Goal: Transaction & Acquisition: Purchase product/service

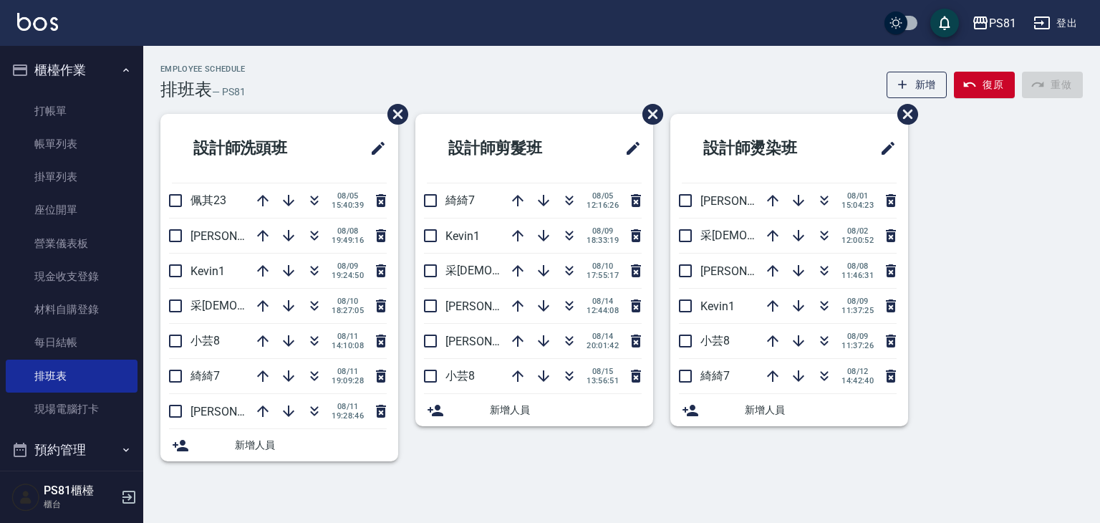
drag, startPoint x: 0, startPoint y: 0, endPoint x: 410, endPoint y: 491, distance: 639.2
click at [410, 491] on div "Employee Schedule 排班表 — PS81 新增 復原 重做 設計師洗頭班 佩其23 [DATE] 15:40:39 [PERSON_NAME]…" at bounding box center [550, 261] width 1100 height 523
click at [64, 95] on link "打帳單" at bounding box center [72, 111] width 132 height 33
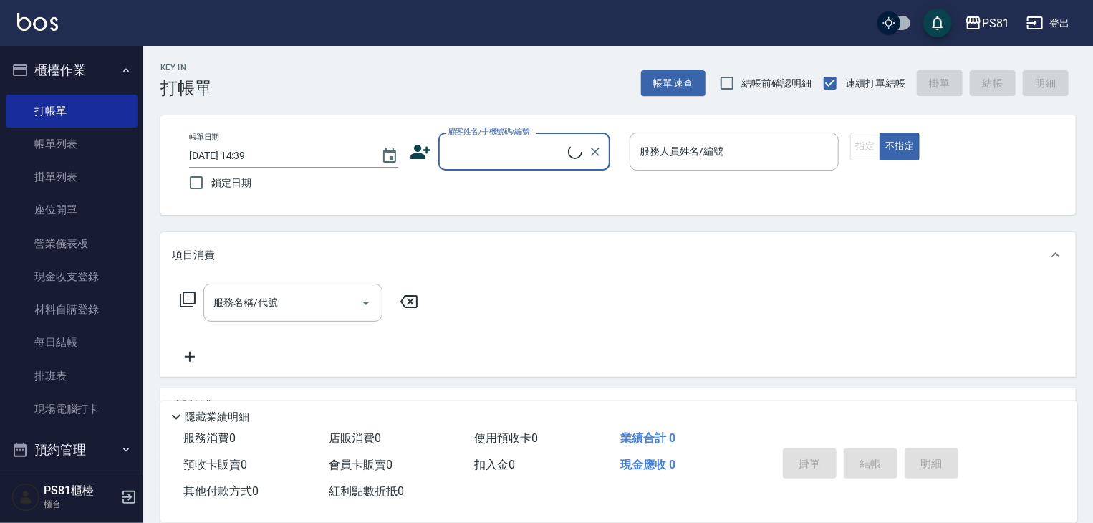
click at [537, 154] on div "顧客姓名/手機號碼/編號 顧客姓名/手機號碼/編號" at bounding box center [524, 152] width 172 height 38
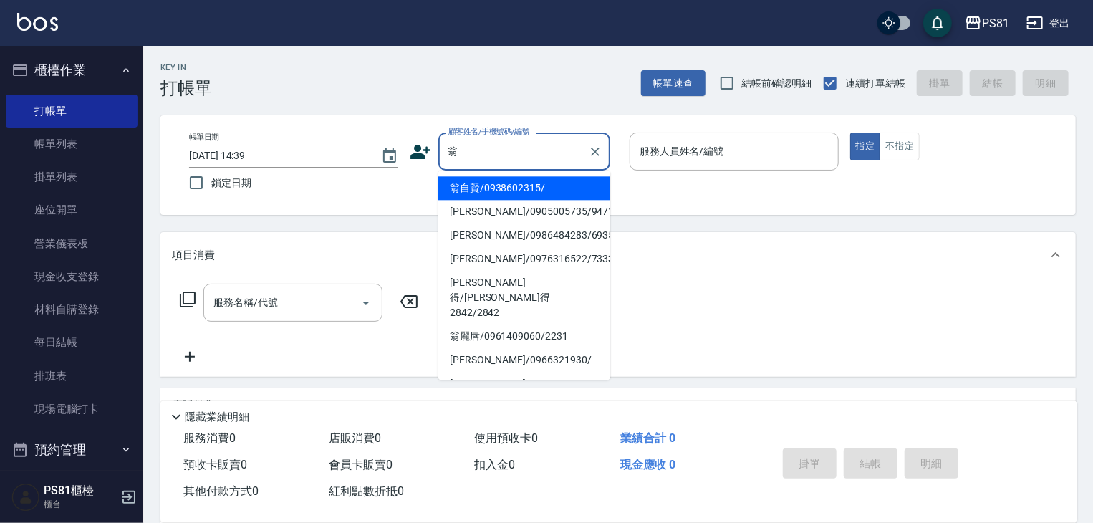
drag, startPoint x: 516, startPoint y: 198, endPoint x: 521, endPoint y: 191, distance: 9.7
click at [514, 195] on li "翁自賢/0938602315/" at bounding box center [524, 188] width 172 height 24
type input "翁自賢/0938602315/"
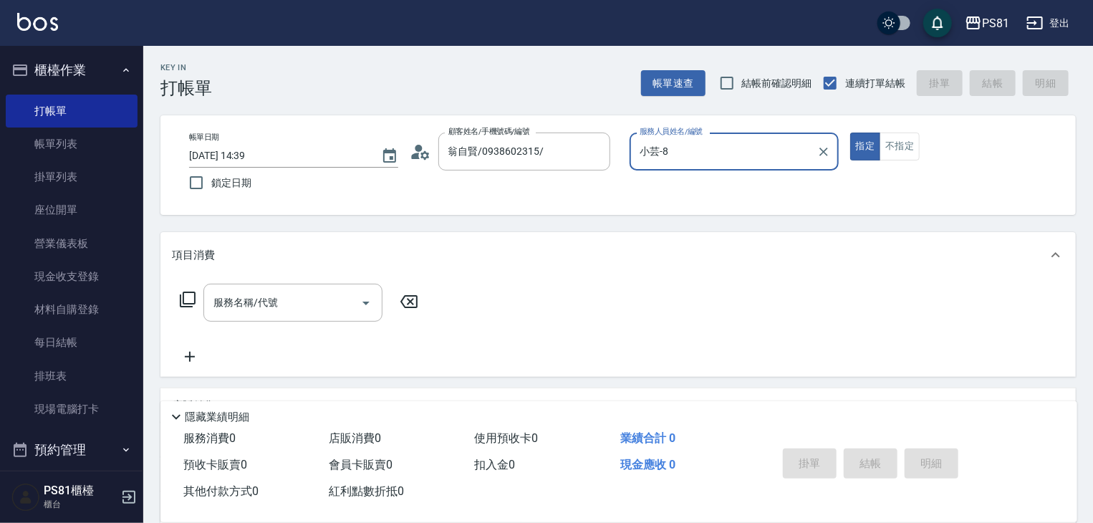
type input "小芸-8"
drag, startPoint x: 905, startPoint y: 151, endPoint x: 812, endPoint y: 115, distance: 99.8
click at [900, 155] on button "不指定" at bounding box center [900, 147] width 40 height 28
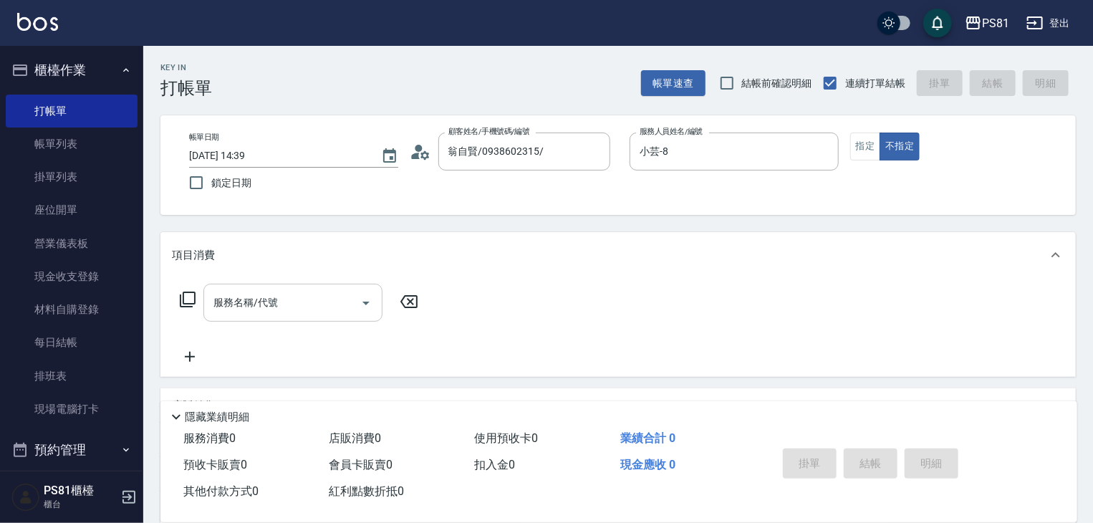
click at [261, 311] on input "服務名稱/代號" at bounding box center [282, 302] width 145 height 25
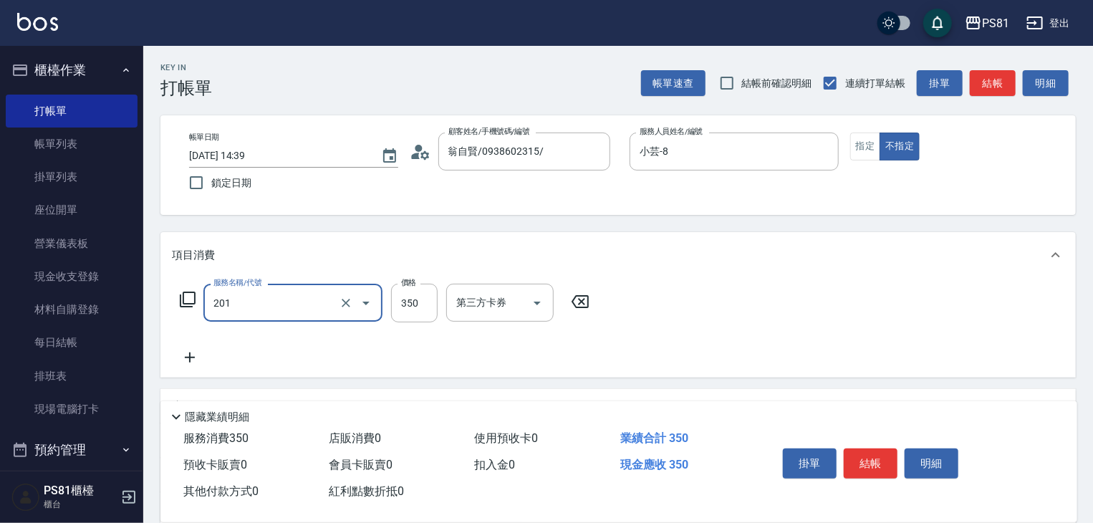
type input "洗剪350(201)"
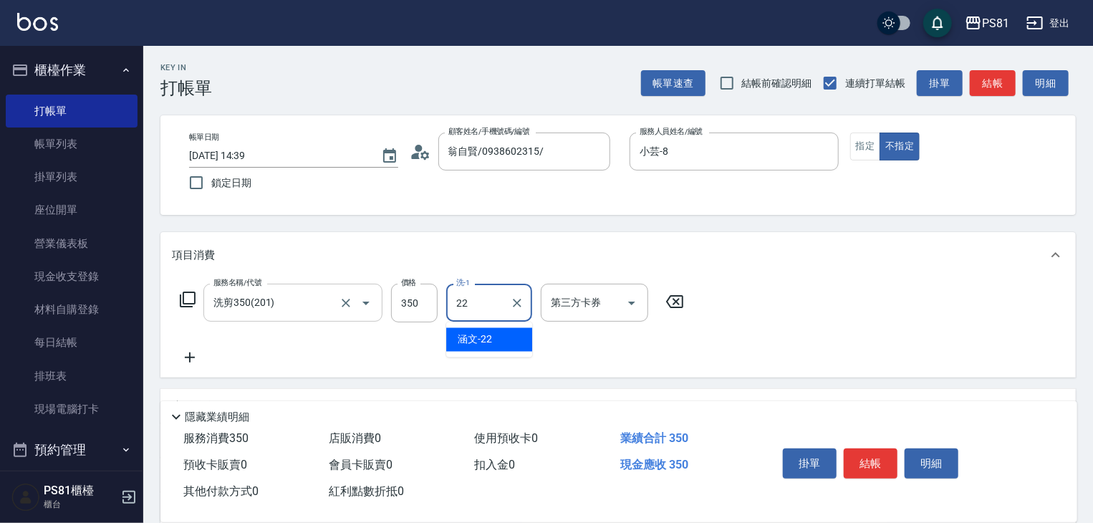
type input "涵文-22"
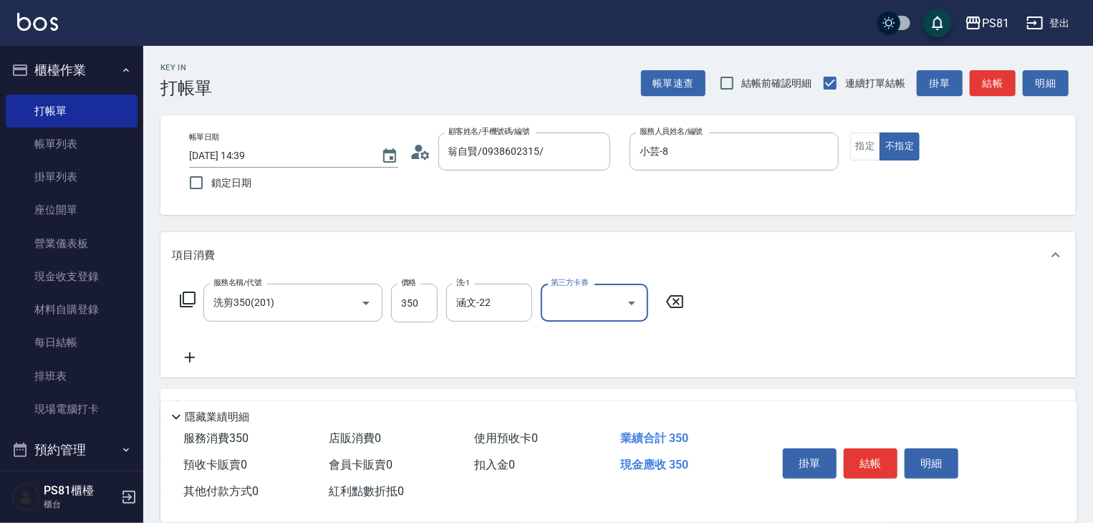
drag, startPoint x: 880, startPoint y: 468, endPoint x: 864, endPoint y: 488, distance: 25.5
click at [879, 468] on button "結帳" at bounding box center [871, 463] width 54 height 30
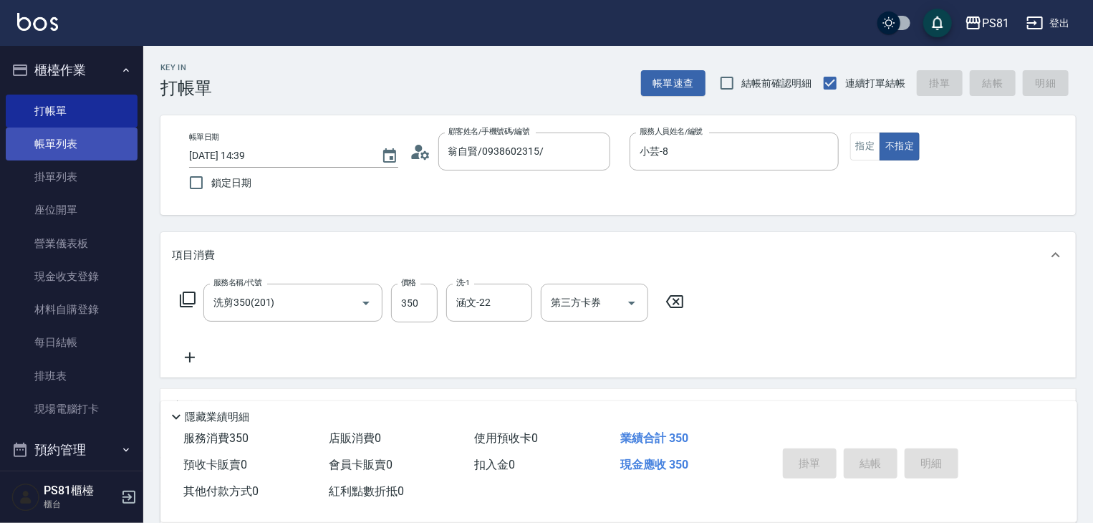
type input "[DATE] 14:40"
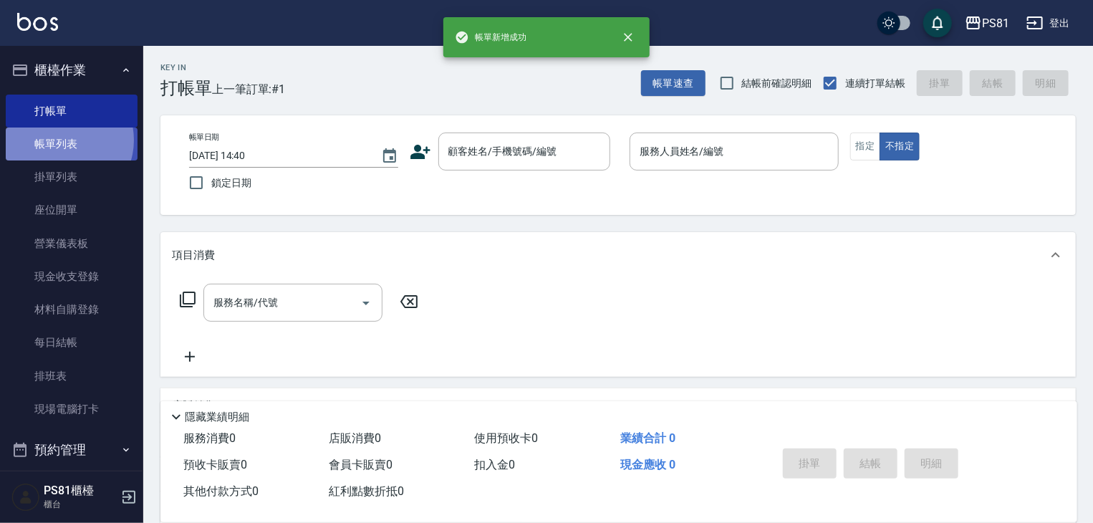
click at [63, 140] on link "帳單列表" at bounding box center [72, 144] width 132 height 33
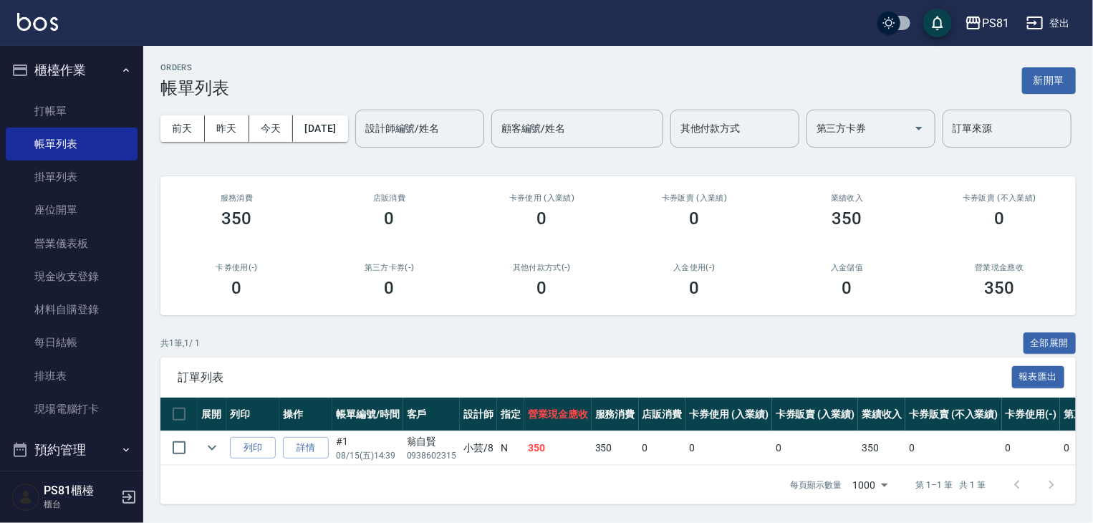
click at [362, 141] on input "設計師編號/姓名" at bounding box center [420, 128] width 116 height 25
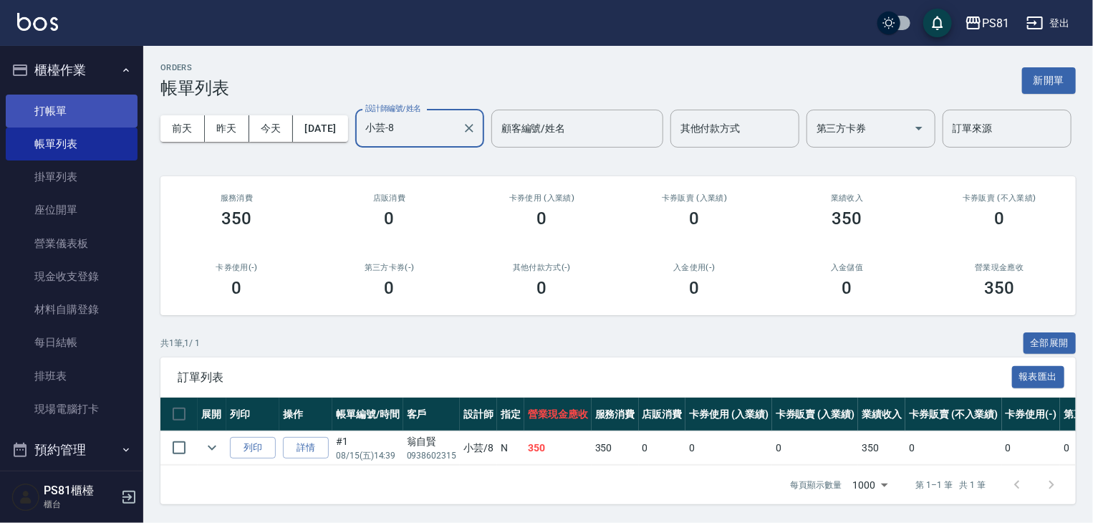
type input "小芸-8"
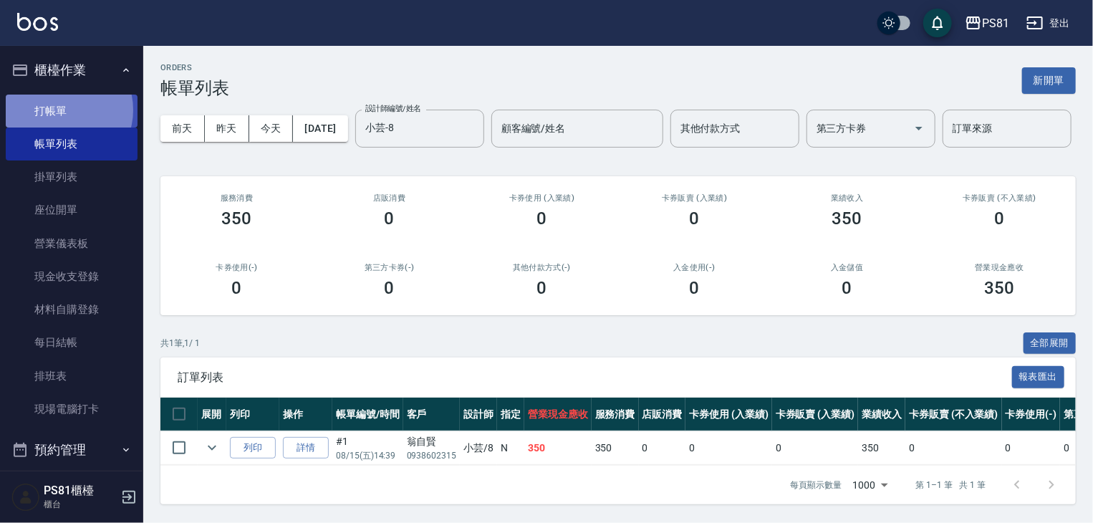
click at [63, 110] on link "打帳單" at bounding box center [72, 111] width 132 height 33
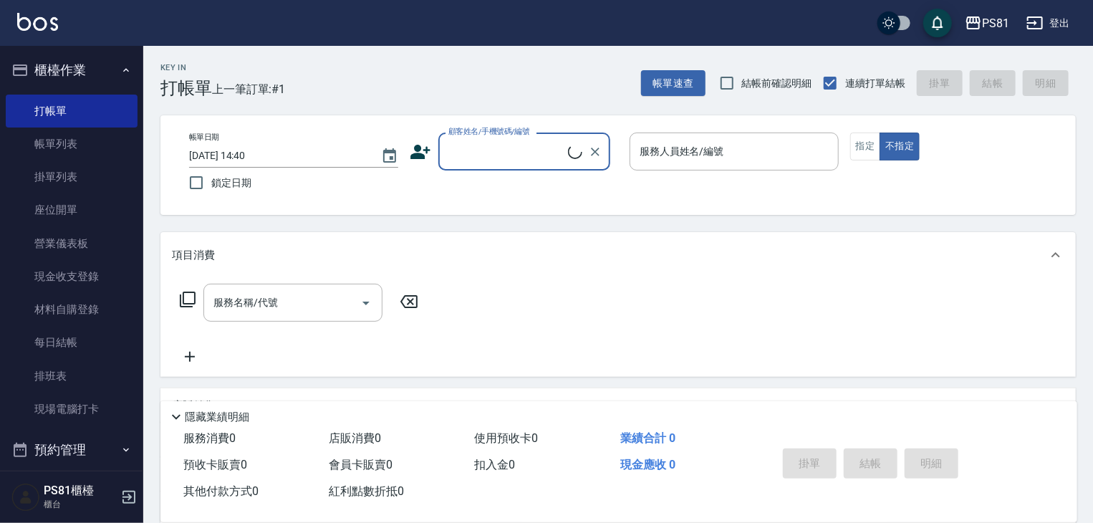
click at [422, 81] on div "Key In 打帳單 上一筆訂單:#1 帳單速查 結帳前確認明細 連續打單結帳 掛單 結帳 明細" at bounding box center [609, 72] width 933 height 52
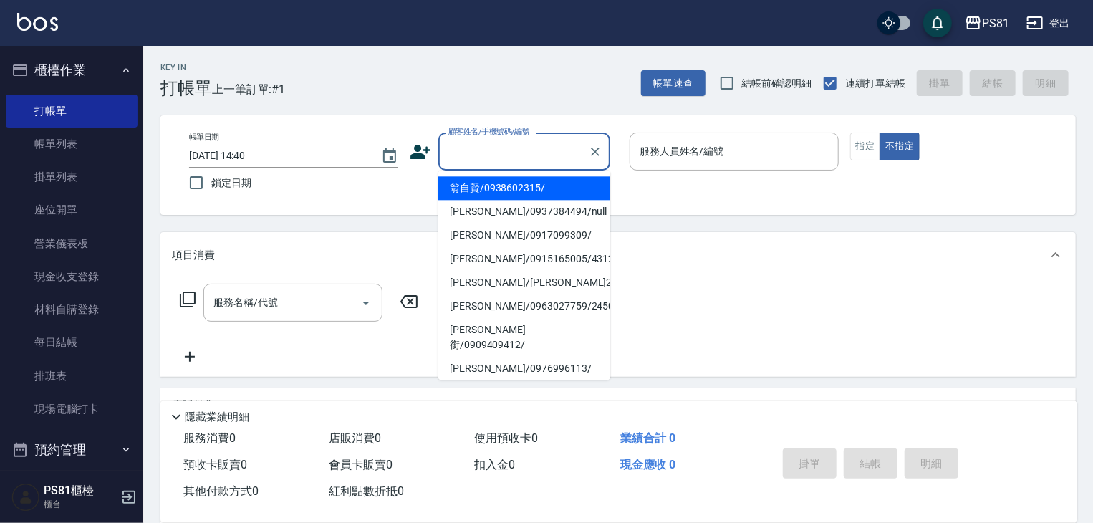
click at [504, 141] on input "顧客姓名/手機號碼/編號" at bounding box center [514, 151] width 138 height 25
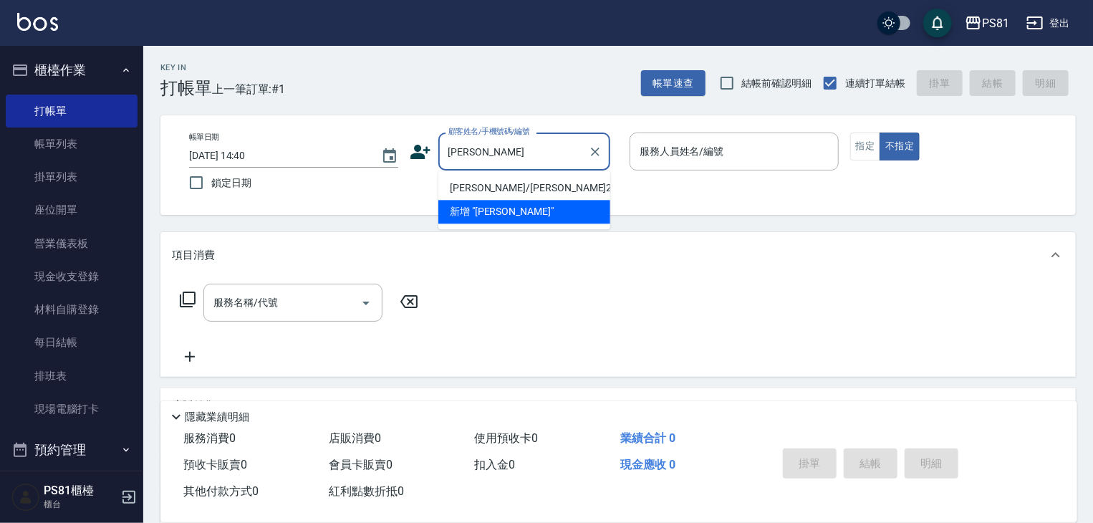
click at [505, 196] on li "[PERSON_NAME]/[PERSON_NAME]2373/2373" at bounding box center [524, 188] width 172 height 24
type input "[PERSON_NAME]/[PERSON_NAME]2373/2373"
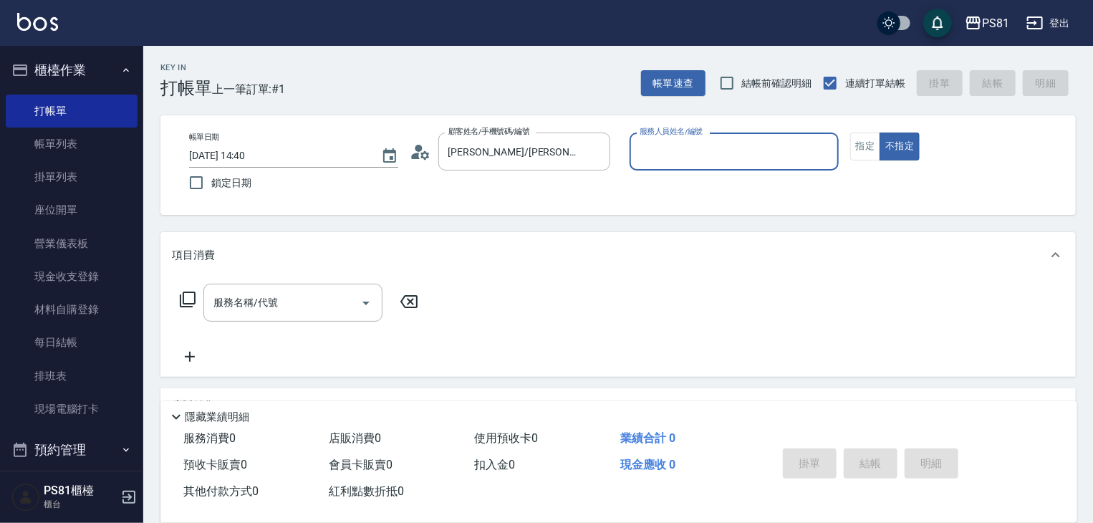
type input "[DEMOGRAPHIC_DATA]-2"
click at [870, 148] on button "指定" at bounding box center [865, 147] width 31 height 28
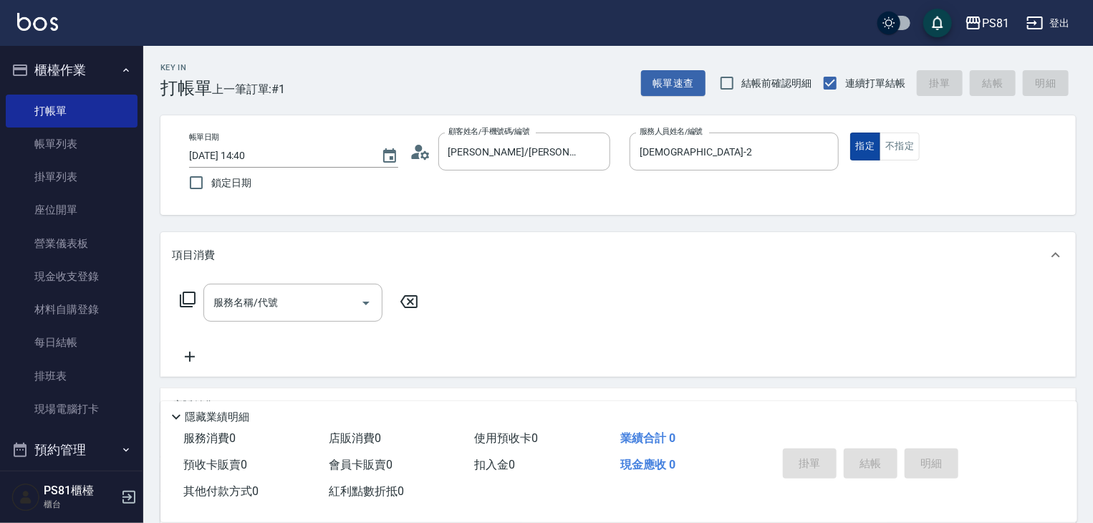
click at [870, 148] on button "指定" at bounding box center [865, 147] width 31 height 28
click at [307, 284] on div "服務名稱/代號" at bounding box center [292, 303] width 179 height 38
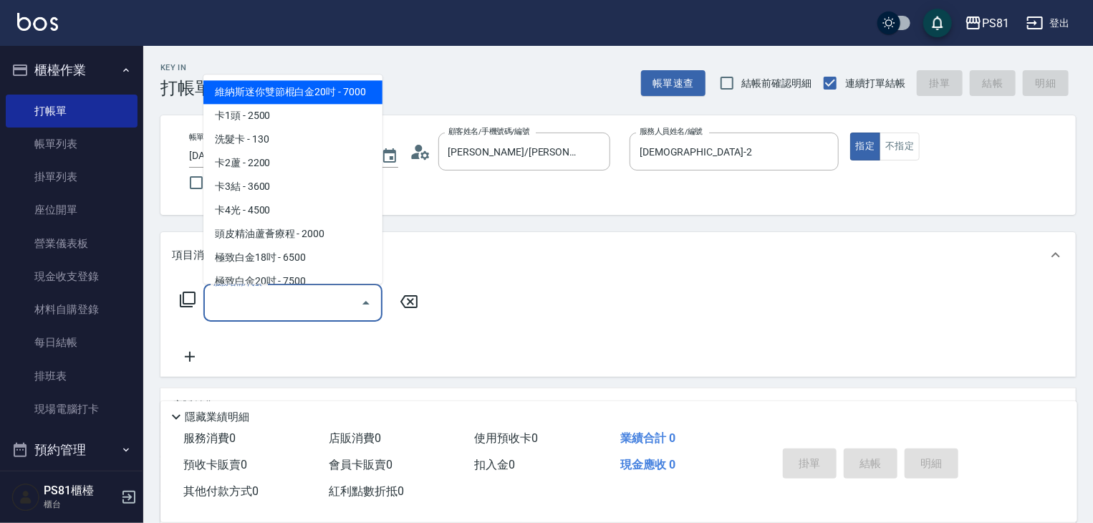
click at [307, 284] on div "服務名稱/代號" at bounding box center [292, 303] width 179 height 38
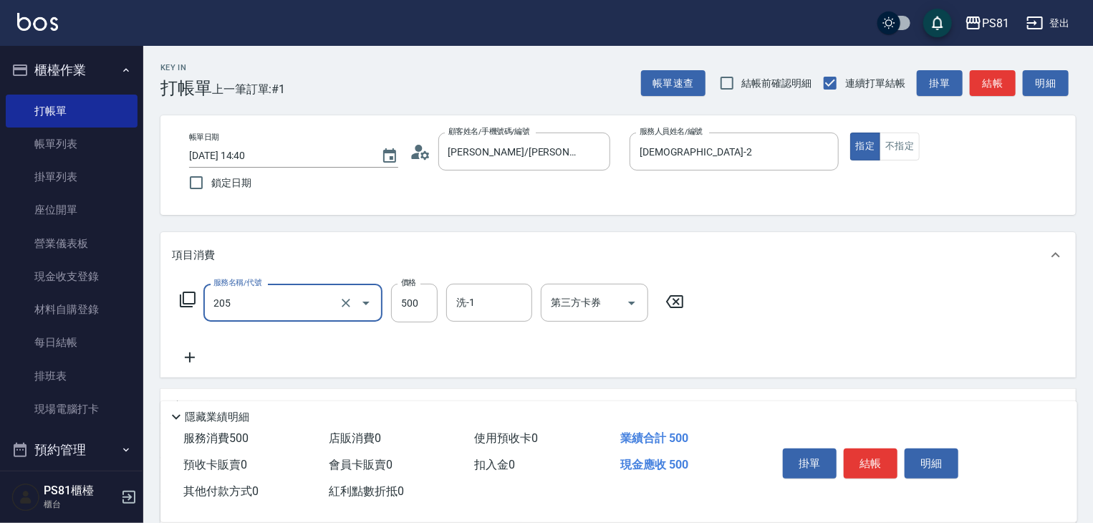
type input "A級單剪400(205)"
click at [381, 347] on div "服務名稱/代號 A級單剪400(205) 服務名稱/代號 價格 500 價格 洗-1 洗-1 第三方卡券 第三方卡券" at bounding box center [432, 325] width 521 height 82
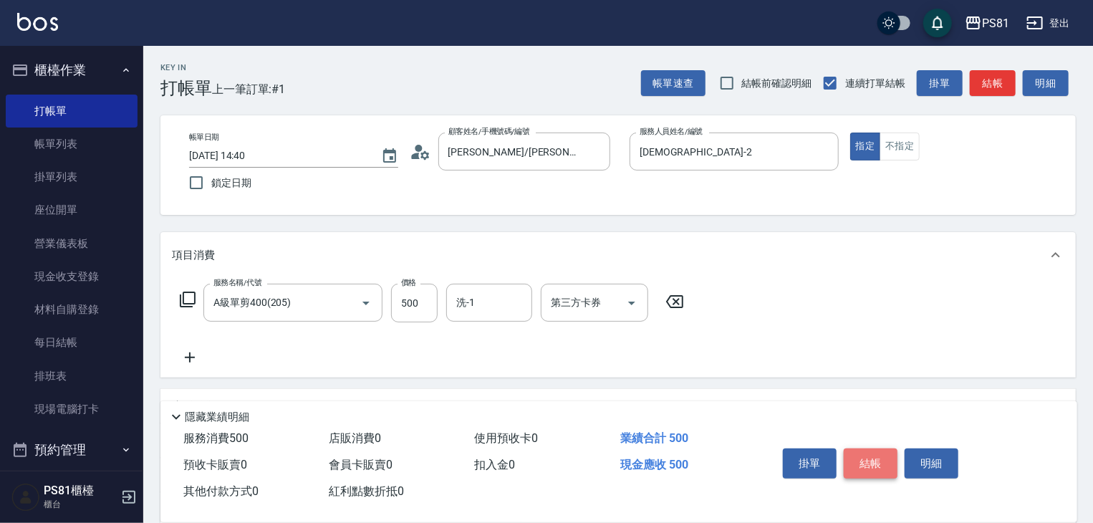
click at [868, 465] on button "結帳" at bounding box center [871, 463] width 54 height 30
type input "[DATE] 14:41"
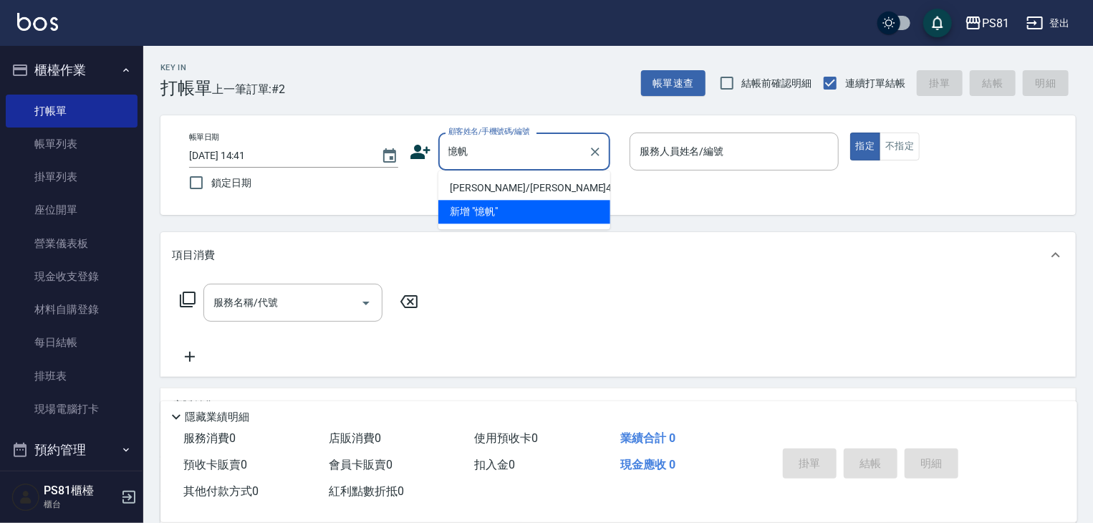
click at [568, 184] on li "[PERSON_NAME]/[PERSON_NAME]4486/4486" at bounding box center [524, 188] width 172 height 24
type input "[PERSON_NAME]/[PERSON_NAME]4486/4486"
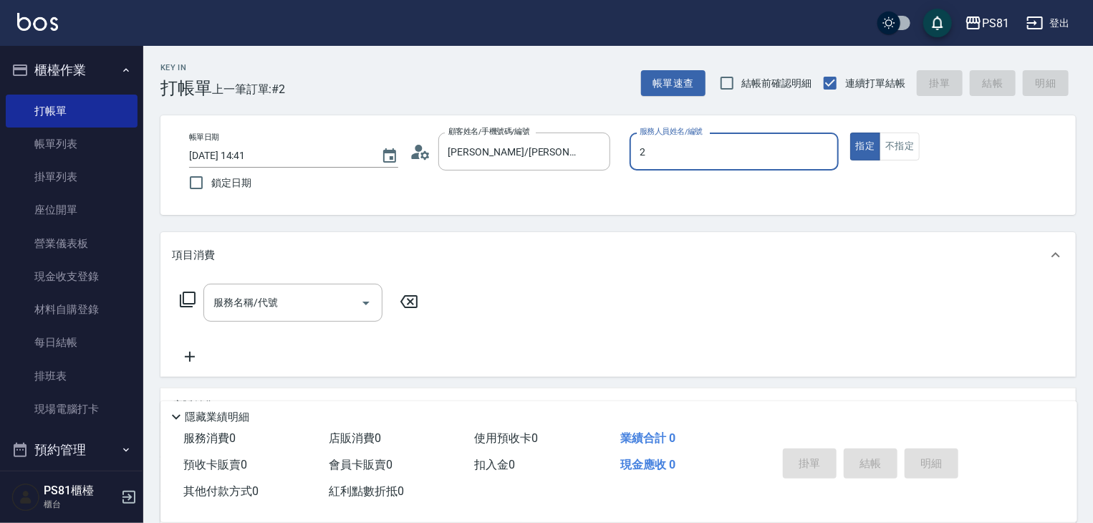
type input "[DEMOGRAPHIC_DATA]-2"
type button "true"
click at [305, 302] on input "服務名稱/代號" at bounding box center [282, 302] width 145 height 25
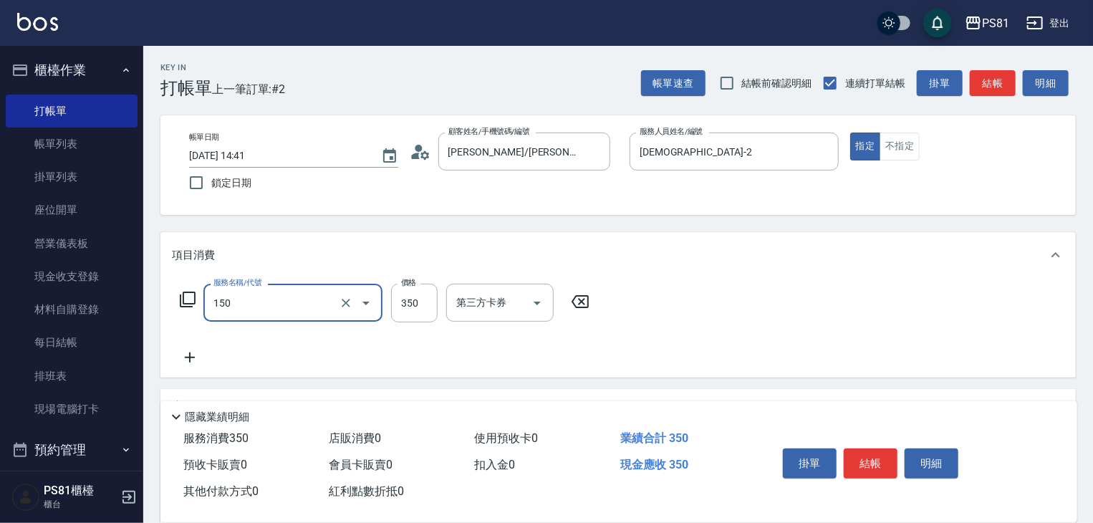
type input "精油按摩(150)"
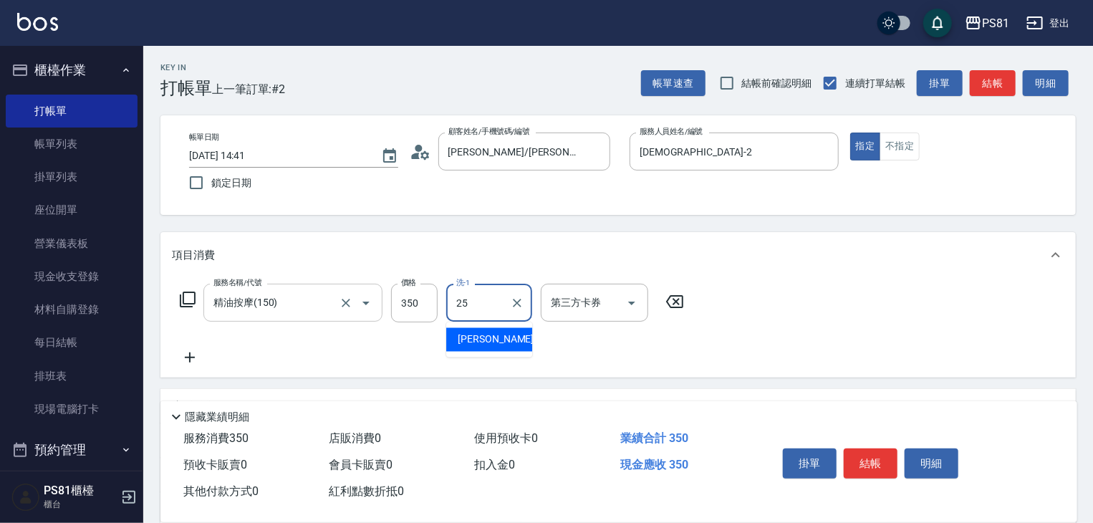
type input "[PERSON_NAME]-25"
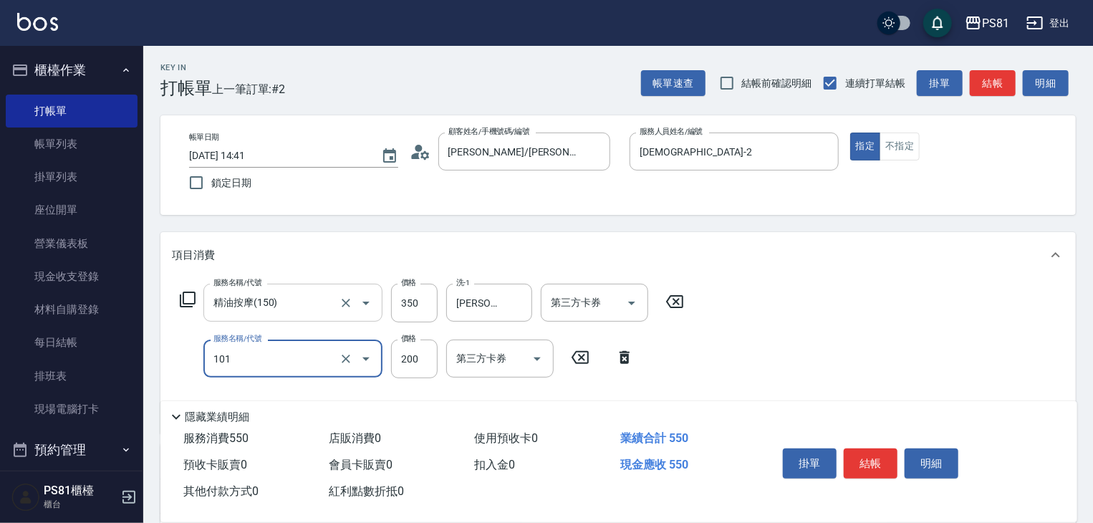
type input "一般洗髮(101)"
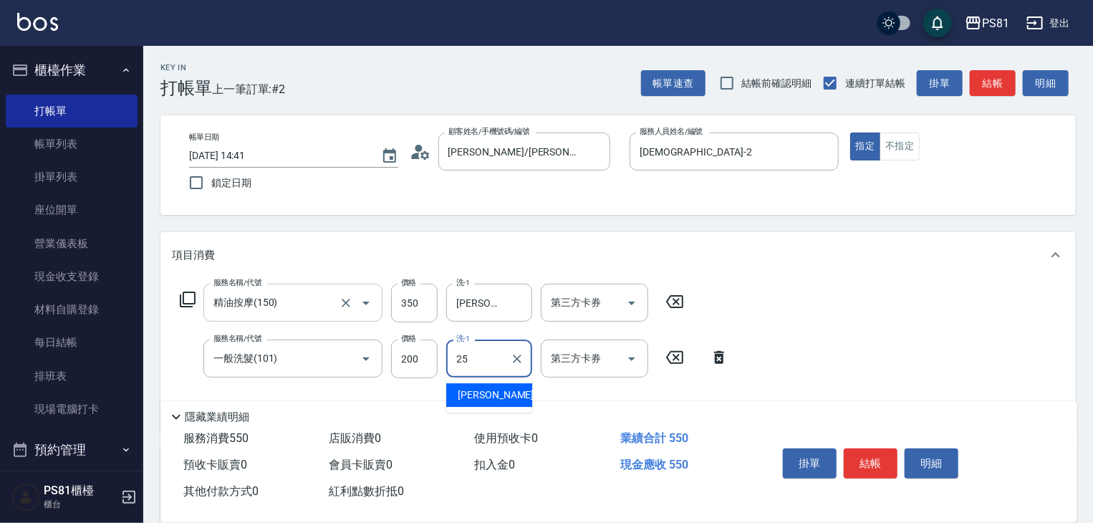
type input "[PERSON_NAME]-25"
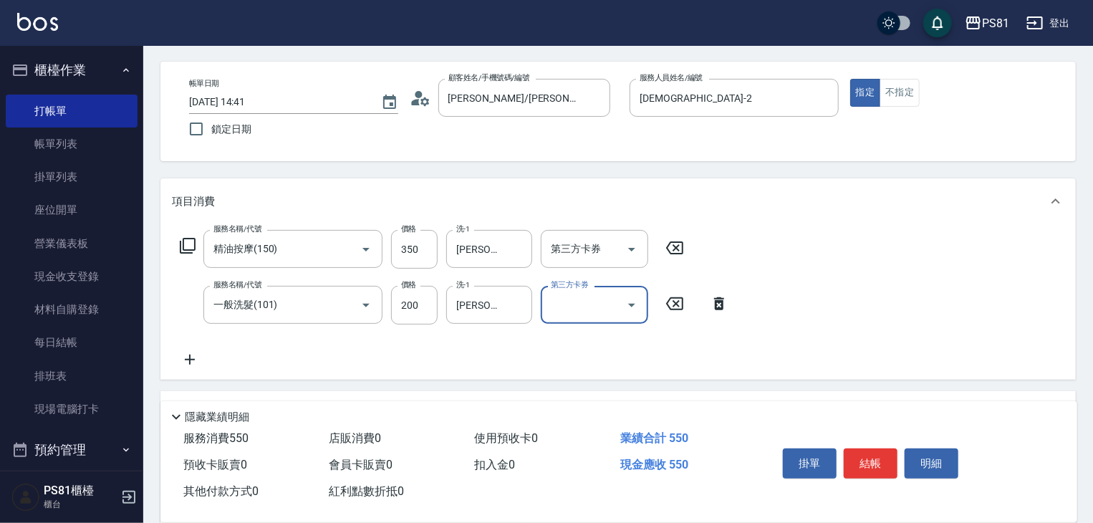
scroll to position [143, 0]
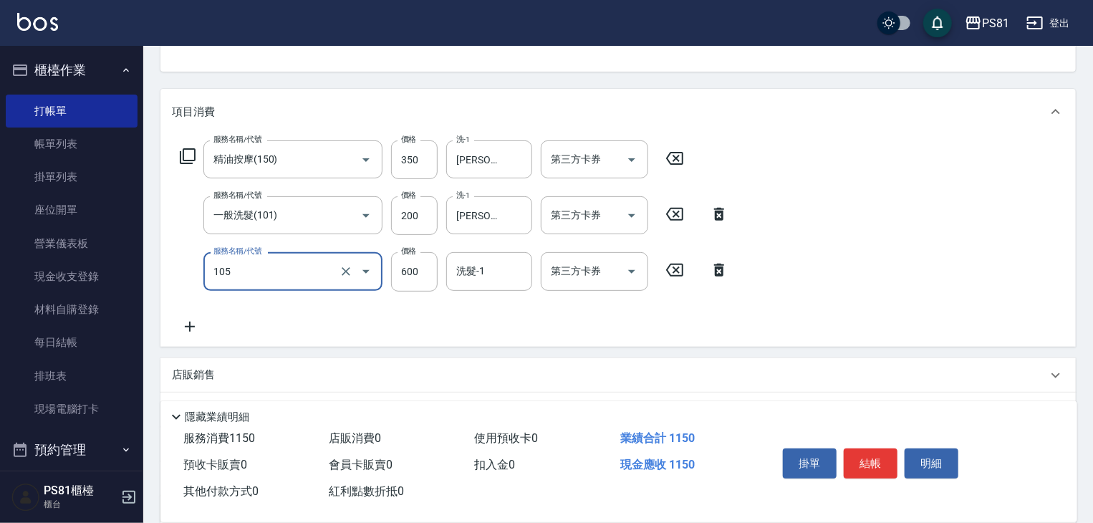
type input "A級洗剪600(105)"
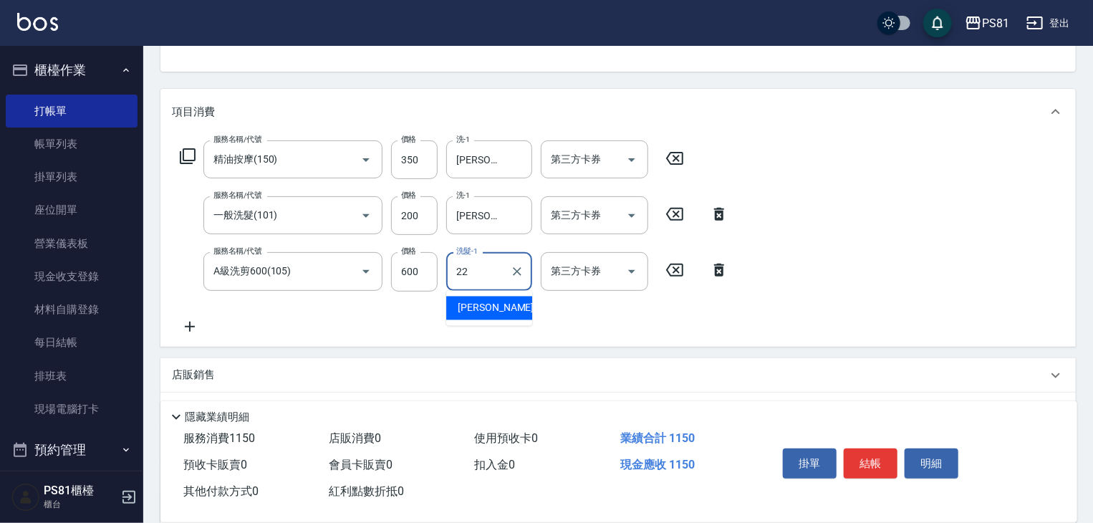
type input "涵文-22"
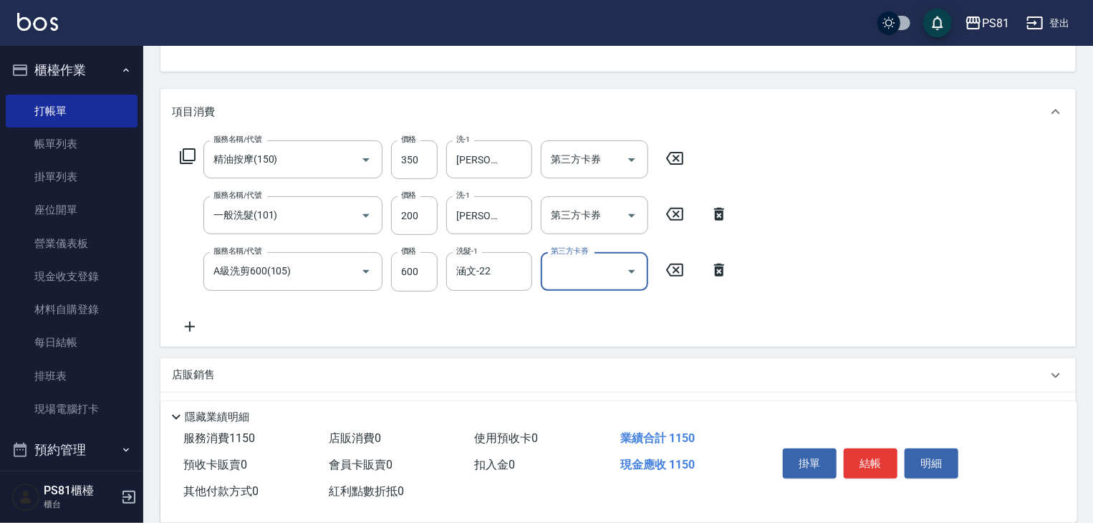
click at [350, 303] on div "服務名稱/代號 精油按摩(150) 服務名稱/代號 價格 350 價格 洗-1 [PERSON_NAME]-25 洗-1 第三方卡券 第三方卡券 服務名稱/代…" at bounding box center [454, 237] width 565 height 194
click at [888, 454] on button "結帳" at bounding box center [871, 463] width 54 height 30
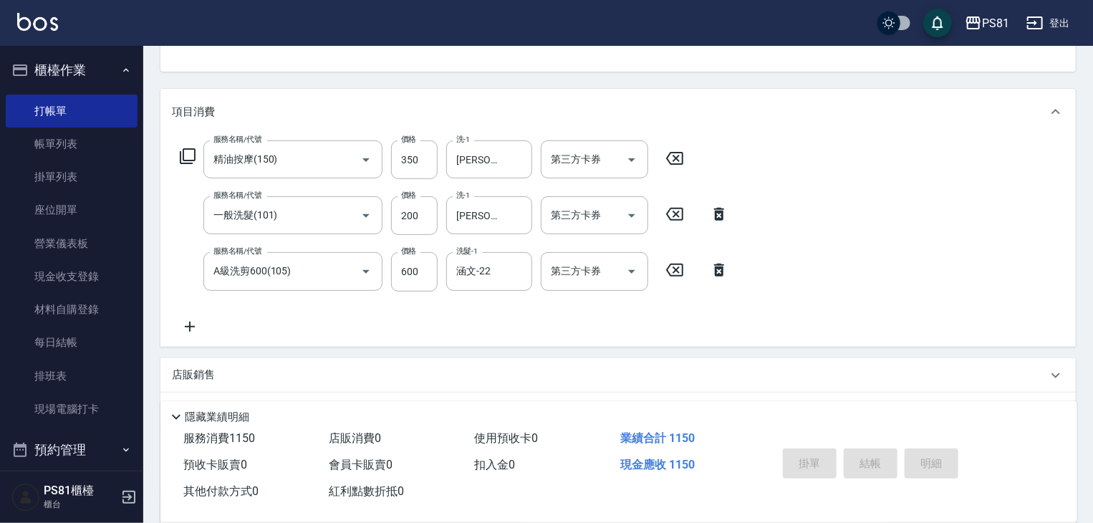
type input "[DATE] 14:42"
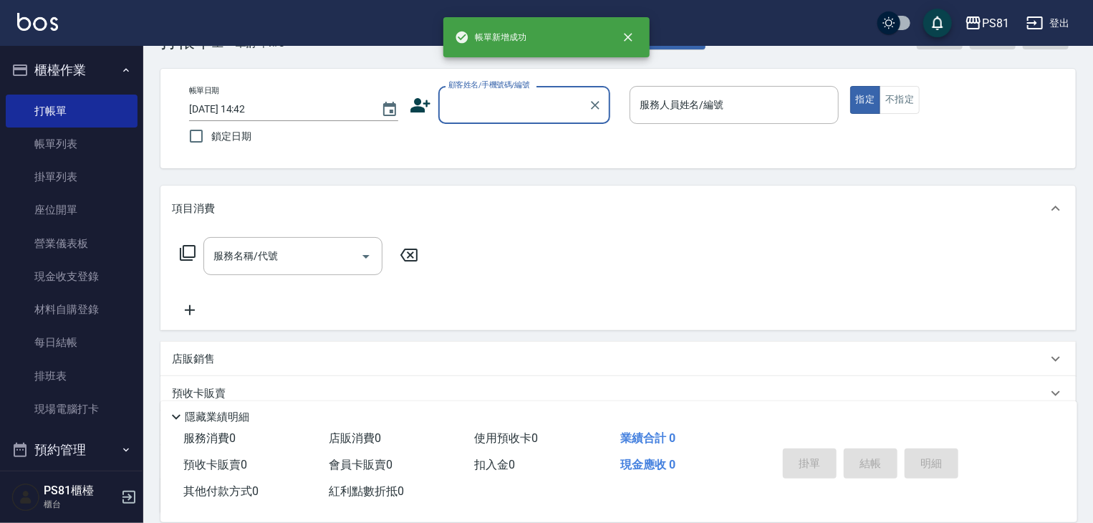
scroll to position [0, 0]
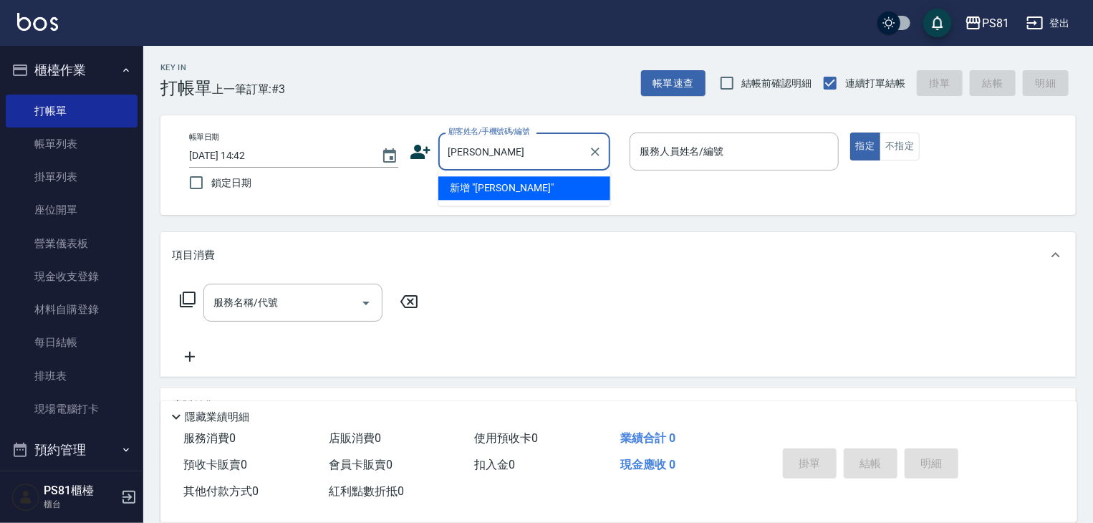
type input "翠"
type input "[PERSON_NAME]/0926070706/"
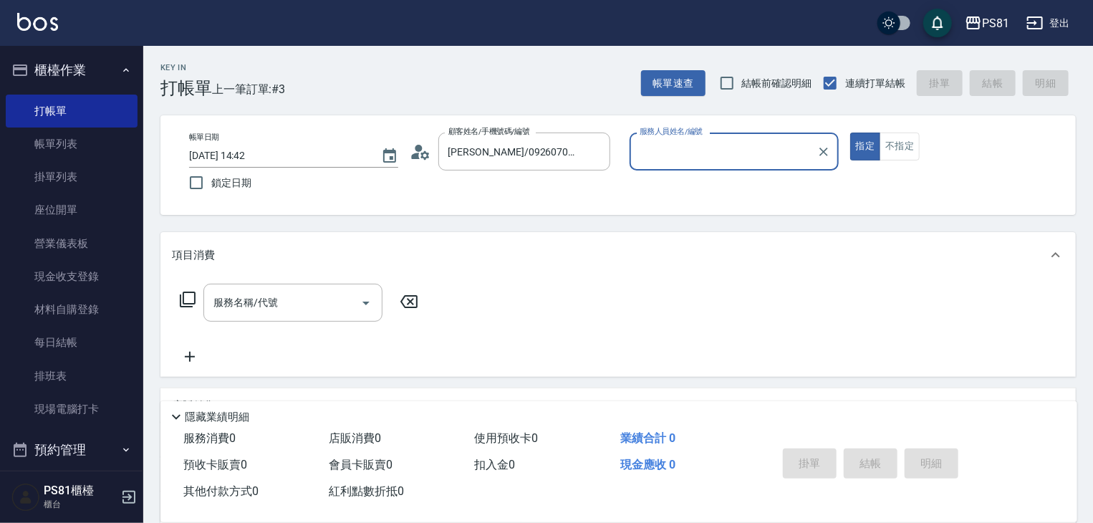
type input "[DEMOGRAPHIC_DATA]-2"
click at [867, 135] on button "指定" at bounding box center [865, 147] width 31 height 28
click at [353, 310] on input "服務名稱/代號" at bounding box center [282, 302] width 145 height 25
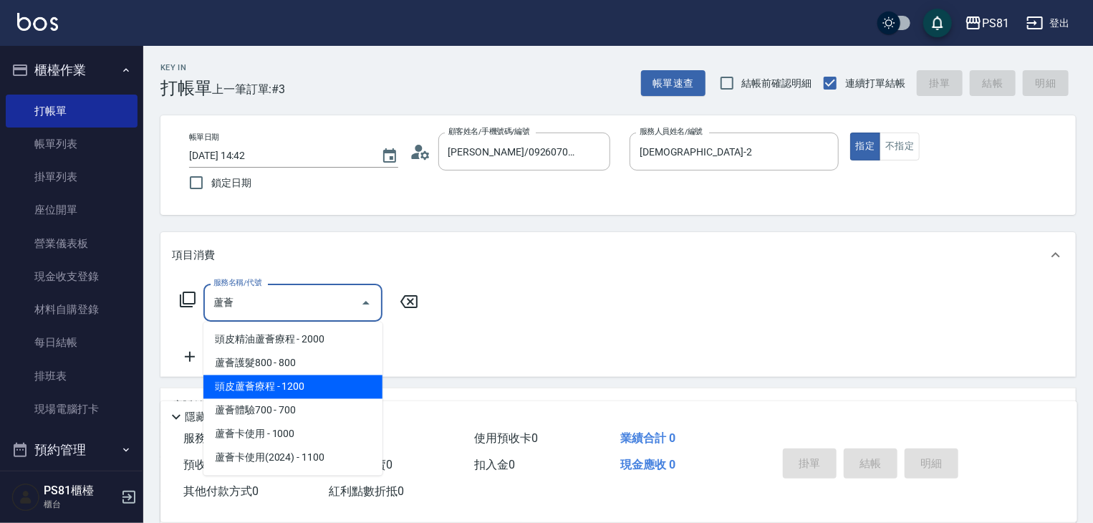
click at [333, 397] on span "頭皮蘆薈療程 - 1200" at bounding box center [292, 387] width 179 height 24
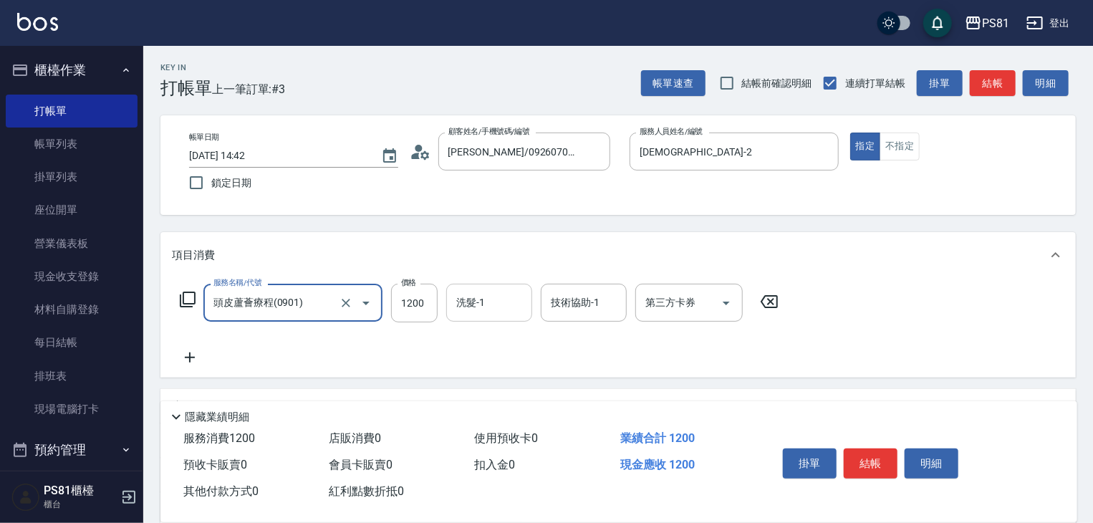
type input "頭皮蘆薈療程(0901)"
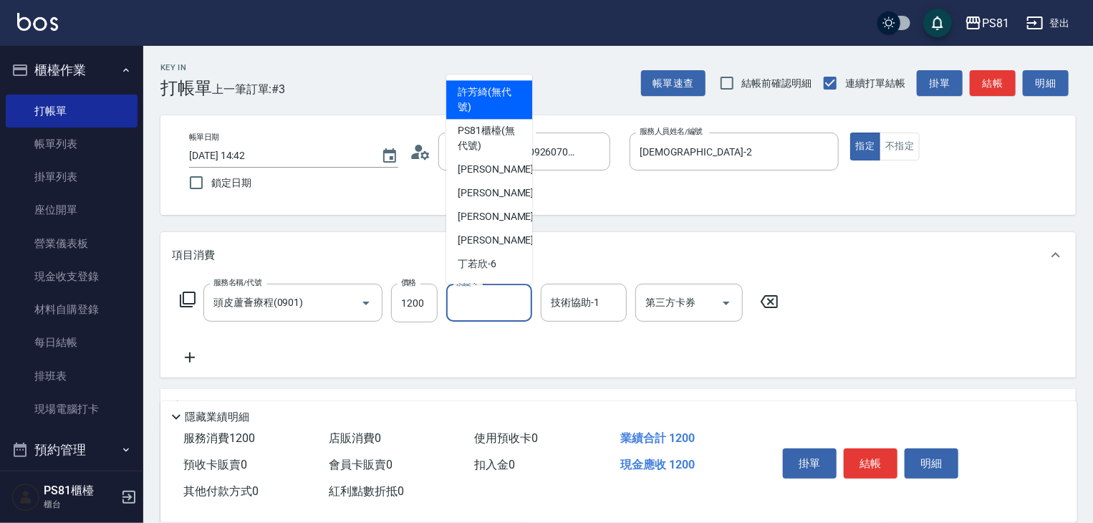
click at [484, 306] on input "洗髮-1" at bounding box center [489, 302] width 73 height 25
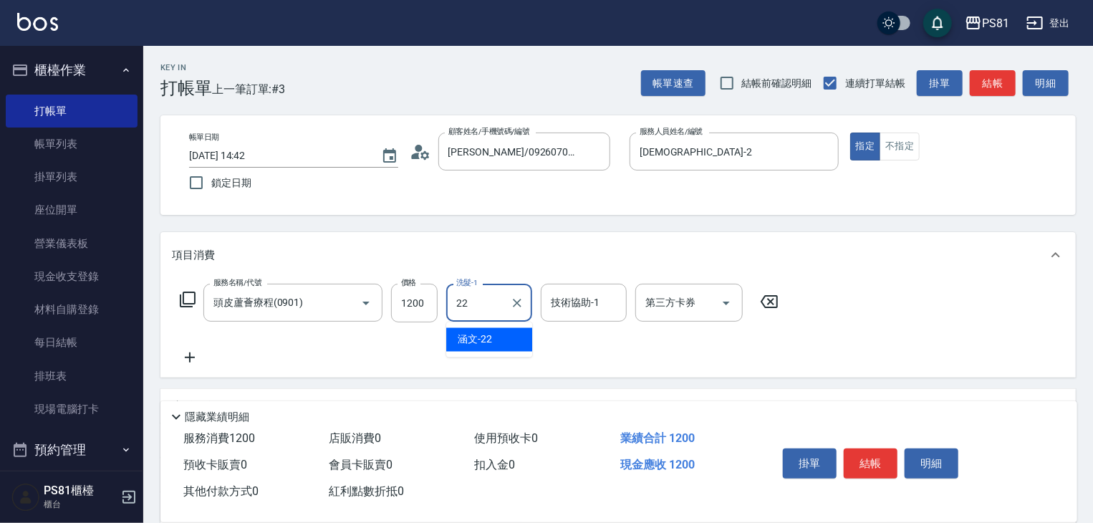
type input "涵文-22"
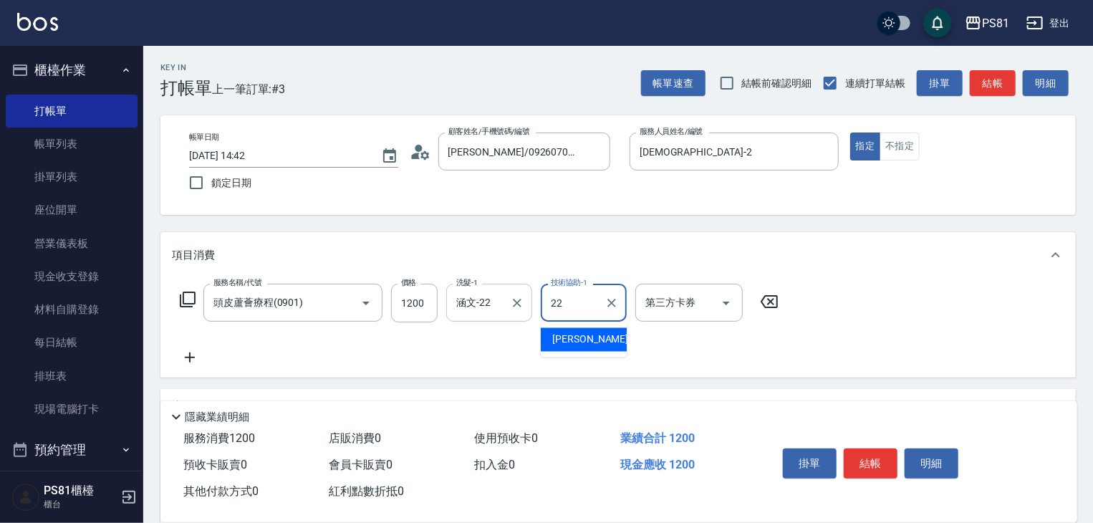
type input "涵文-22"
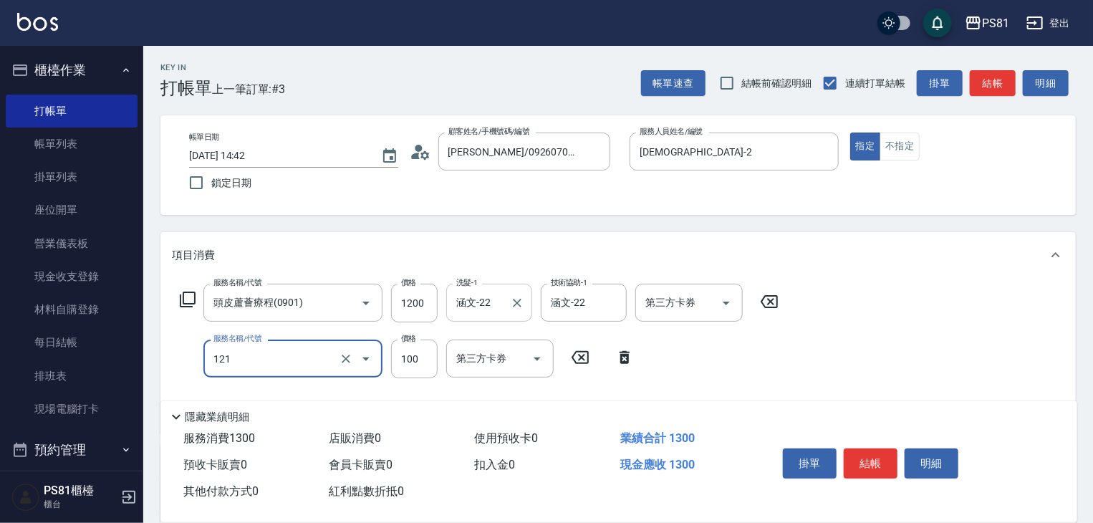
type input "剪[PERSON_NAME](121)"
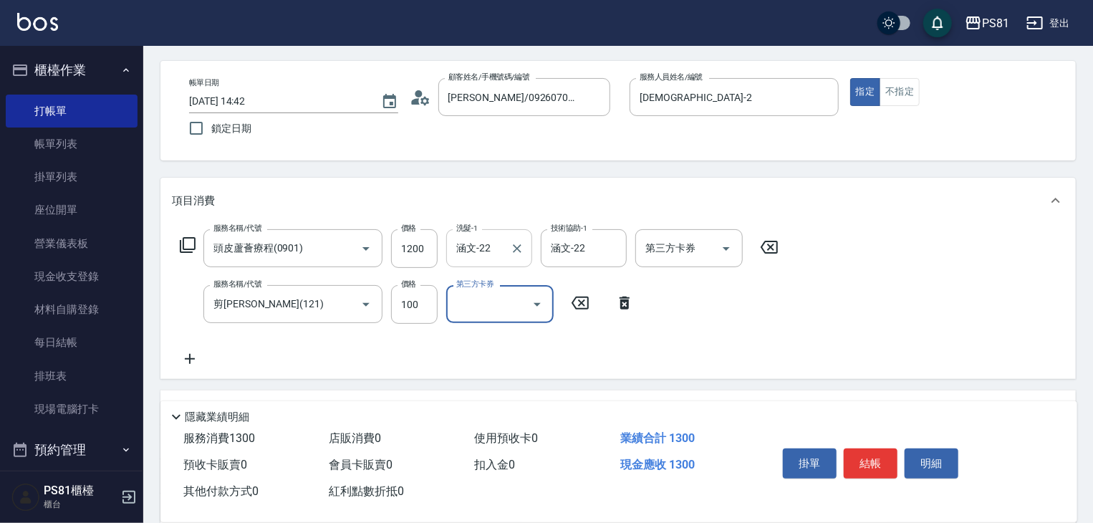
scroll to position [143, 0]
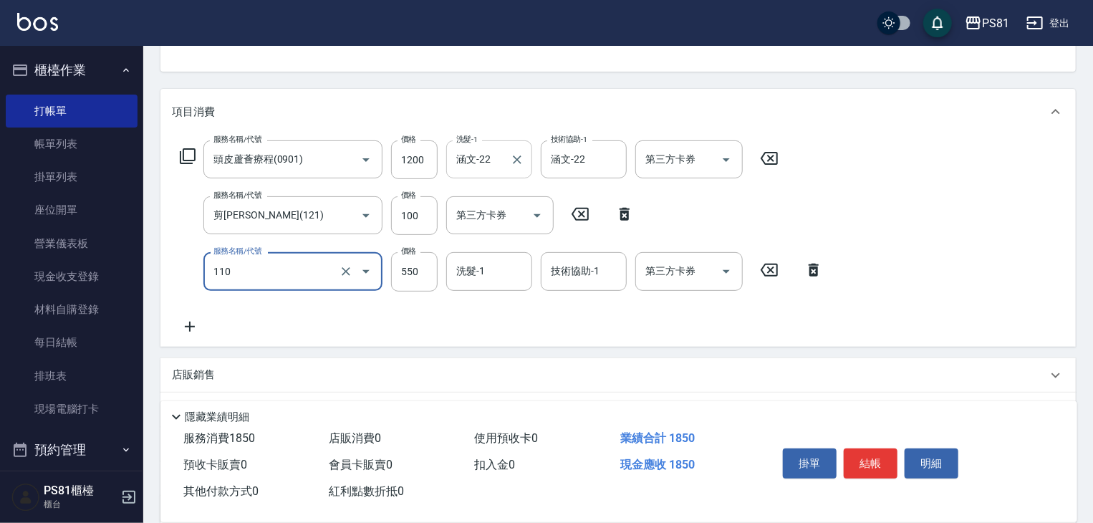
type input "去角質(抗油)(110)"
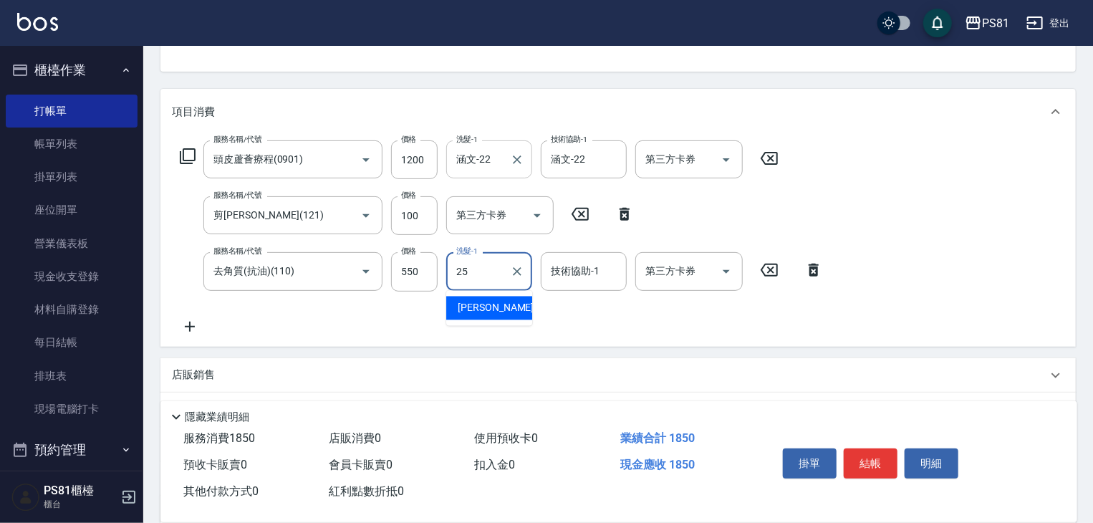
type input "[PERSON_NAME]-25"
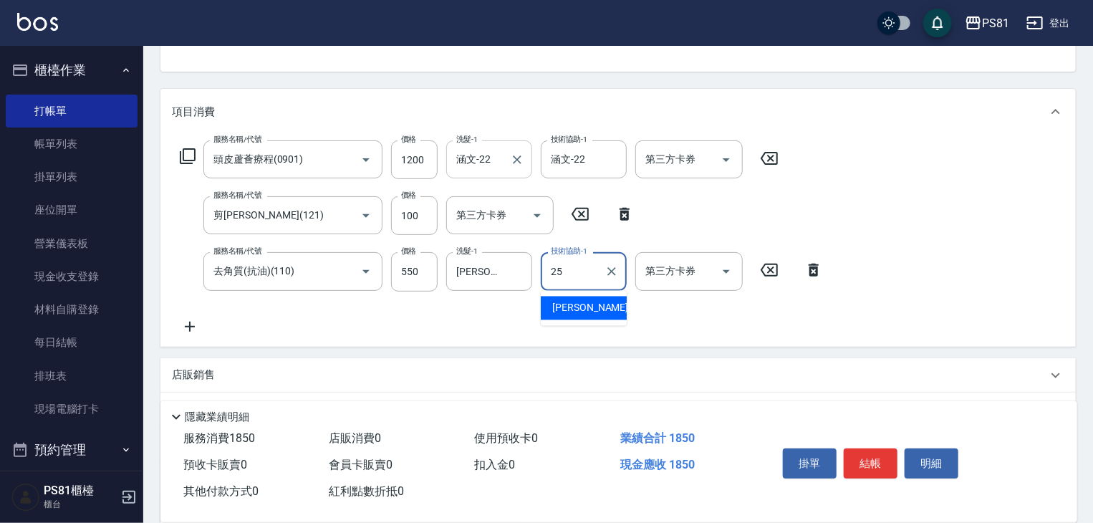
type input "[PERSON_NAME]-25"
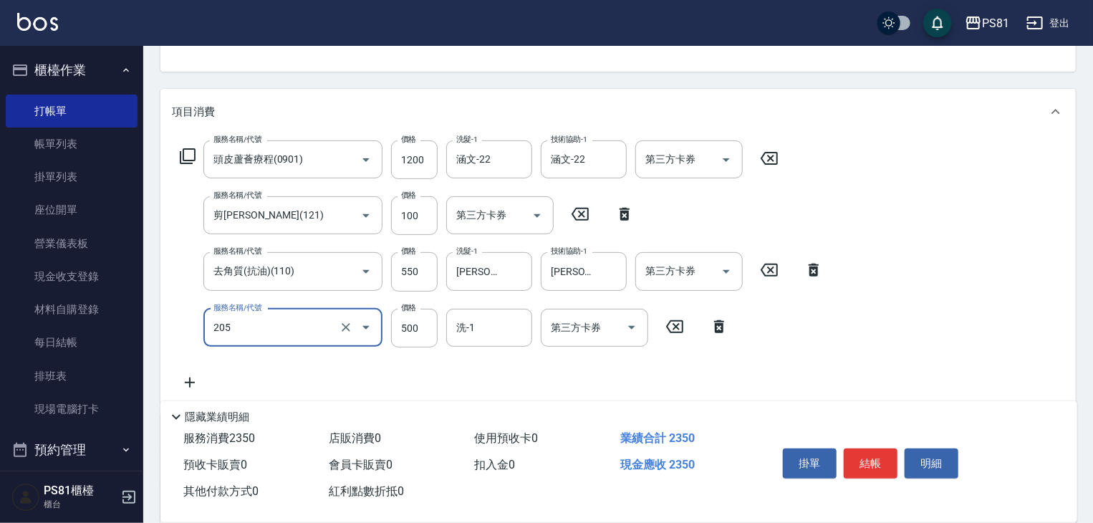
type input "A級單剪400(205)"
click at [855, 340] on div "服務名稱/代號 頭皮蘆薈療程(0901) 服務名稱/代號 價格 1200 價格 洗髮-1 涵文-22 洗髮-1 技術協助-1 涵文-22 技術協助-1 第三方…" at bounding box center [617, 269] width 915 height 268
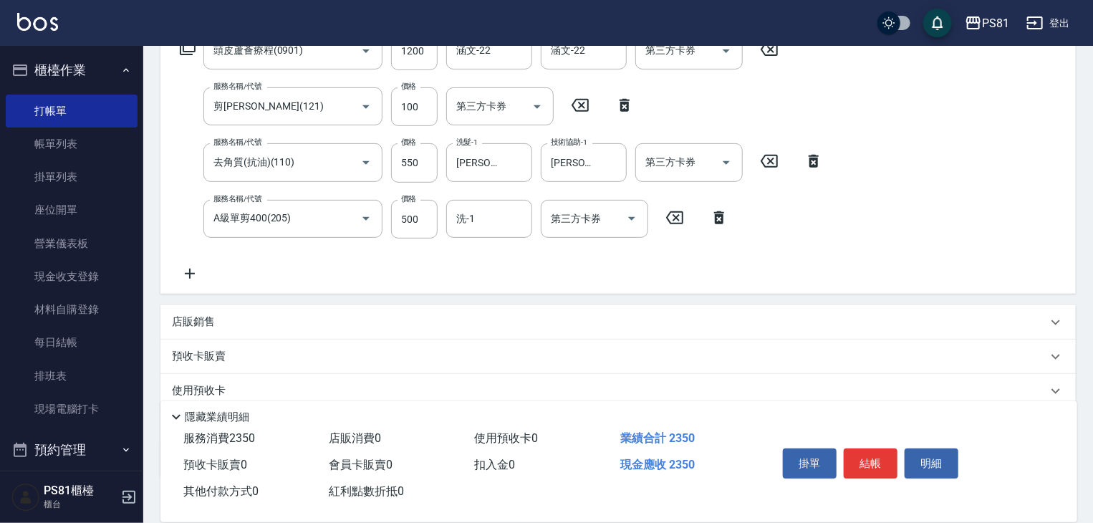
scroll to position [342, 0]
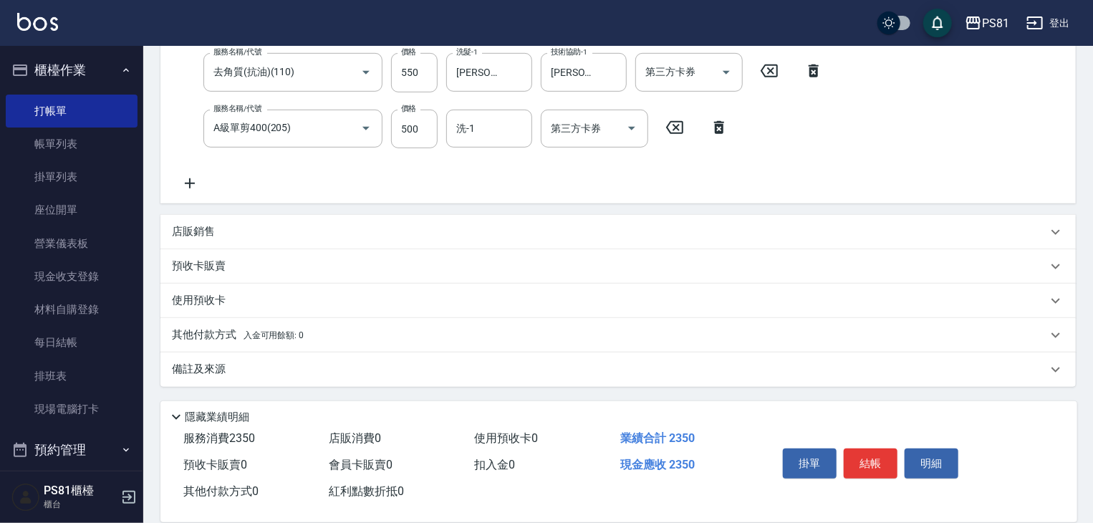
click at [195, 232] on p "店販銷售" at bounding box center [193, 231] width 43 height 15
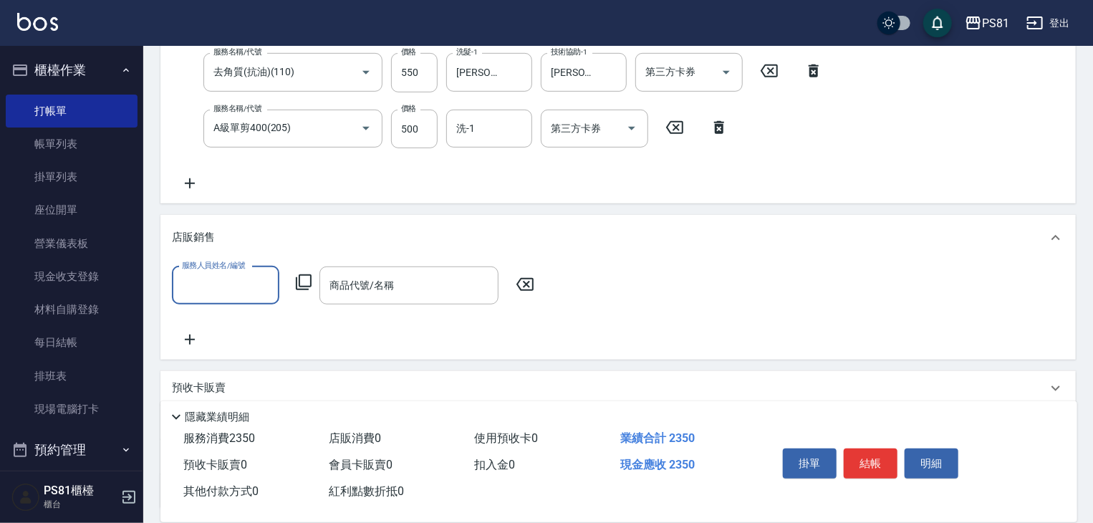
scroll to position [0, 0]
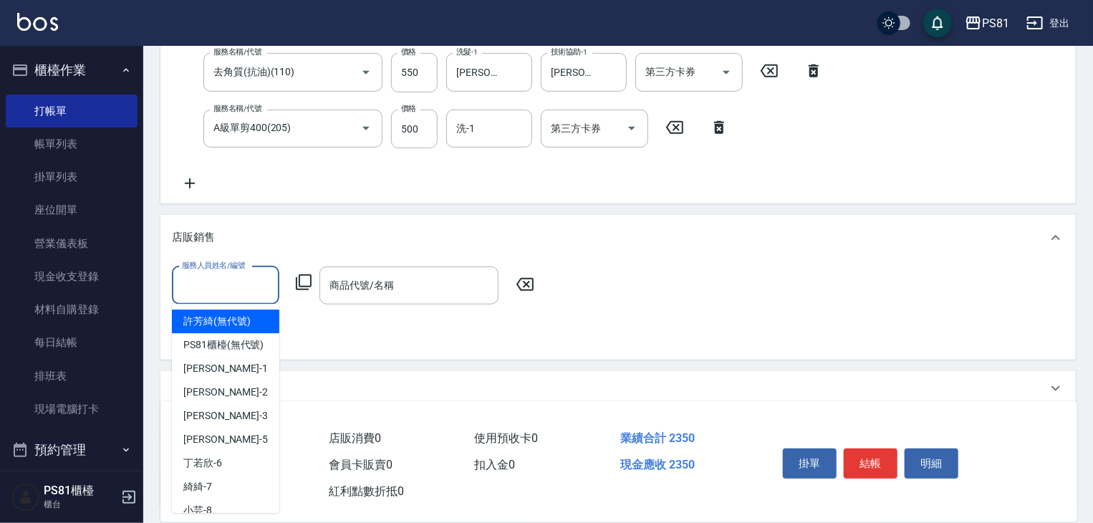
click at [232, 279] on input "服務人員姓名/編號" at bounding box center [225, 285] width 95 height 25
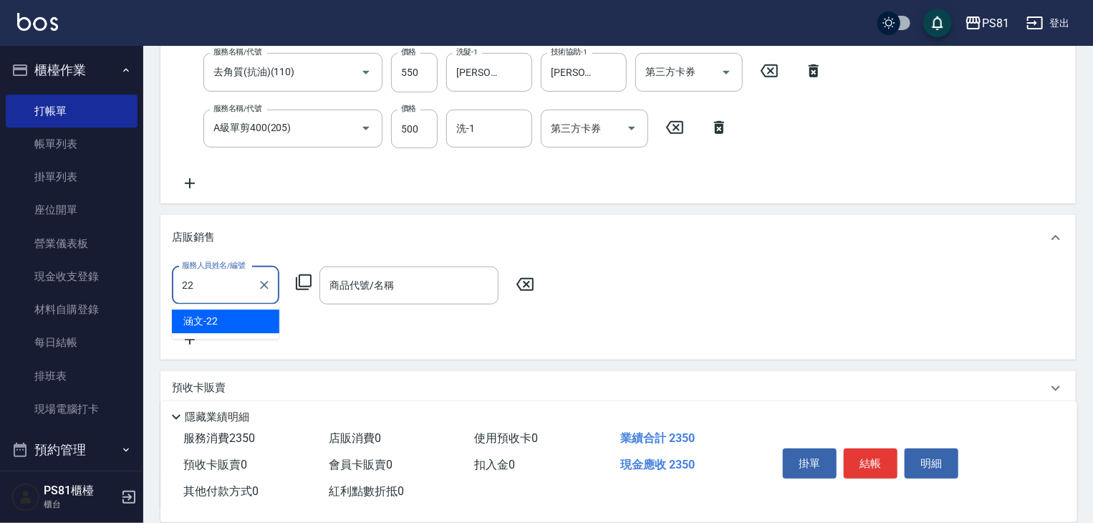
type input "涵文-22"
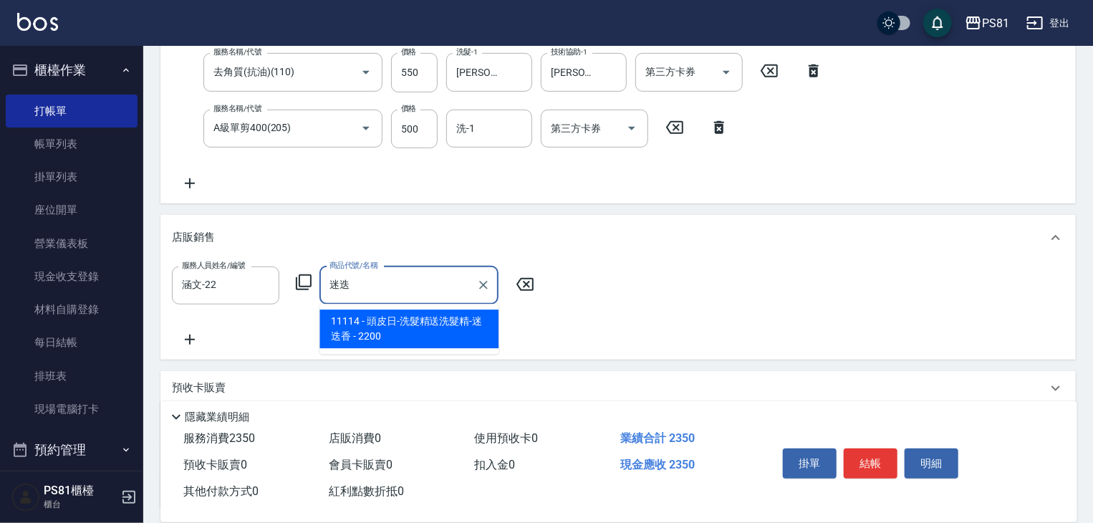
type input "迷"
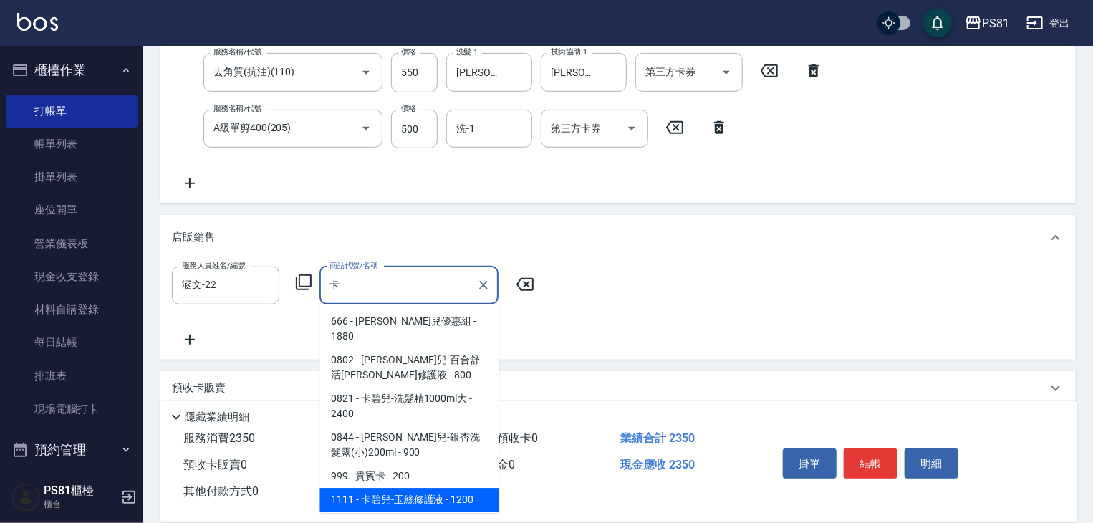
click at [441, 488] on span "1111 - 卡碧兒-玉絲修護液 - 1200" at bounding box center [408, 500] width 179 height 24
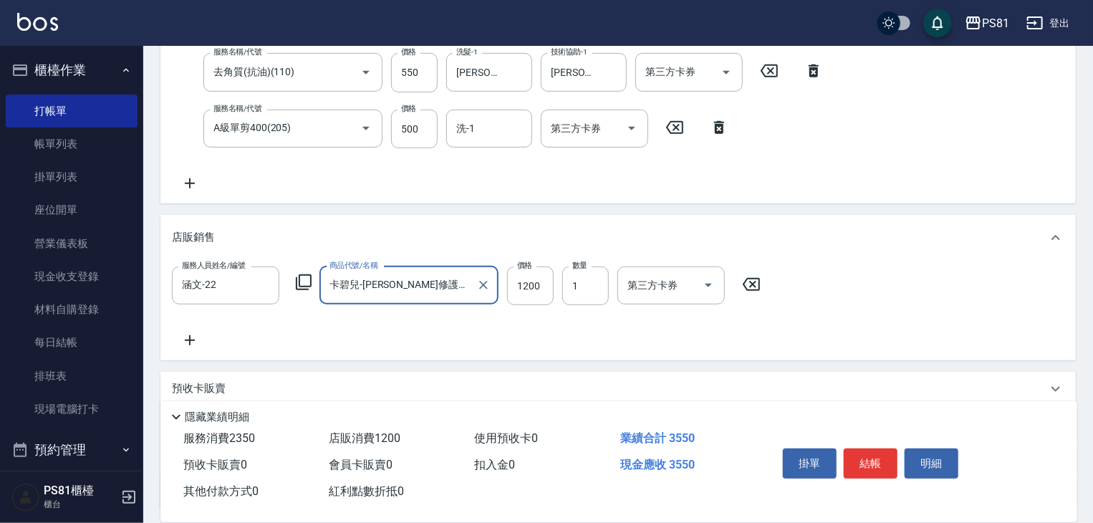
type input "卡碧兒-[PERSON_NAME]修護液"
click at [586, 332] on div "服務人員姓名/編號 涵文-22 服務人員姓名/編號 商品代號/名稱 [PERSON_NAME]修護液 商品代號/名稱 價格 1200 價格 數量 1 數量 第…" at bounding box center [618, 307] width 893 height 82
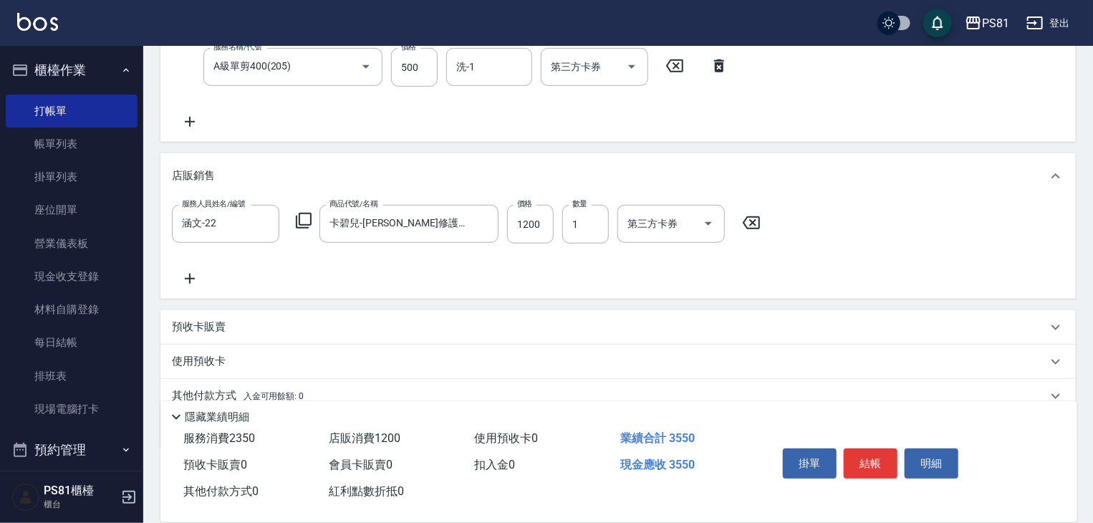
scroll to position [464, 0]
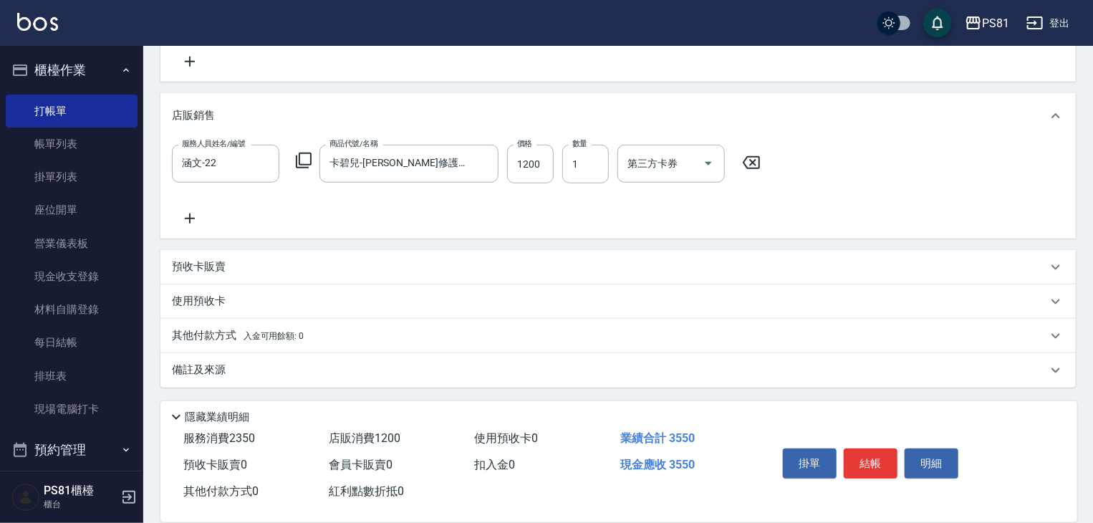
click at [317, 325] on div "其他付款方式 入金可用餘額: 0" at bounding box center [617, 336] width 915 height 34
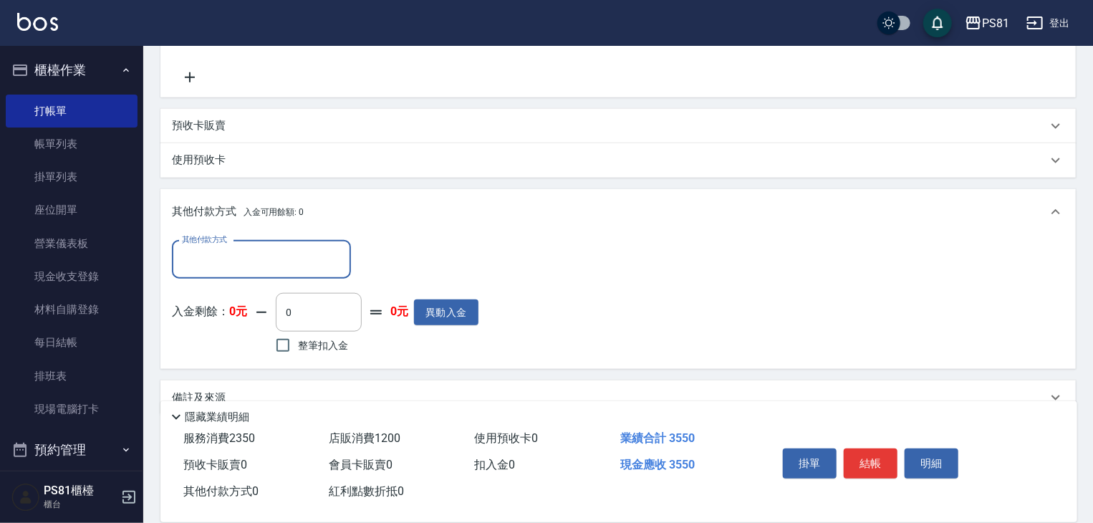
scroll to position [607, 0]
click at [304, 245] on input "其他付款方式" at bounding box center [261, 257] width 166 height 25
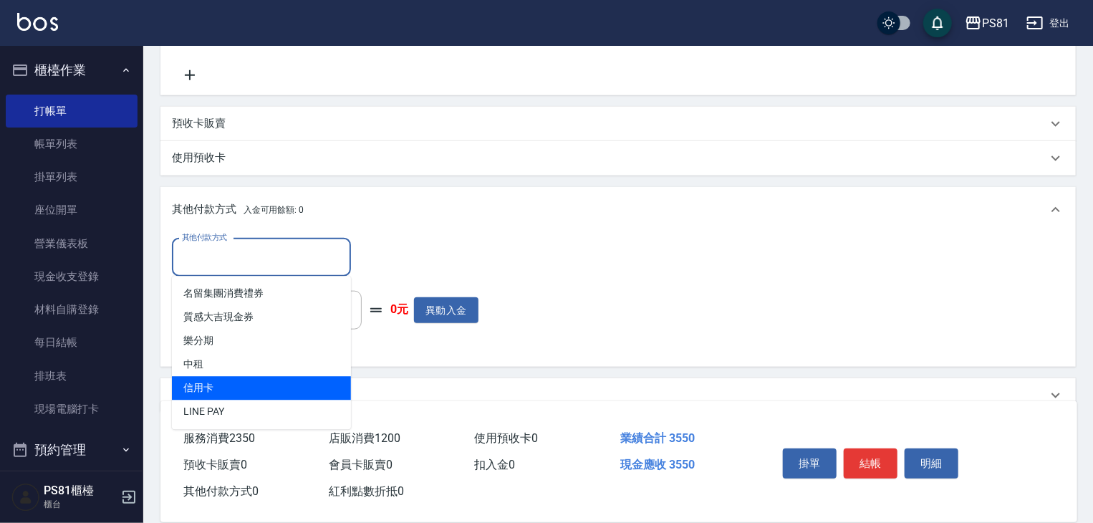
click at [256, 377] on span "信用卡" at bounding box center [261, 389] width 179 height 24
type input "信用卡"
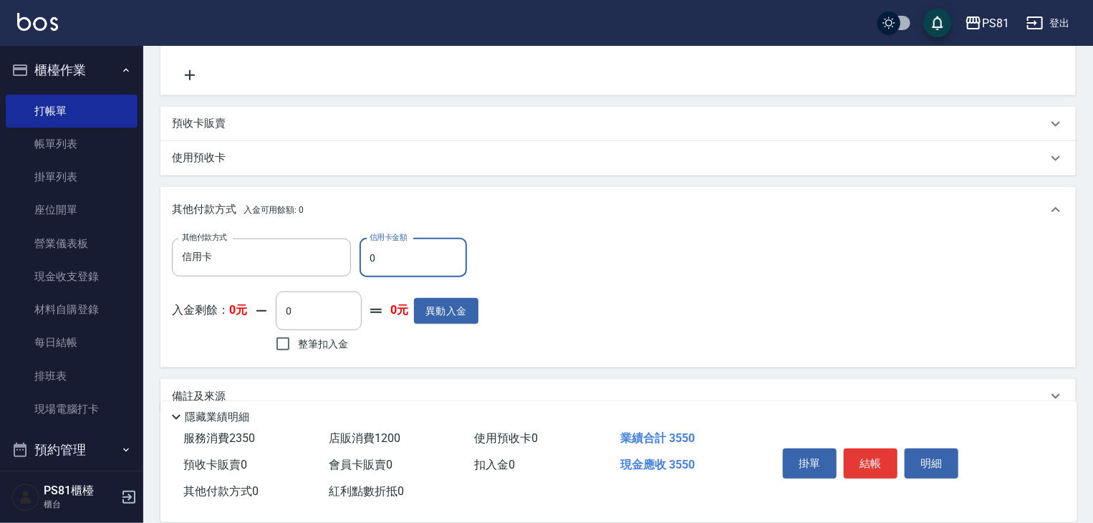
click at [408, 251] on input "0" at bounding box center [413, 258] width 107 height 39
type input "3550"
click at [728, 360] on div "其他付款方式 信用卡 其他付款方式 信用卡金額 3550 信用卡金額 入金剩餘： 0元 0 ​ 整筆扣入金 0元 異動入金" at bounding box center [617, 300] width 915 height 135
click at [862, 460] on button "結帳" at bounding box center [871, 463] width 54 height 30
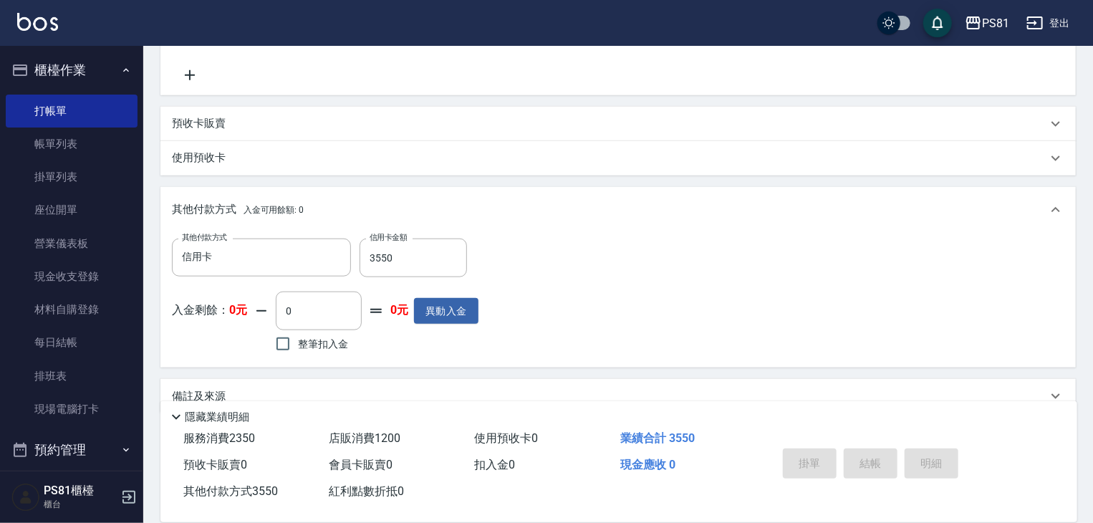
type input "[DATE] 14:45"
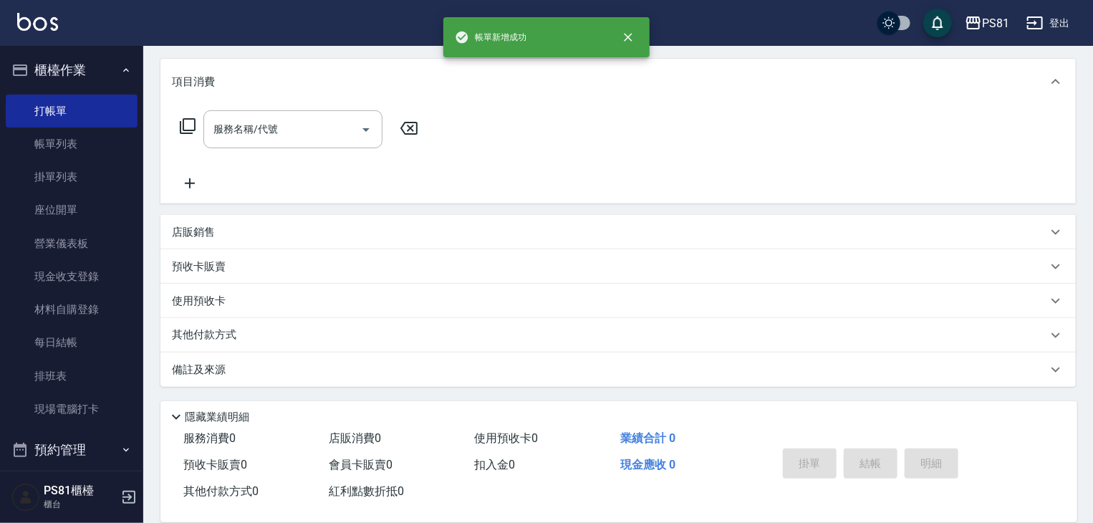
scroll to position [0, 0]
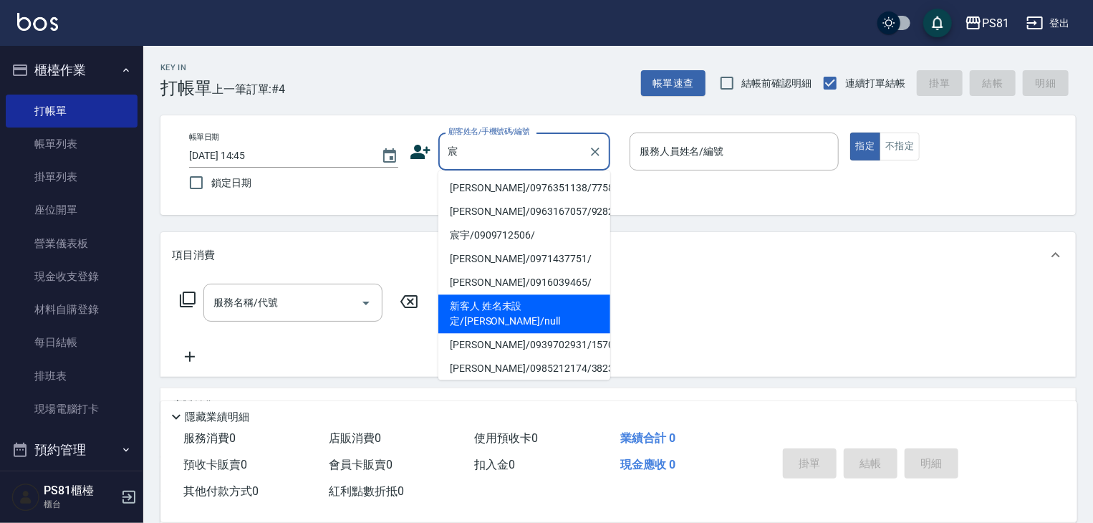
click at [579, 307] on li "新客人 姓名未設定/[PERSON_NAME]/null" at bounding box center [524, 313] width 172 height 39
type input "新客人 姓名未設定/[PERSON_NAME]/null"
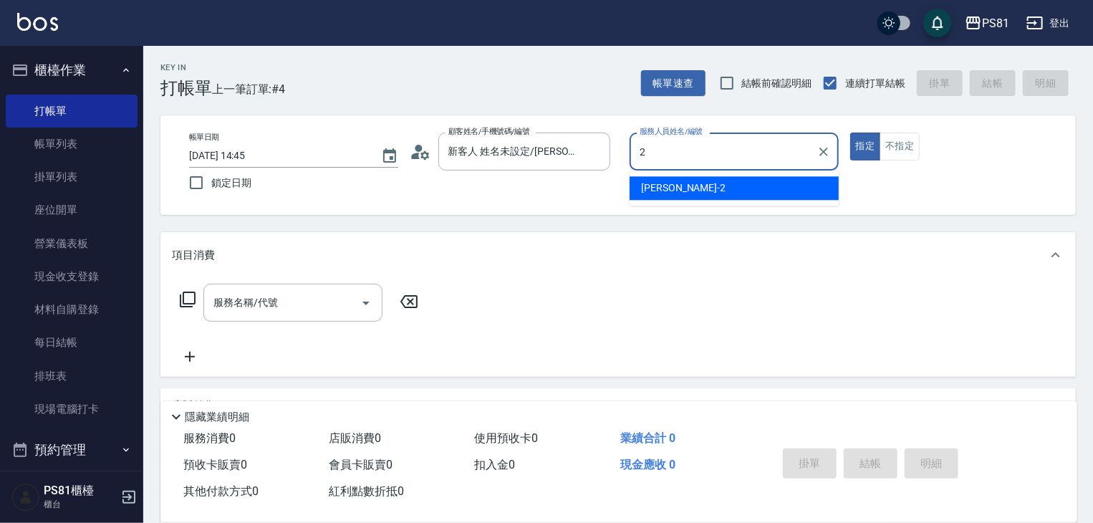
type input "[DEMOGRAPHIC_DATA]-2"
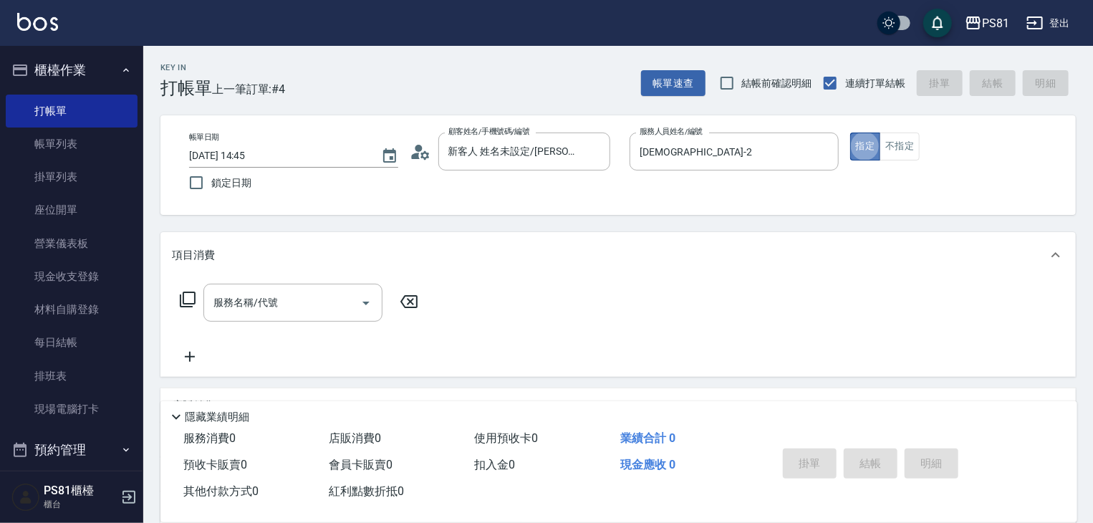
click at [868, 135] on button "指定" at bounding box center [865, 147] width 31 height 28
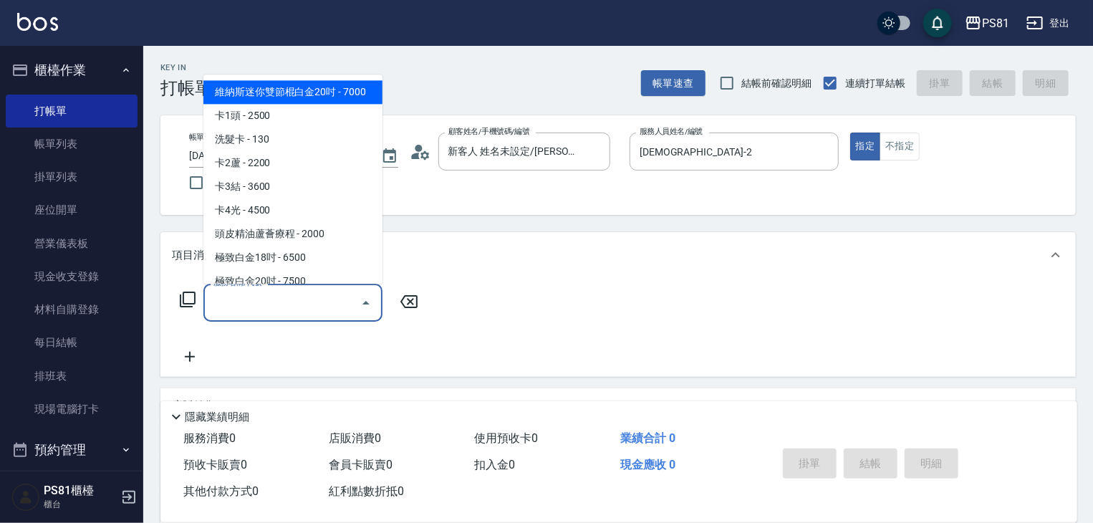
click at [314, 302] on input "服務名稱/代號" at bounding box center [282, 302] width 145 height 25
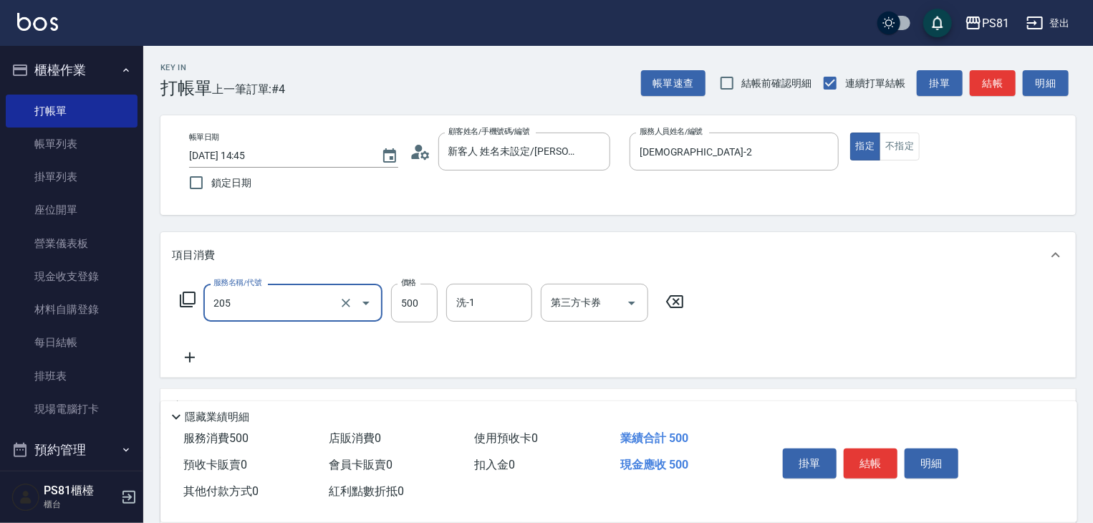
type input "A級單剪400(205)"
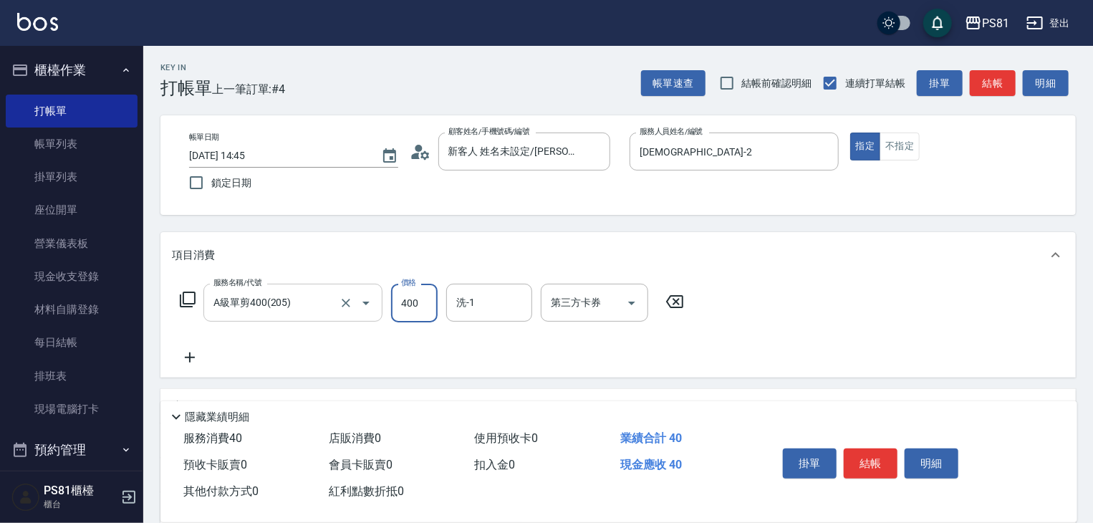
type input "400"
drag, startPoint x: 659, startPoint y: 324, endPoint x: 767, endPoint y: 362, distance: 114.4
click at [661, 324] on div "服務名稱/代號 A級單剪400(205) 服務名稱/代號 價格 400 價格 洗-1 洗-1 第三方卡券 第三方卡券" at bounding box center [432, 325] width 521 height 82
click at [865, 461] on button "結帳" at bounding box center [871, 463] width 54 height 30
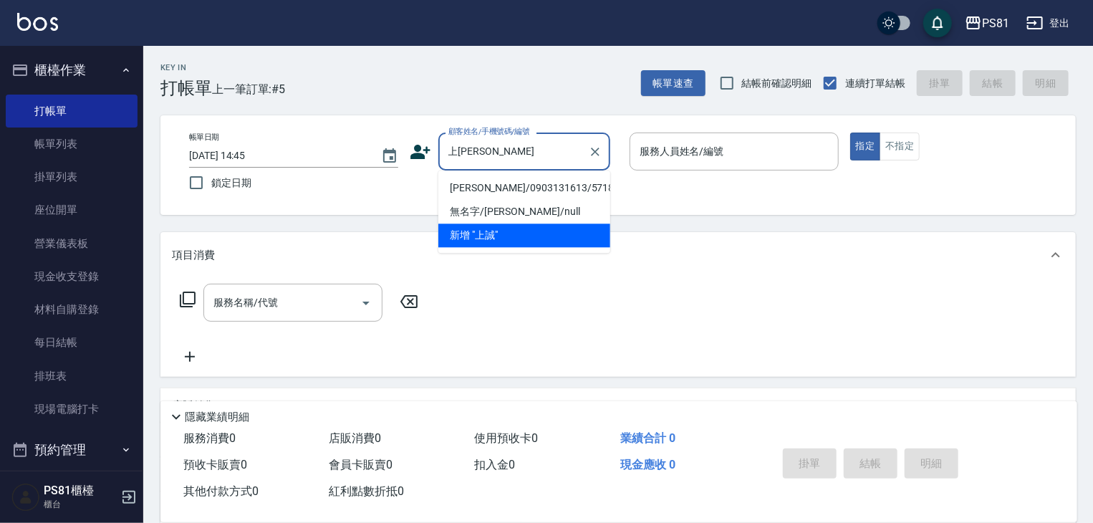
click at [535, 187] on li "[PERSON_NAME]/0903131613/5718" at bounding box center [524, 188] width 172 height 24
type input "[PERSON_NAME]/0903131613/5718"
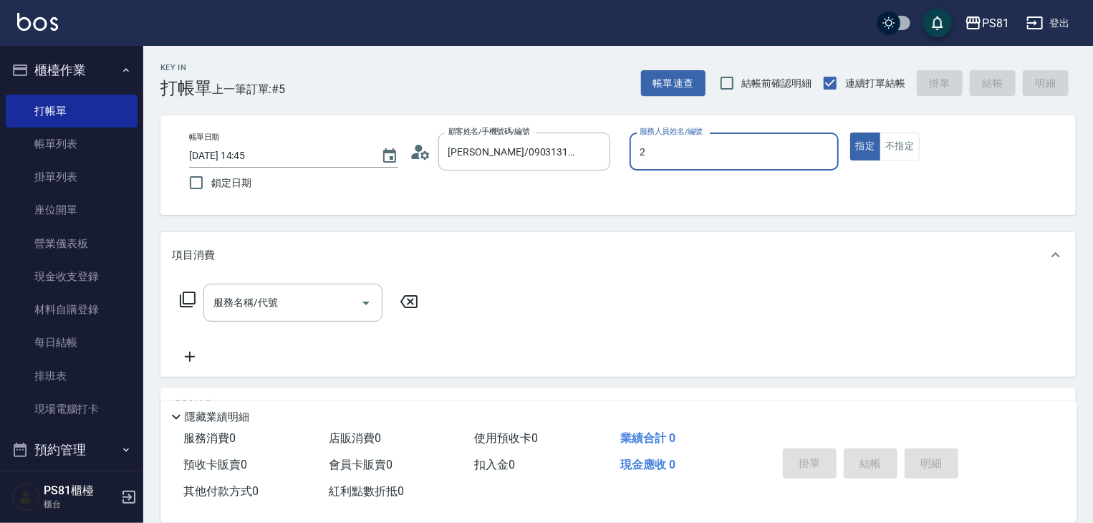
type input "[DEMOGRAPHIC_DATA]-2"
click at [323, 302] on input "服務名稱/代號" at bounding box center [282, 302] width 145 height 25
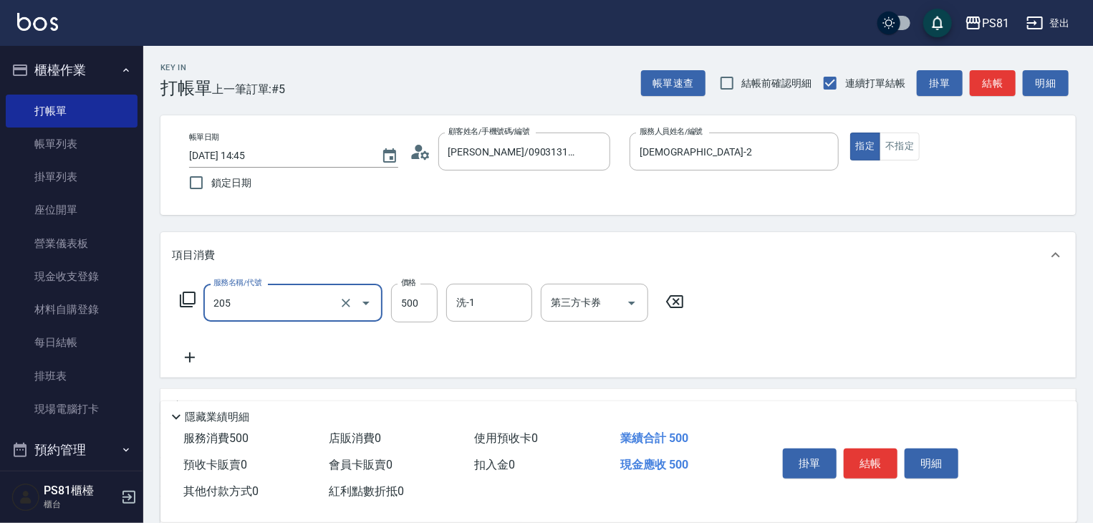
type input "4"
type input "A級單剪400(205)"
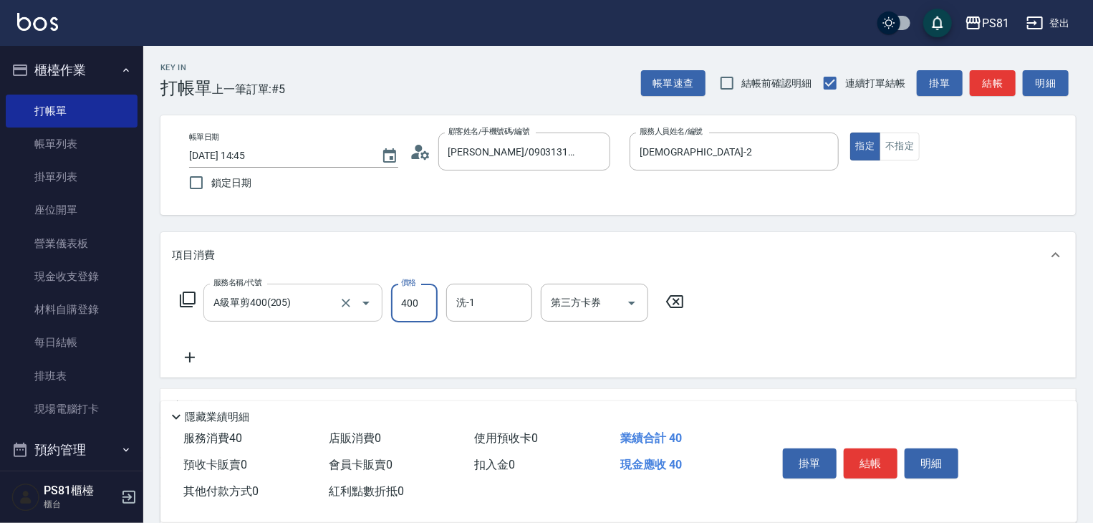
type input "400"
drag, startPoint x: 762, startPoint y: 341, endPoint x: 786, endPoint y: 349, distance: 24.9
click at [768, 342] on div "服務名稱/代號 A級單剪400(205) 服務名稱/代號 價格 400 價格 洗-1 洗-1 第三方卡券 第三方卡券" at bounding box center [617, 328] width 915 height 100
click at [857, 465] on button "結帳" at bounding box center [871, 463] width 54 height 30
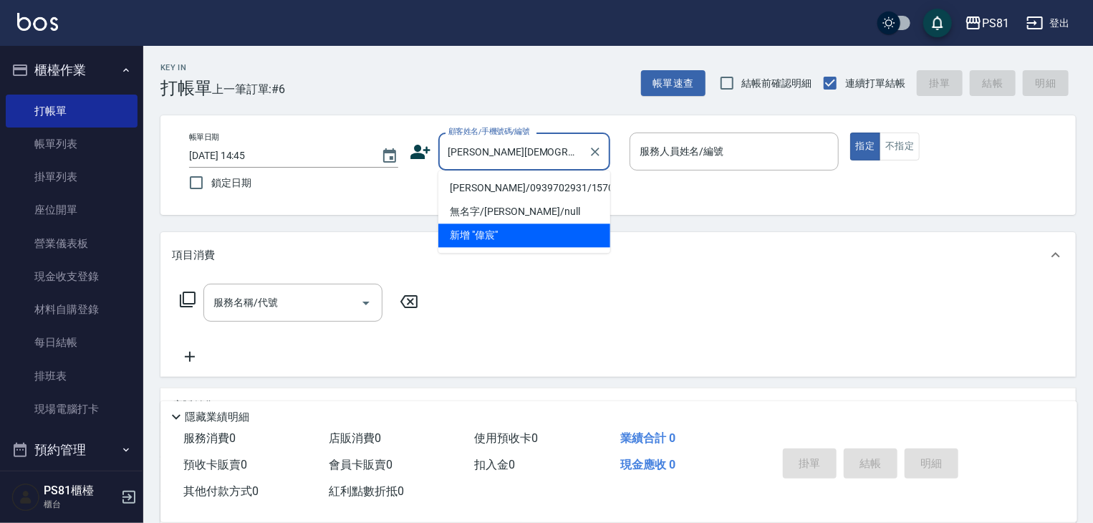
click at [597, 188] on li "[PERSON_NAME]/0939702931/1570" at bounding box center [524, 188] width 172 height 24
type input "[PERSON_NAME]/0939702931/1570"
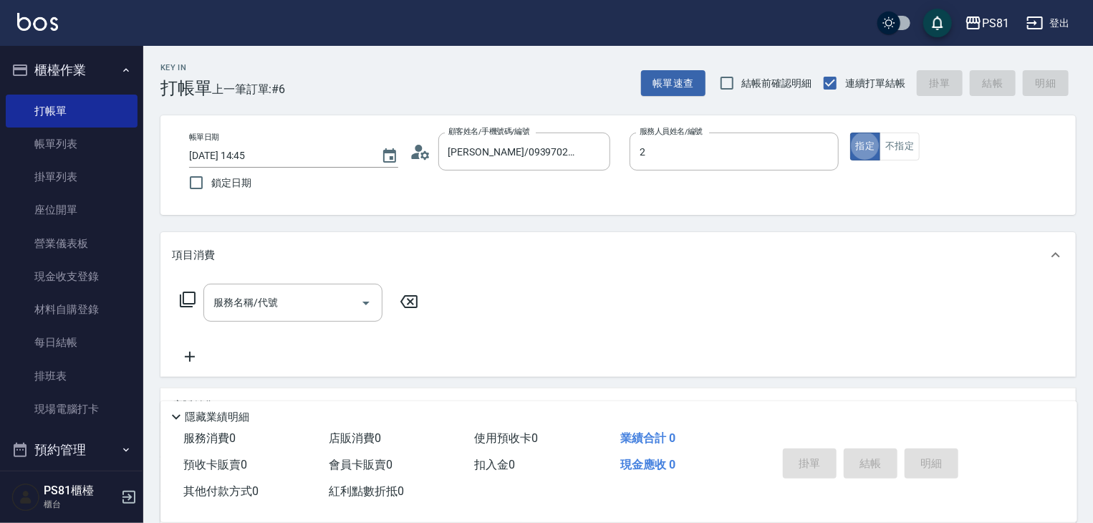
type input "[DEMOGRAPHIC_DATA]-2"
click at [318, 298] on input "服務名稱/代號" at bounding box center [282, 302] width 145 height 25
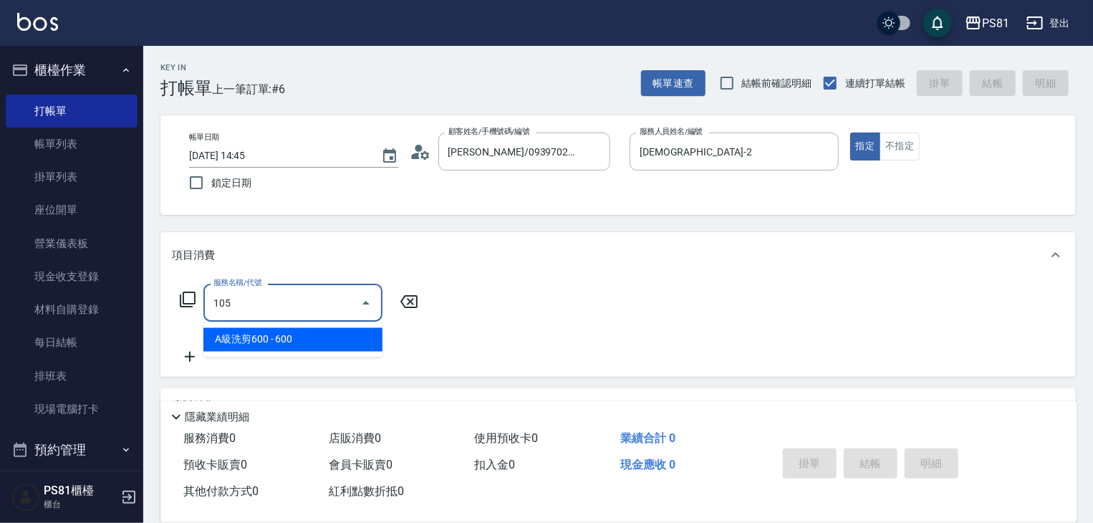
type input "A級洗剪600(105)"
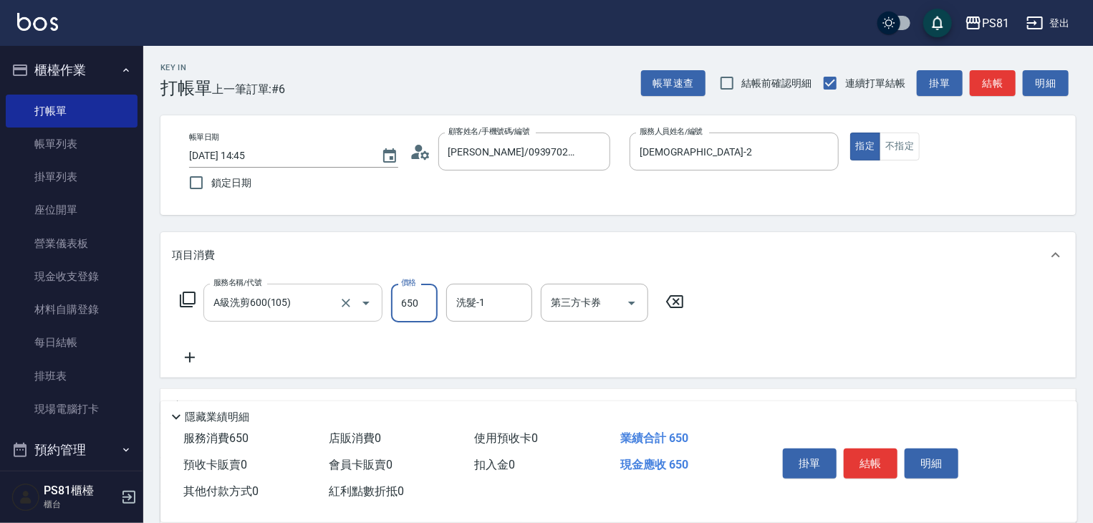
type input "650"
type input "涵文-22"
drag, startPoint x: 845, startPoint y: 322, endPoint x: 873, endPoint y: 369, distance: 54.9
click at [851, 324] on div "服務名稱/代號 A級洗剪600(105) 服務名稱/代號 價格 650 價格 洗髮-1 涵文-22 洗髮-1 第三方卡券 第三方卡券" at bounding box center [617, 328] width 915 height 100
click at [883, 451] on button "結帳" at bounding box center [871, 463] width 54 height 30
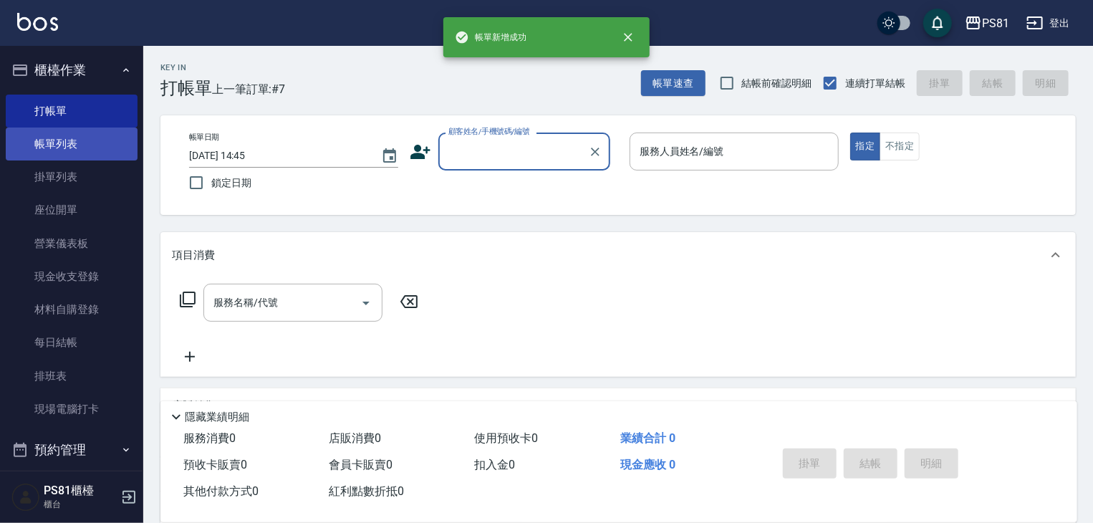
click at [105, 158] on link "帳單列表" at bounding box center [72, 144] width 132 height 33
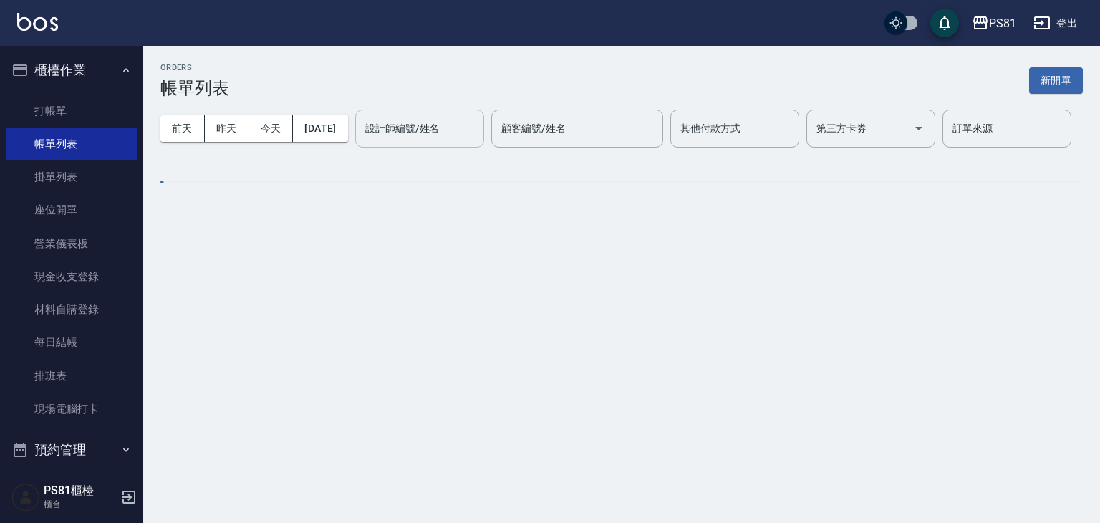
click at [362, 141] on input "設計師編號/姓名" at bounding box center [420, 128] width 116 height 25
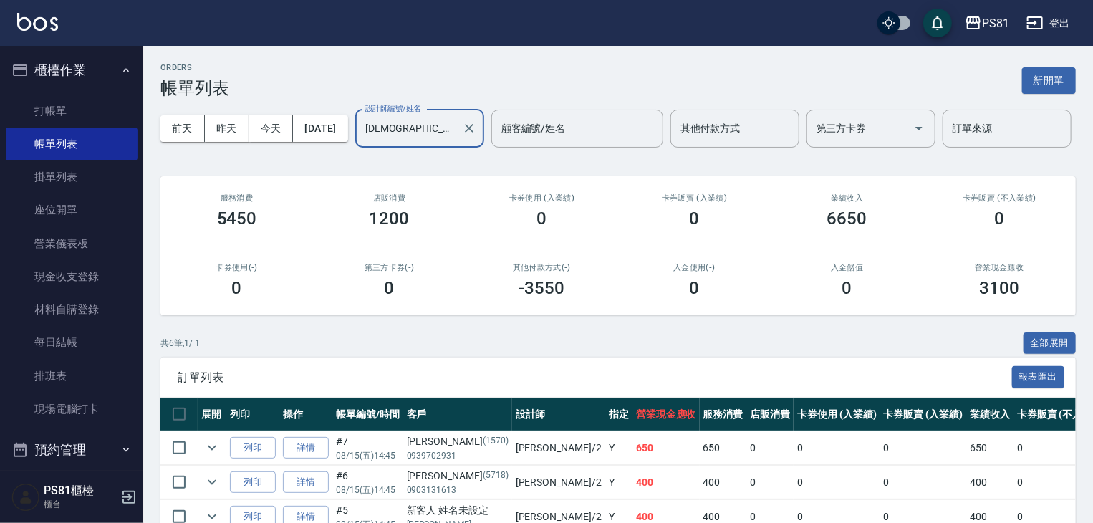
type input "[DEMOGRAPHIC_DATA]-2"
drag, startPoint x: 347, startPoint y: 289, endPoint x: 166, endPoint y: 194, distance: 204.1
click at [347, 290] on div "服務消費 5450 店販消費 1200 卡券使用 (入業績) 0 卡券販賣 (入業績) 0 業績收入 6650 卡券販賣 (不入業績) 0 卡券使用(-) 0…" at bounding box center [617, 245] width 915 height 139
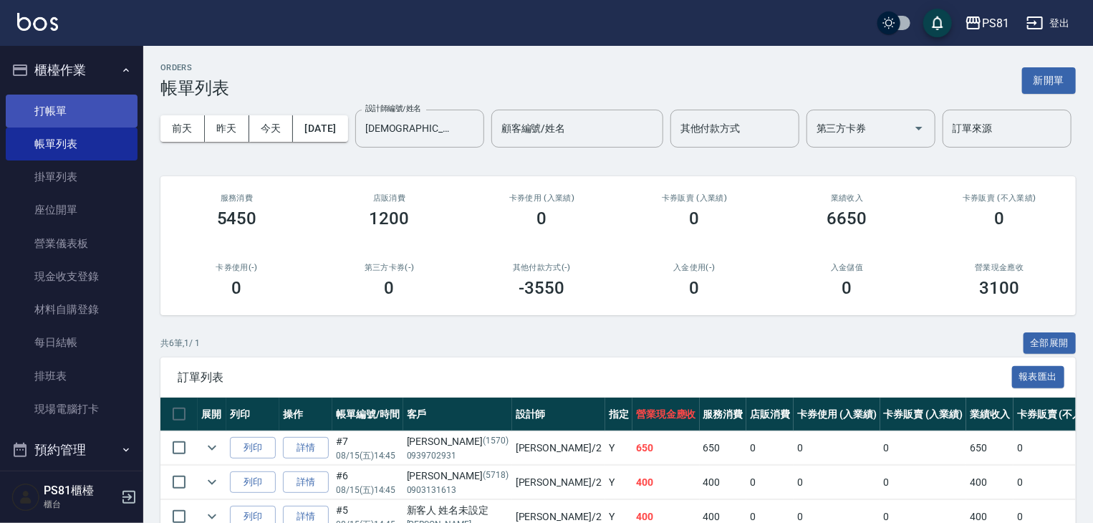
click at [43, 105] on link "打帳單" at bounding box center [72, 111] width 132 height 33
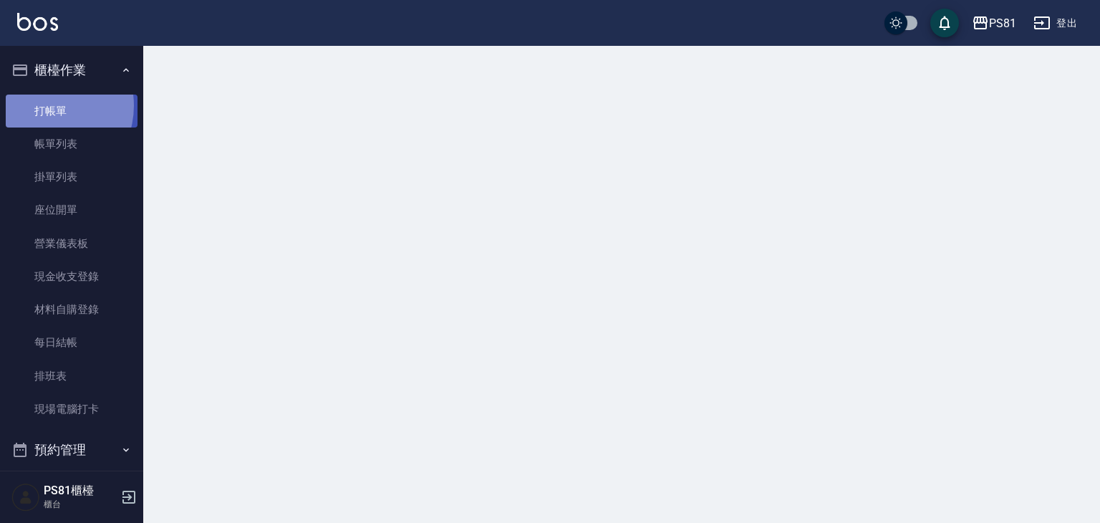
click at [43, 105] on link "打帳單" at bounding box center [72, 111] width 132 height 33
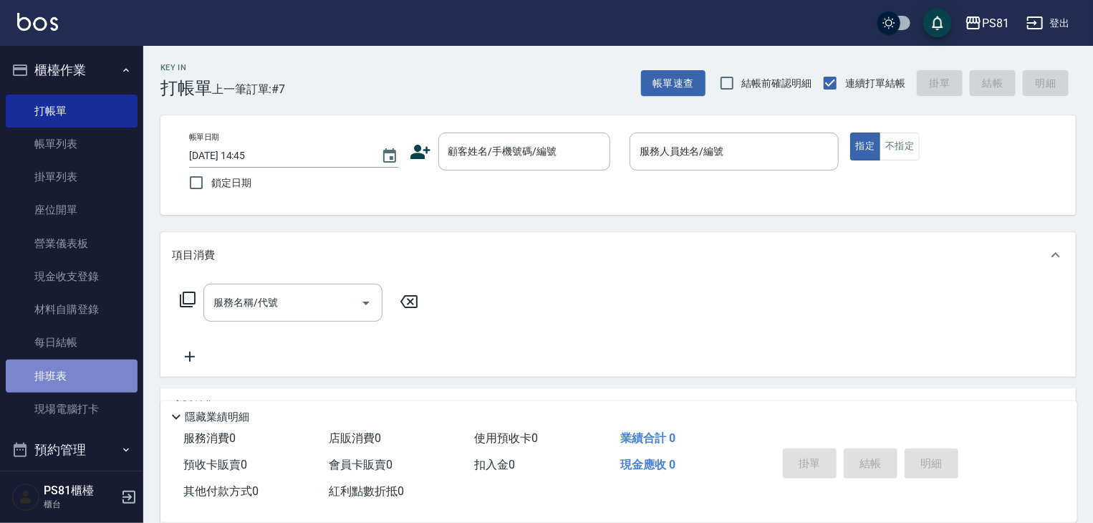
click at [102, 391] on link "排班表" at bounding box center [72, 376] width 132 height 33
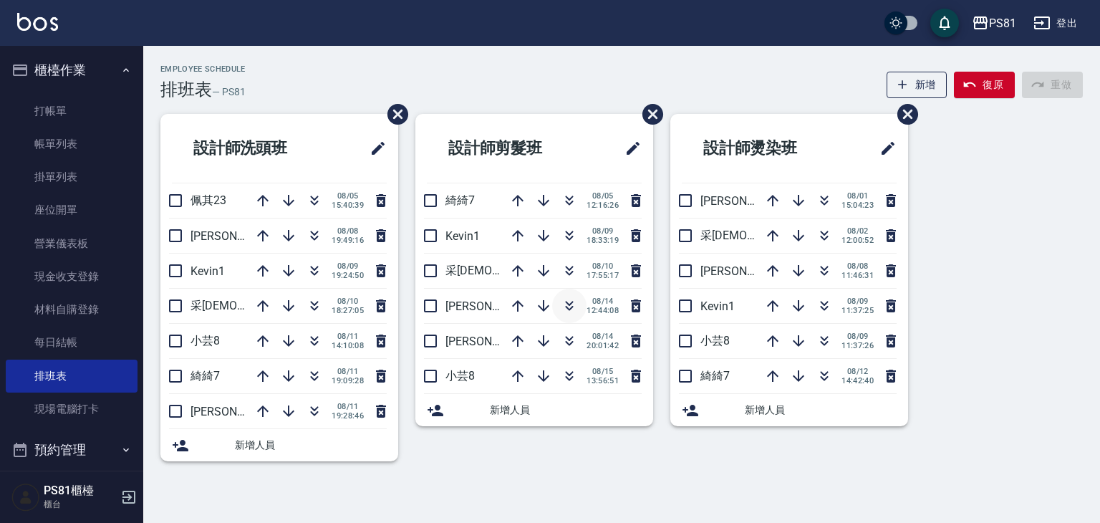
click at [574, 304] on icon "button" at bounding box center [569, 305] width 17 height 17
click at [996, 88] on button "復原" at bounding box center [984, 85] width 61 height 27
click at [309, 237] on icon "button" at bounding box center [314, 235] width 17 height 17
click at [322, 302] on icon "button" at bounding box center [314, 305] width 17 height 17
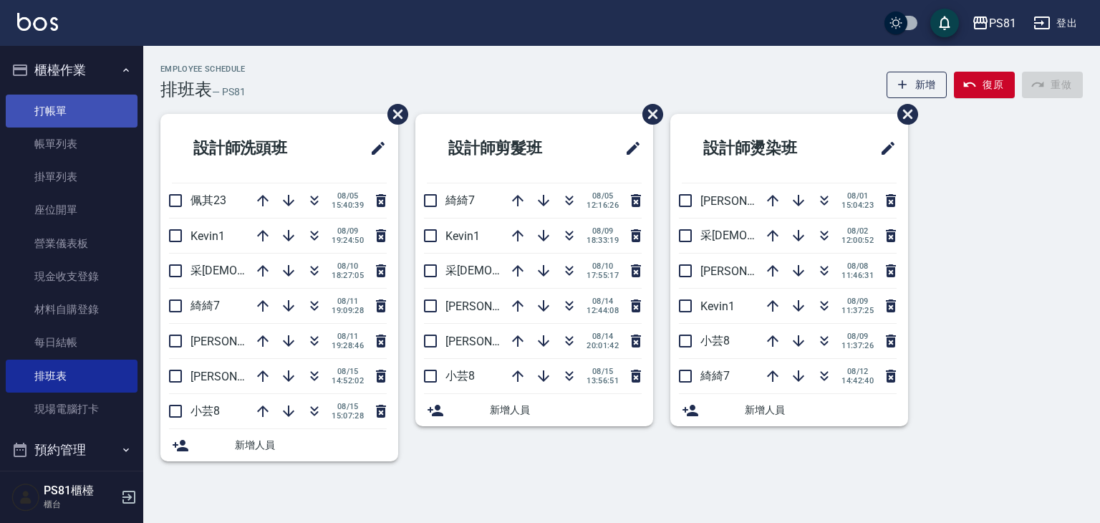
drag, startPoint x: 74, startPoint y: 92, endPoint x: 76, endPoint y: 107, distance: 15.1
click at [72, 92] on ul "打帳單 帳單列表 掛單列表 座位開單 營業儀表板 現金收支登錄 材料自購登錄 每日結帳 排班表 現場電腦打卡" at bounding box center [72, 260] width 132 height 343
click at [80, 115] on link "打帳單" at bounding box center [72, 111] width 132 height 33
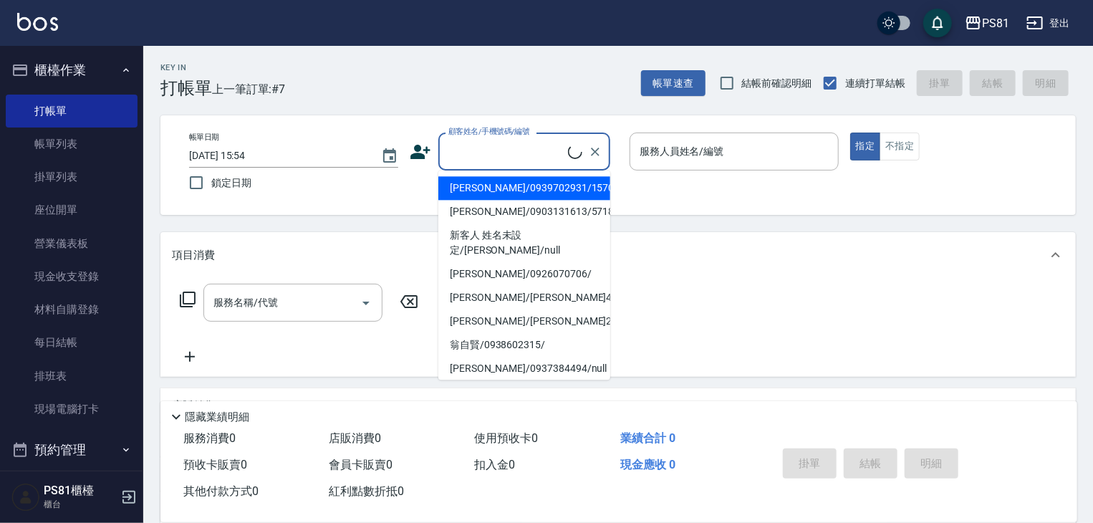
click at [521, 153] on input "顧客姓名/手機號碼/編號" at bounding box center [506, 151] width 123 height 25
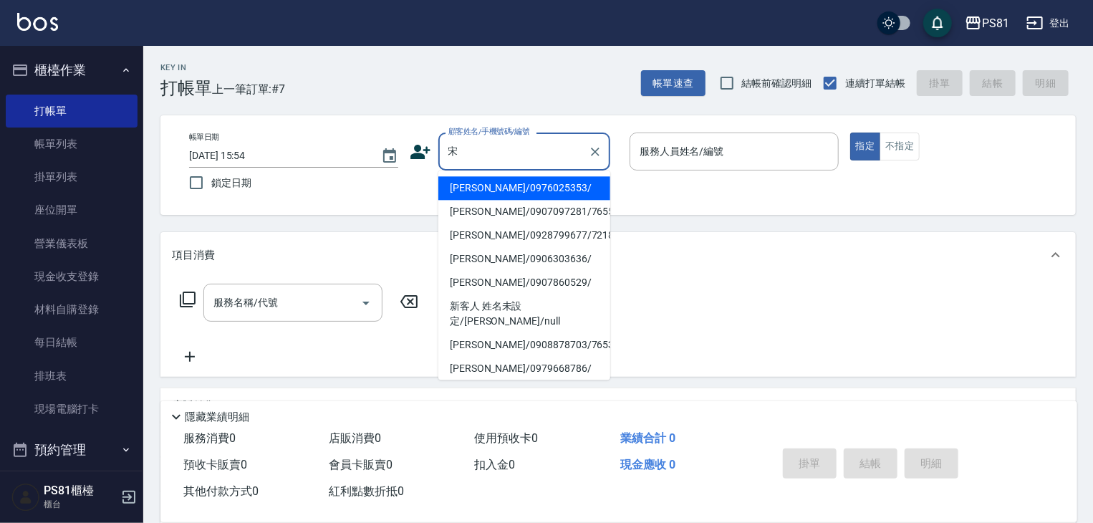
click at [490, 189] on li "[PERSON_NAME]/0976025353/" at bounding box center [524, 188] width 172 height 24
type input "[PERSON_NAME]/0976025353/"
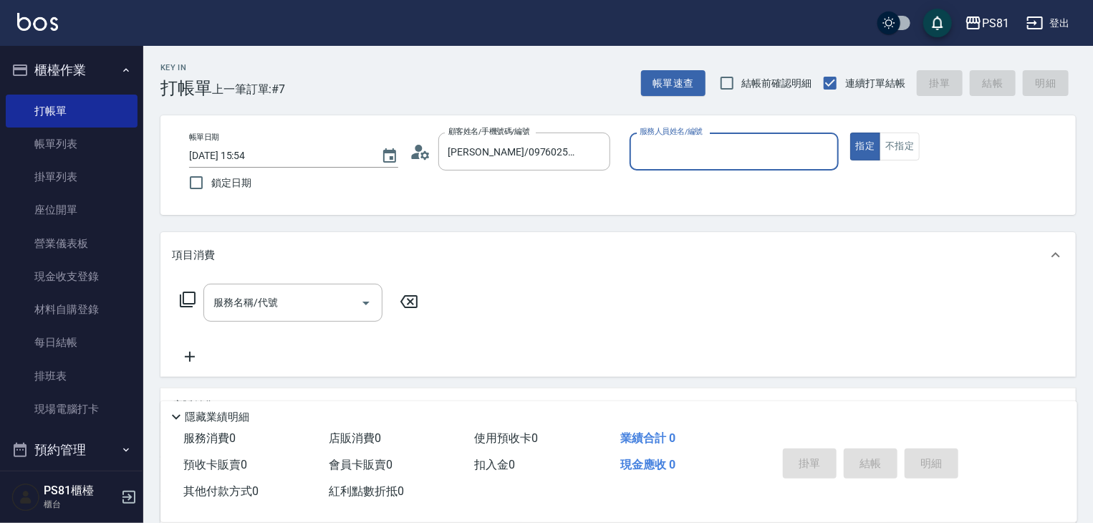
type input "小芸-8"
click at [895, 150] on button "不指定" at bounding box center [900, 147] width 40 height 28
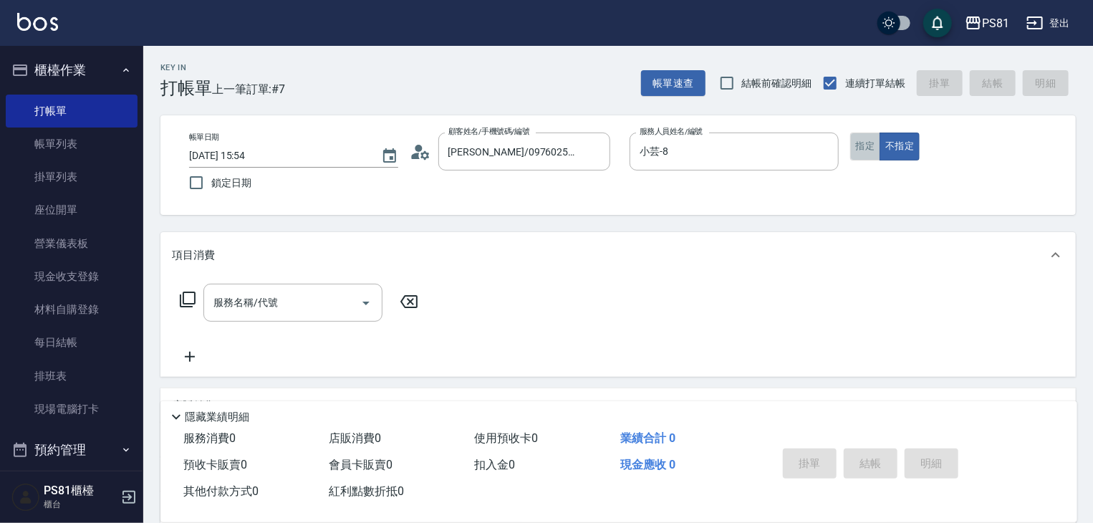
click at [860, 148] on button "指定" at bounding box center [865, 147] width 31 height 28
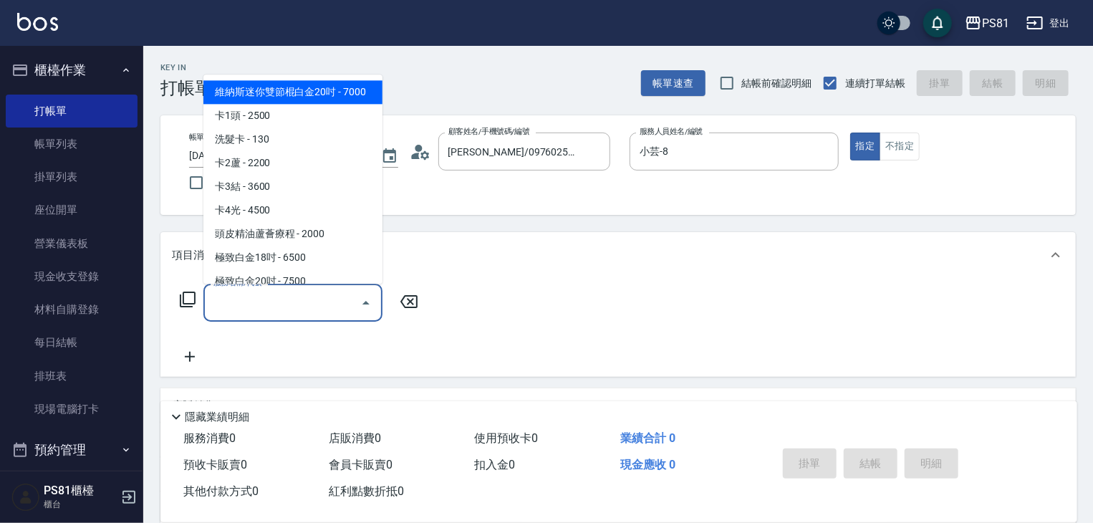
click at [248, 307] on input "服務名稱/代號" at bounding box center [282, 302] width 145 height 25
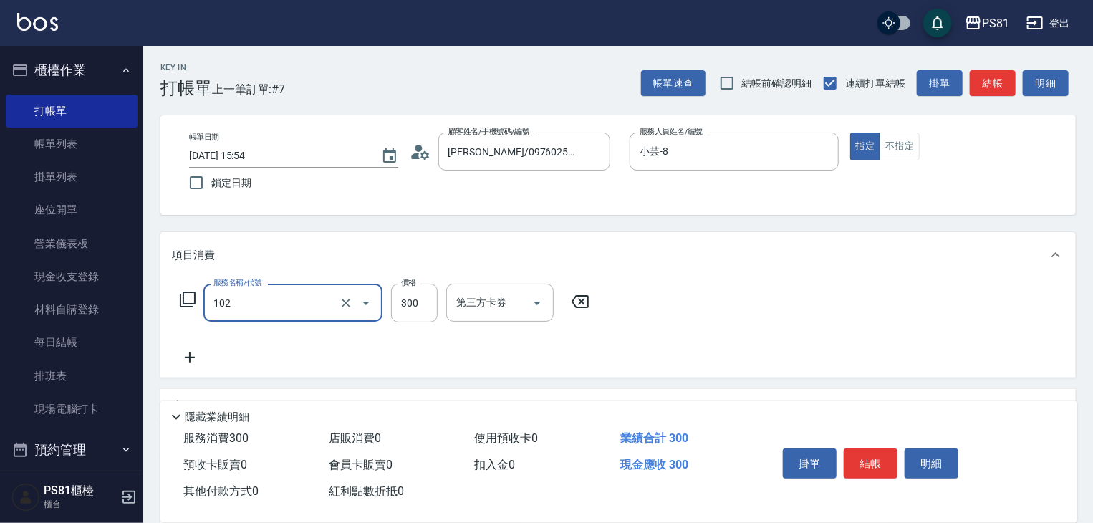
type input "保濕洗(102)"
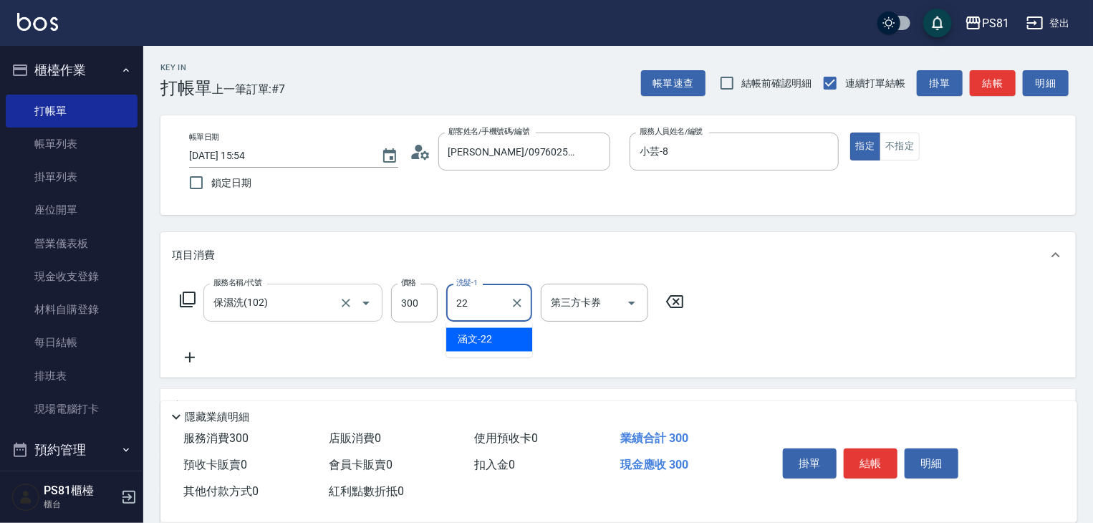
type input "涵文-22"
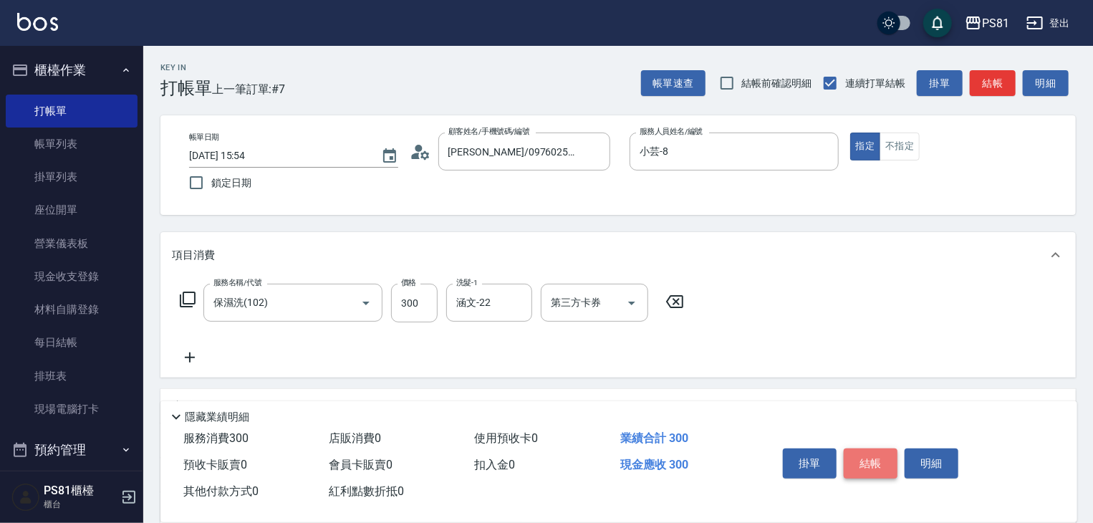
click at [867, 461] on button "結帳" at bounding box center [871, 463] width 54 height 30
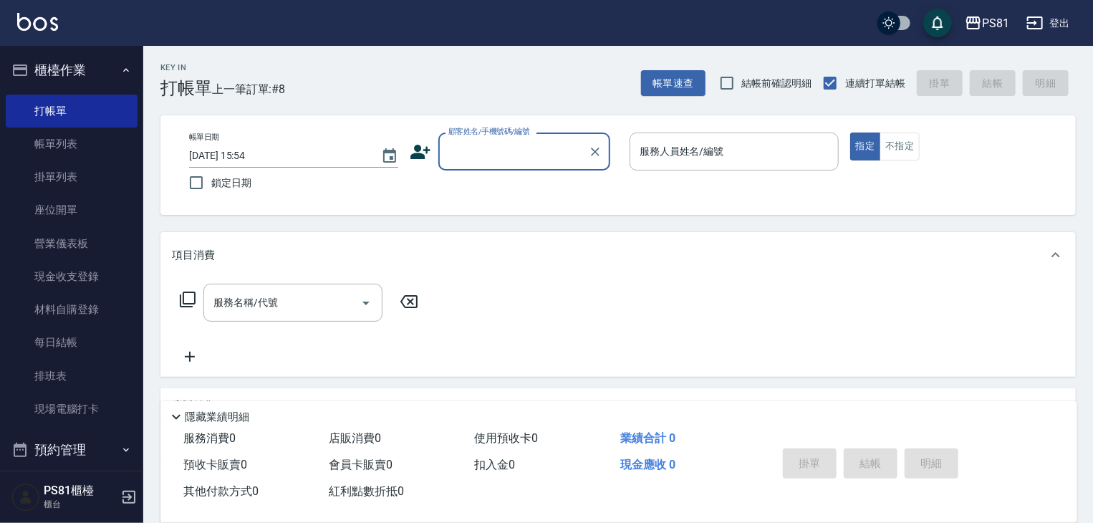
click at [547, 92] on div "Key In 打帳單 上一筆訂單:#8 帳單速查 結帳前確認明細 連續打單結帳 掛單 結帳 明細" at bounding box center [609, 72] width 933 height 52
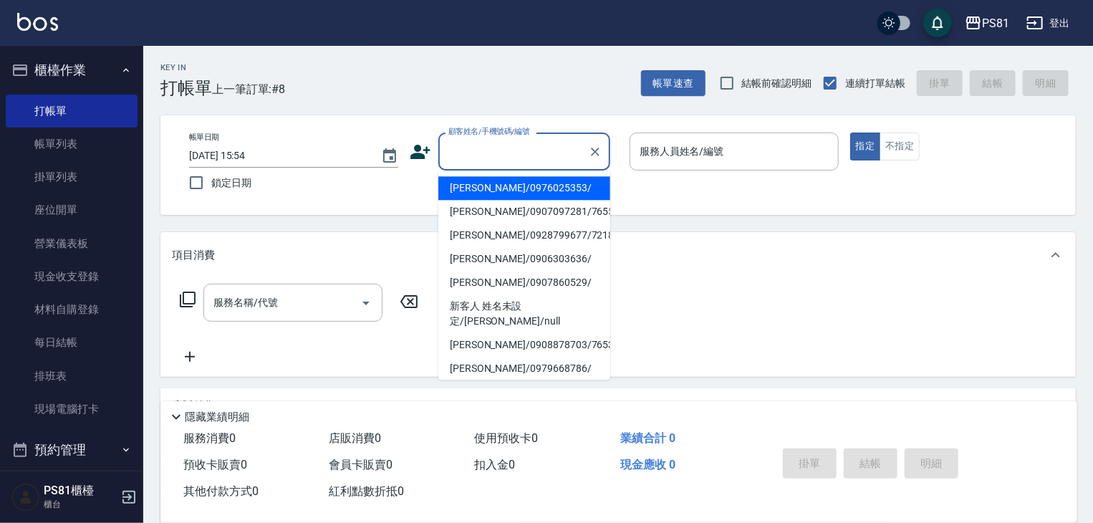
click at [524, 160] on input "顧客姓名/手機號碼/編號" at bounding box center [514, 151] width 138 height 25
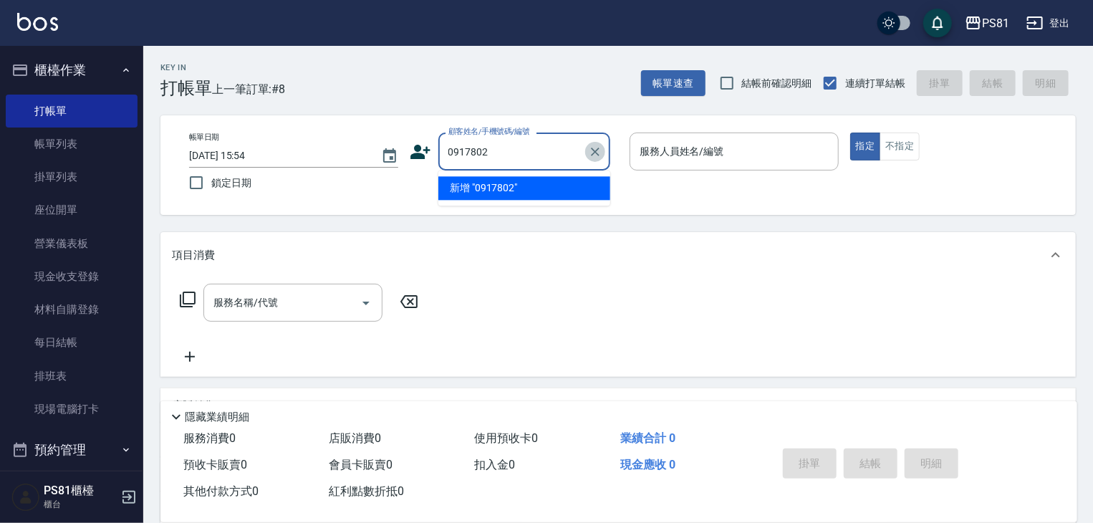
drag, startPoint x: 593, startPoint y: 150, endPoint x: 559, endPoint y: 154, distance: 34.7
click at [582, 149] on div "0917802 顧客姓名/手機號碼/編號" at bounding box center [524, 152] width 172 height 38
click at [559, 154] on input "0917802" at bounding box center [514, 151] width 138 height 25
type input "0917802986"
click at [425, 150] on icon at bounding box center [420, 152] width 20 height 14
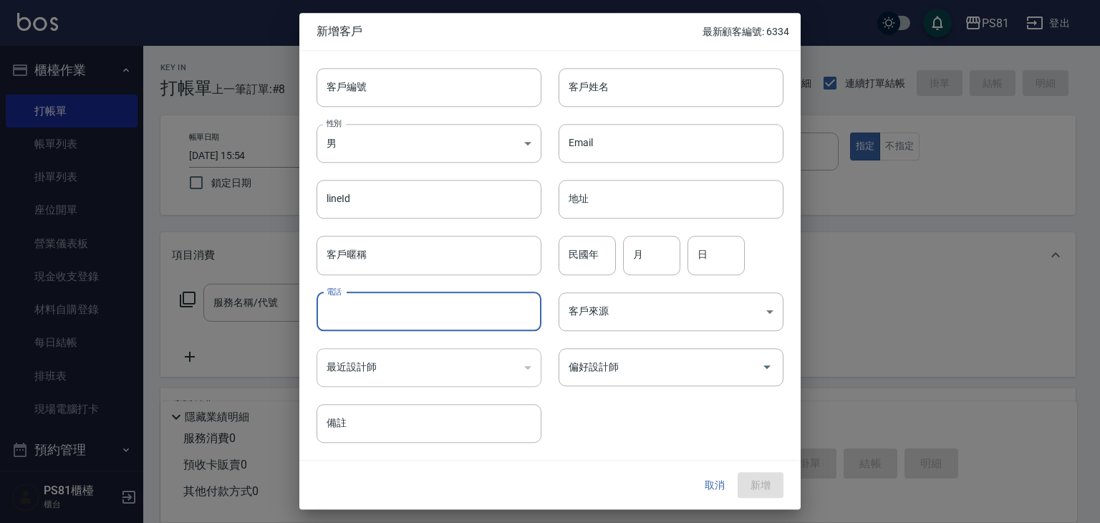
click at [434, 318] on input "電話" at bounding box center [429, 311] width 225 height 39
type input "0917802986"
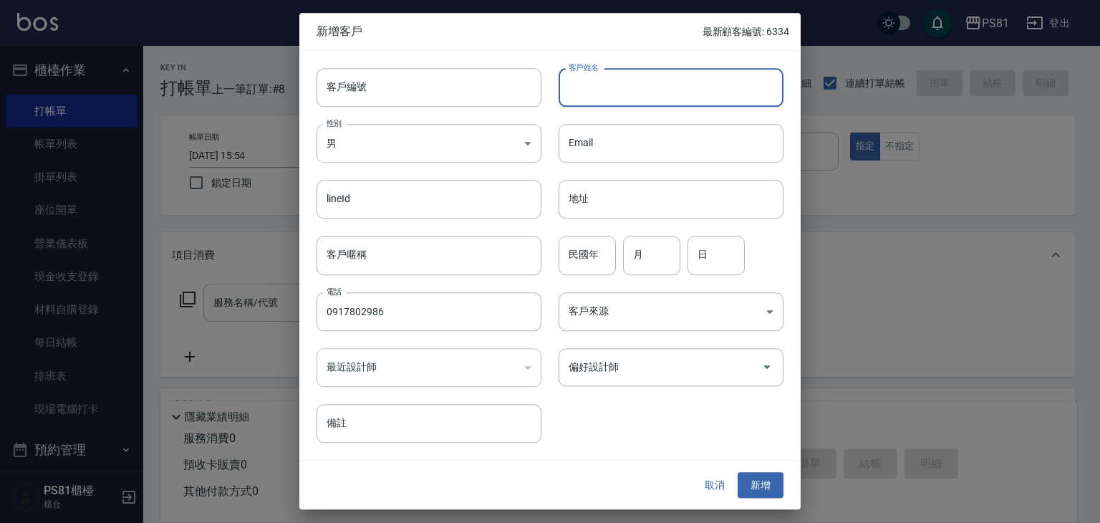
click at [612, 97] on input "客戶姓名" at bounding box center [671, 87] width 225 height 39
type input "蔡"
type input "[PERSON_NAME]先生"
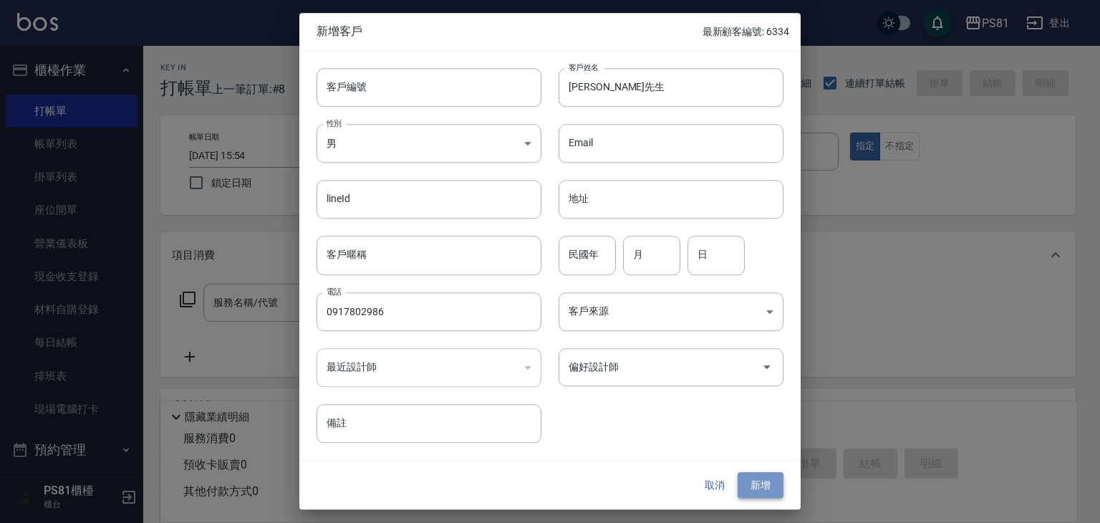
drag, startPoint x: 749, startPoint y: 484, endPoint x: 738, endPoint y: 459, distance: 27.3
click at [749, 484] on button "新增" at bounding box center [761, 485] width 46 height 27
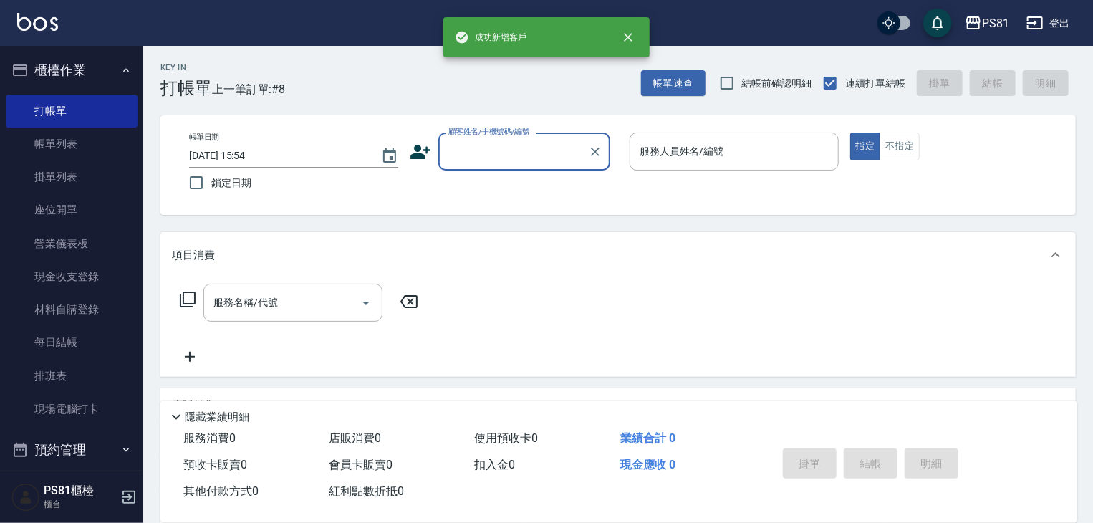
click at [487, 153] on input "顧客姓名/手機號碼/編號" at bounding box center [514, 151] width 138 height 25
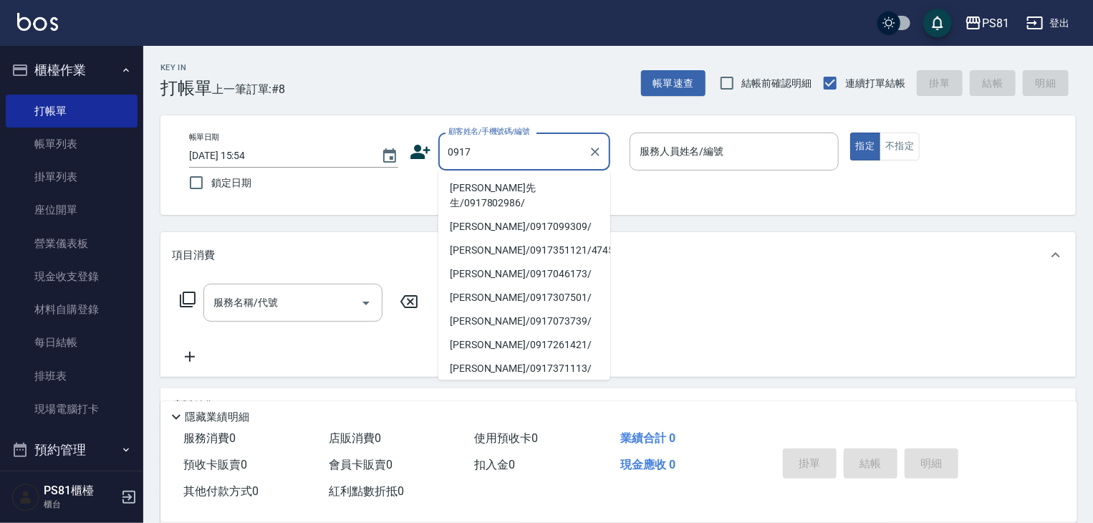
drag, startPoint x: 509, startPoint y: 193, endPoint x: 506, endPoint y: 186, distance: 8.0
click at [505, 186] on li "[PERSON_NAME]先生/0917802986/" at bounding box center [524, 195] width 172 height 39
type input "[PERSON_NAME]先生/0917802986/"
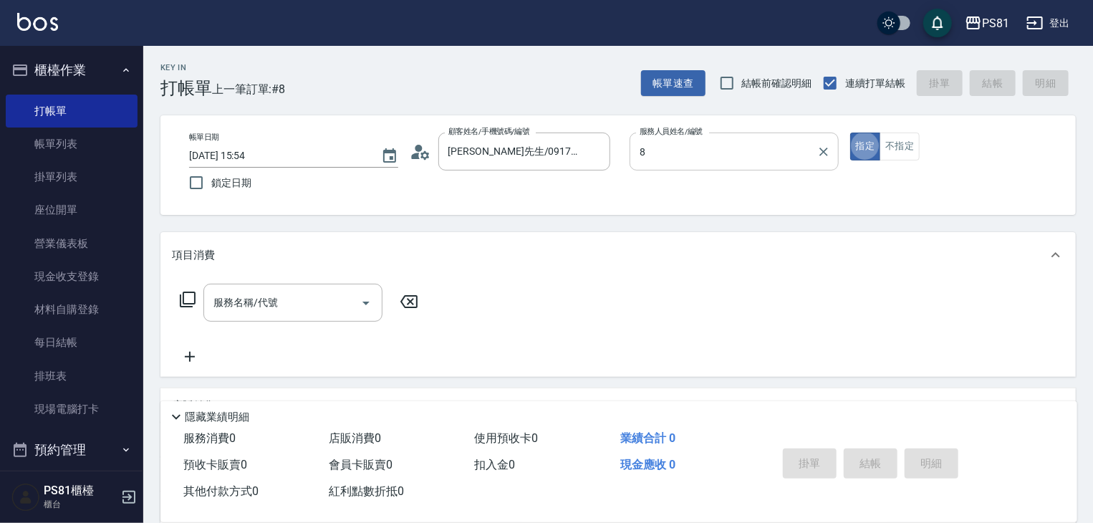
type input "小芸-8"
type button "true"
drag, startPoint x: 914, startPoint y: 135, endPoint x: 801, endPoint y: 140, distance: 113.3
click at [903, 130] on div "帳單日期 [DATE] 15:54 鎖定日期 顧客姓名/手機號碼/編號 [PERSON_NAME]先生/0917802986/ 顧客姓名/手機號碼/編號 服務…" at bounding box center [617, 165] width 915 height 100
click at [903, 150] on button "不指定" at bounding box center [900, 147] width 40 height 28
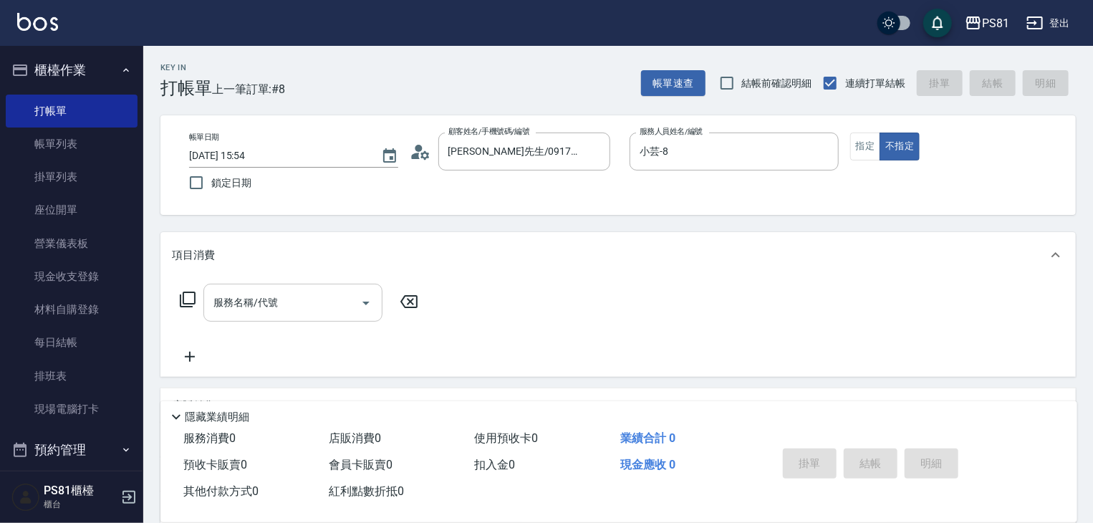
click at [295, 306] on input "服務名稱/代號" at bounding box center [282, 302] width 145 height 25
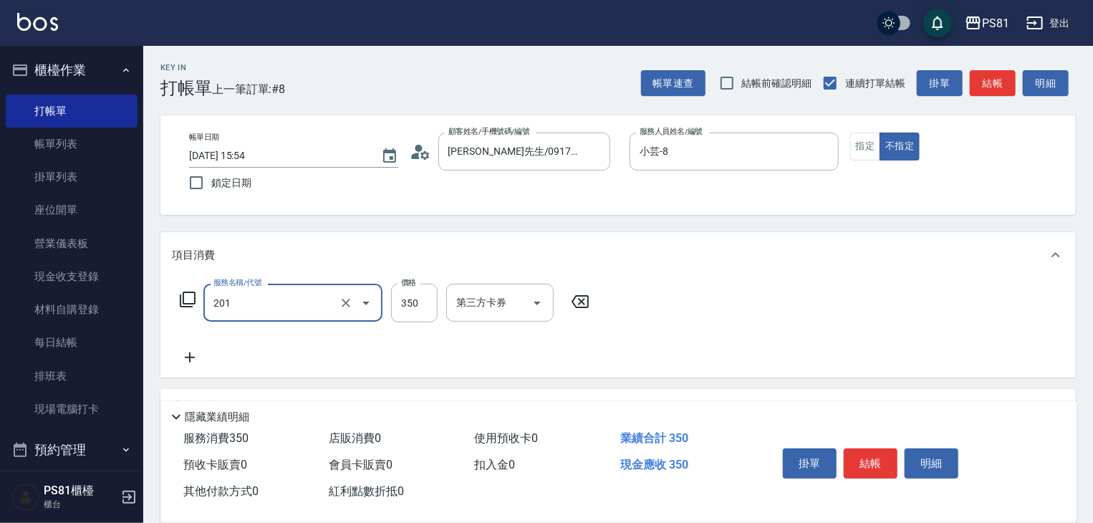
type input "洗剪350(201)"
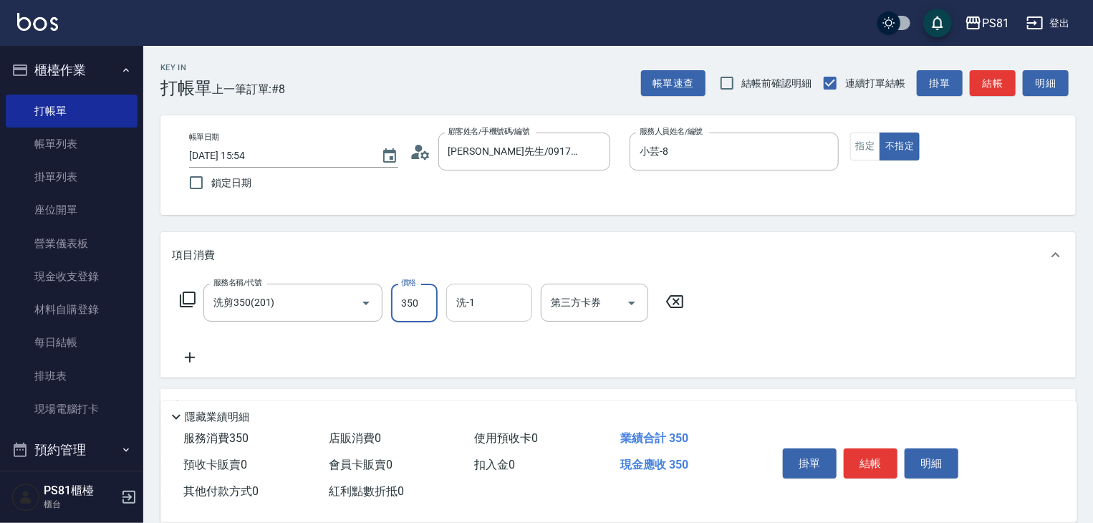
click at [481, 307] on input "洗-1" at bounding box center [489, 302] width 73 height 25
type input "[PERSON_NAME]-20"
click at [870, 461] on button "結帳" at bounding box center [871, 463] width 54 height 30
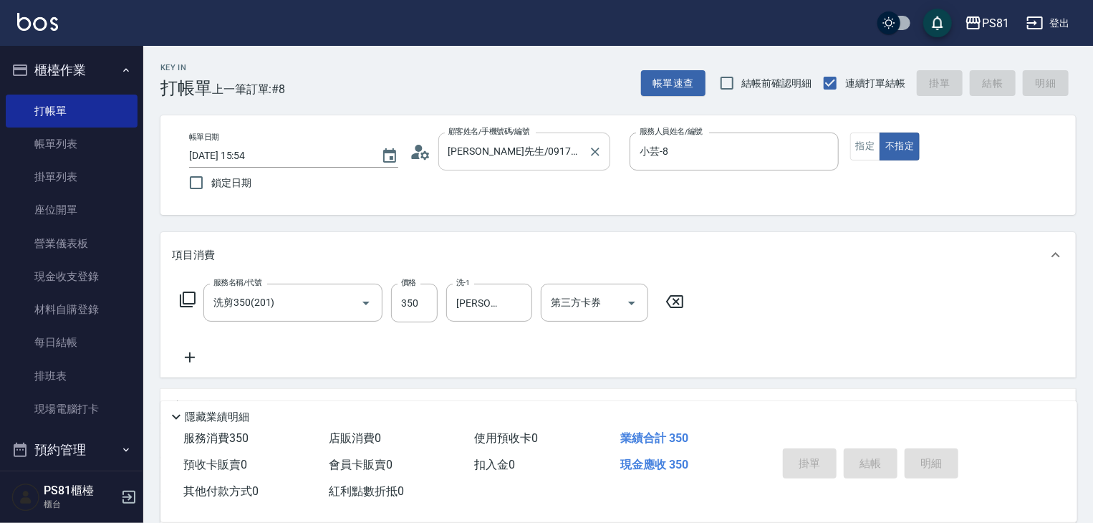
type input "[DATE] 16:26"
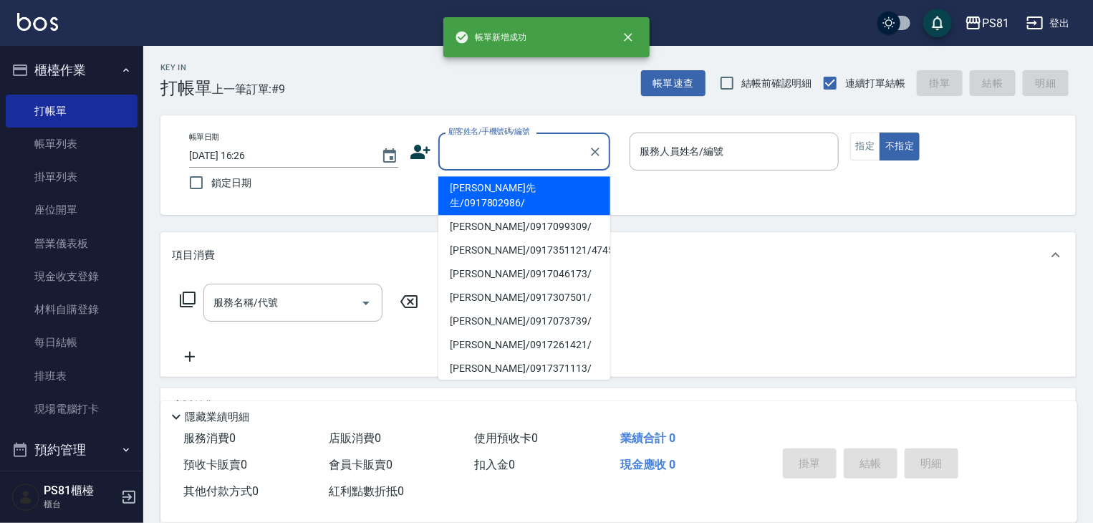
click at [537, 153] on input "顧客姓名/手機號碼/編號" at bounding box center [514, 151] width 138 height 25
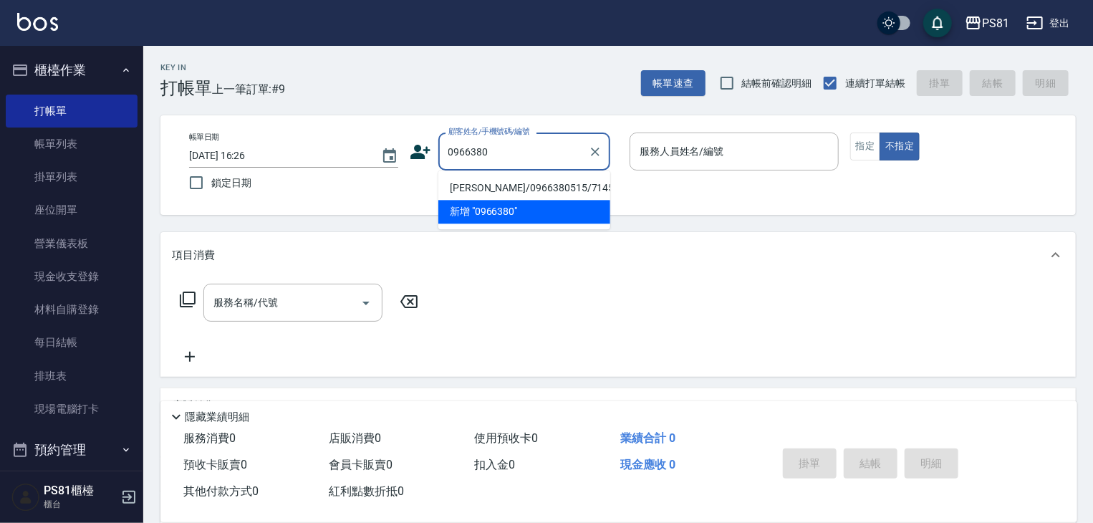
click at [562, 190] on li "[PERSON_NAME]/0966380515/7145" at bounding box center [524, 188] width 172 height 24
type input "[PERSON_NAME]/0966380515/7145"
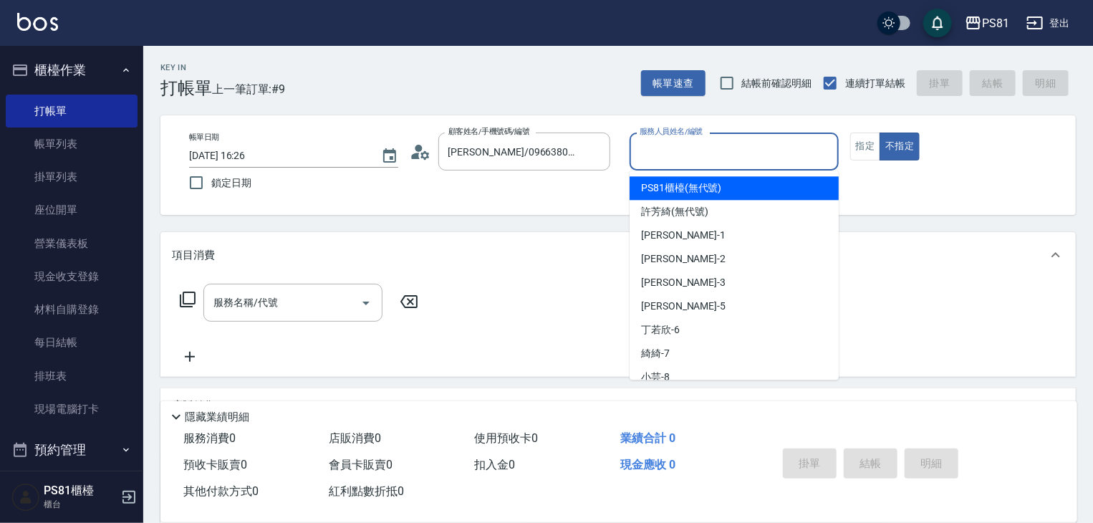
click at [748, 158] on input "服務人員姓名/編號" at bounding box center [734, 151] width 196 height 25
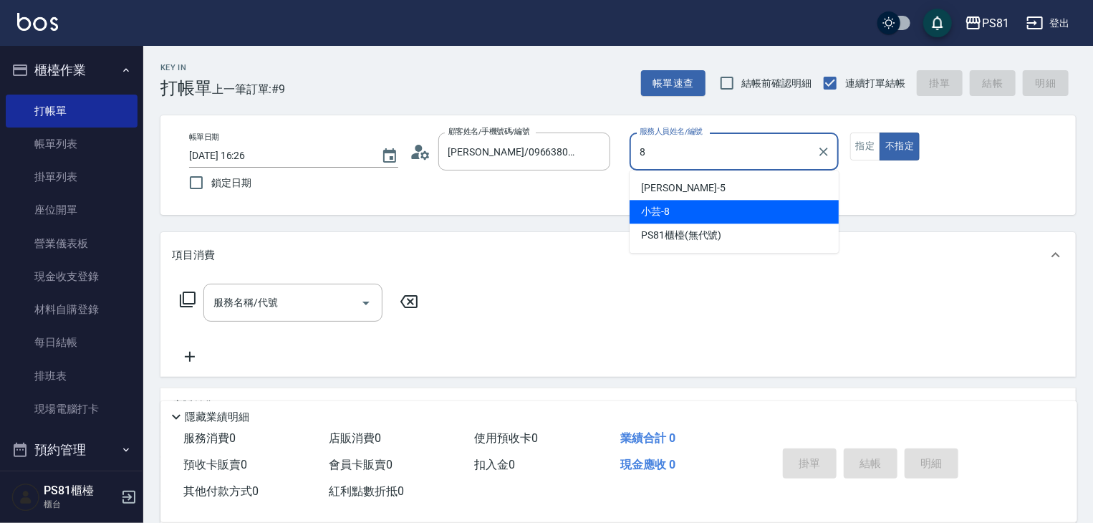
type input "小芸-8"
type button "false"
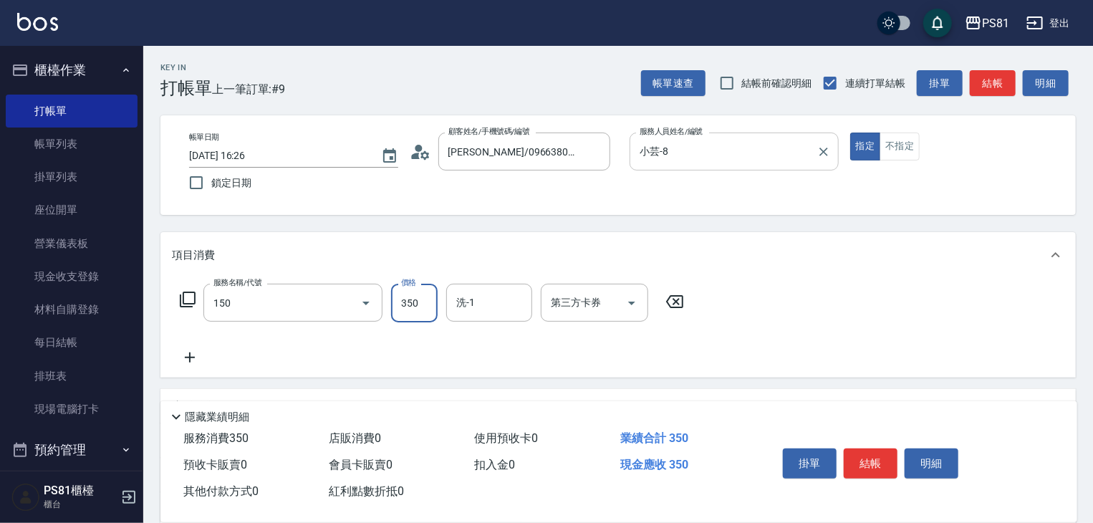
type input "精油按摩(150)"
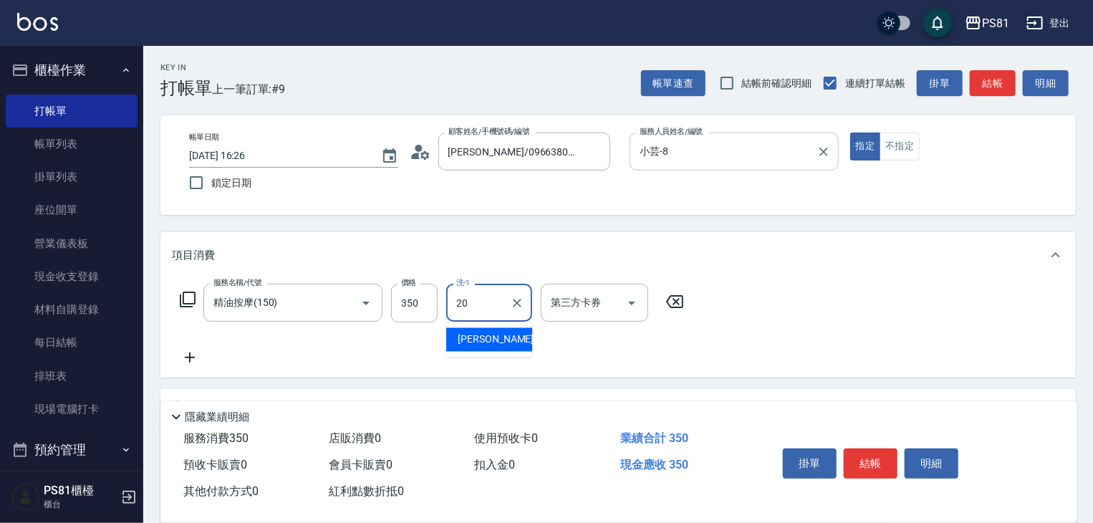
type input "[PERSON_NAME]-20"
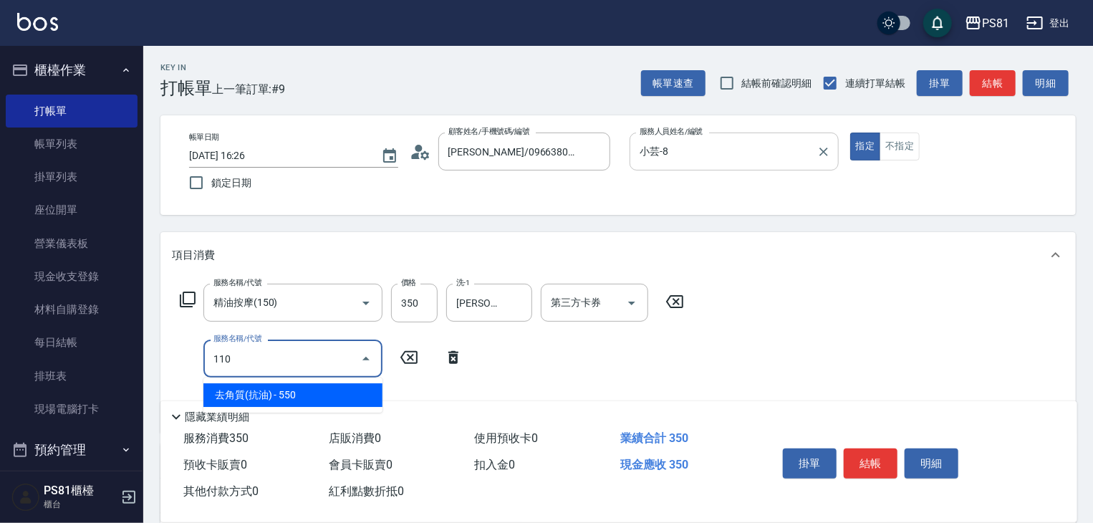
type input "去角質(抗油)(110)"
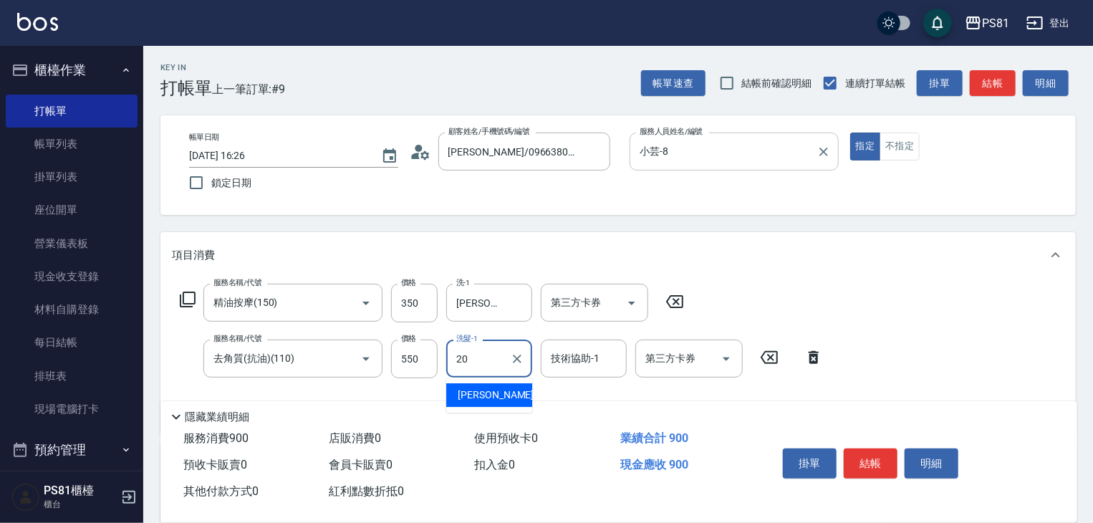
type input "[PERSON_NAME]-20"
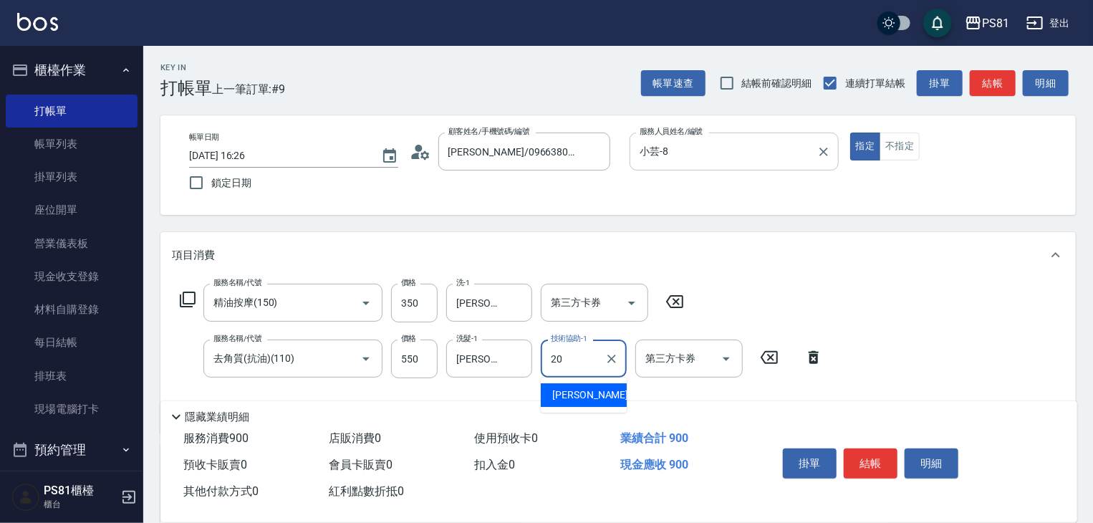
type input "[PERSON_NAME]-20"
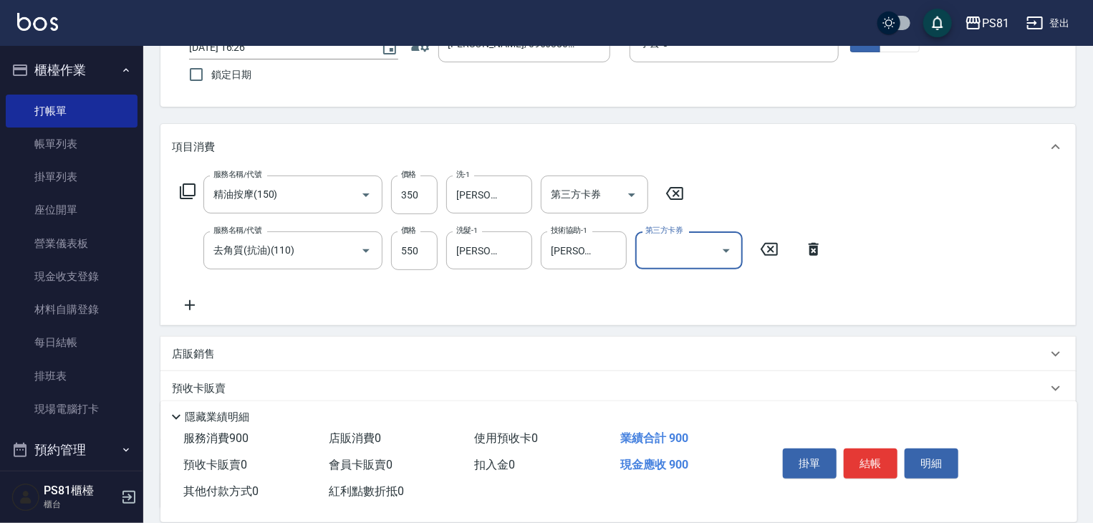
scroll to position [230, 0]
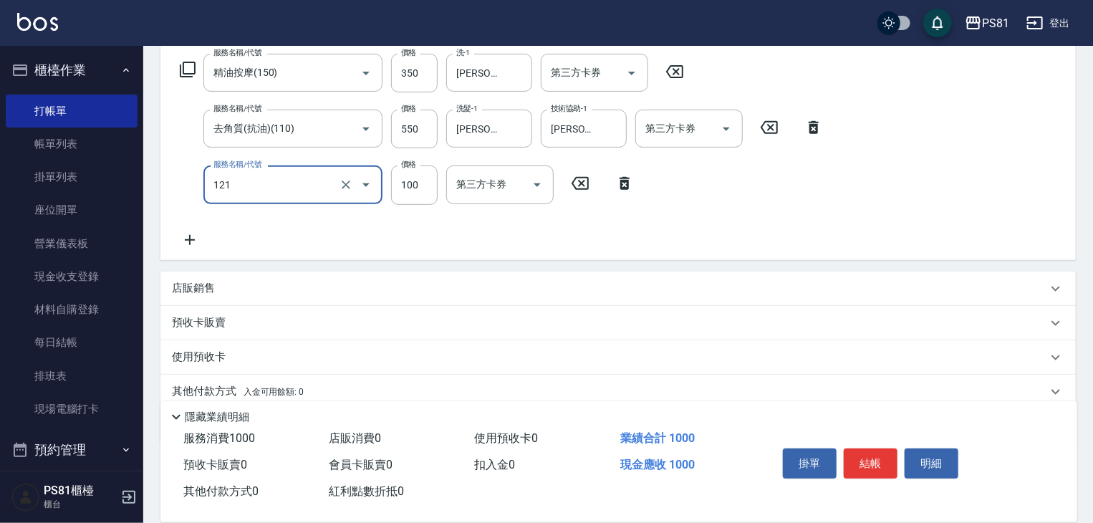
type input "剪[PERSON_NAME](121)"
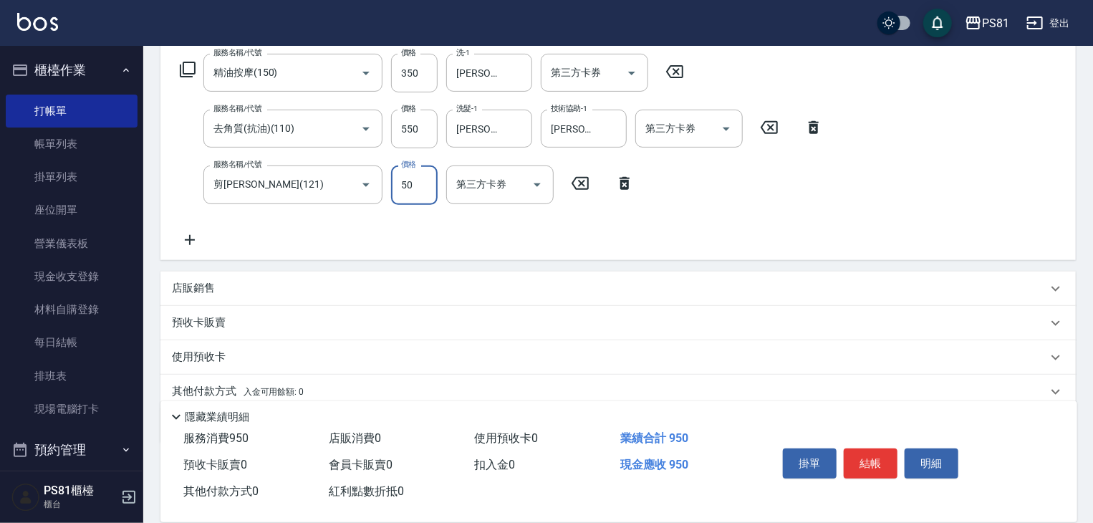
type input "50"
click at [858, 454] on button "結帳" at bounding box center [871, 463] width 54 height 30
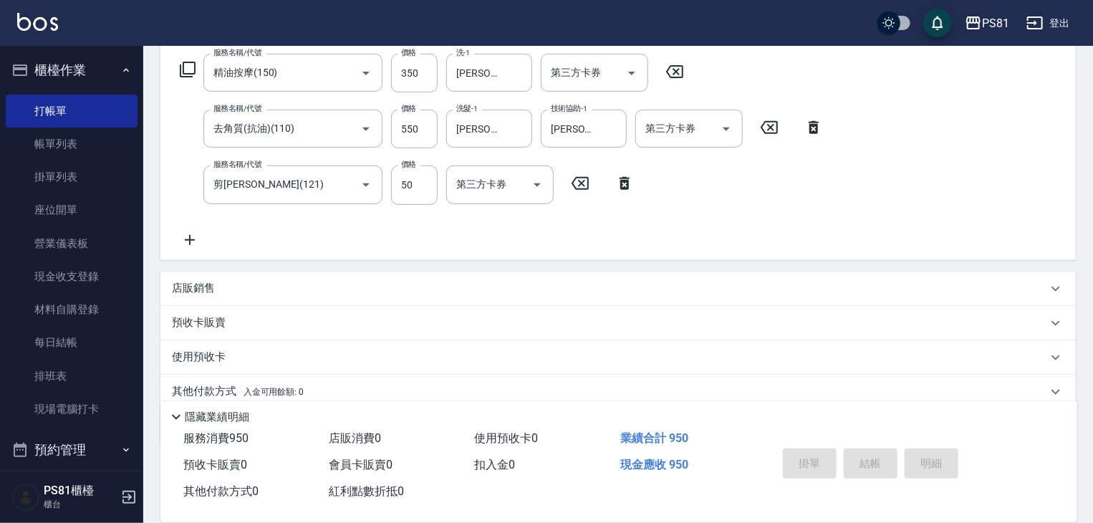
type input "[DATE] 16:27"
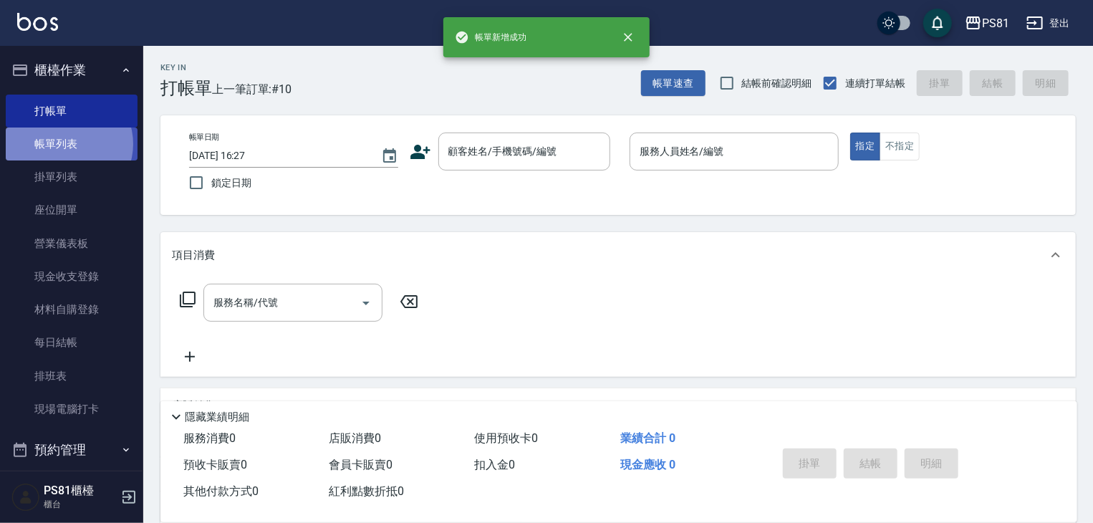
click at [66, 144] on link "帳單列表" at bounding box center [72, 144] width 132 height 33
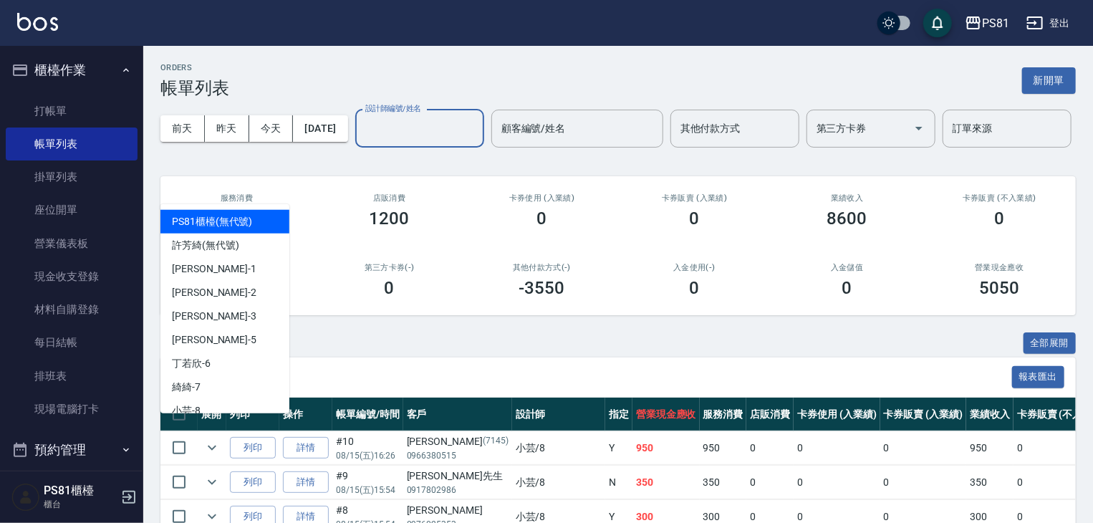
click at [362, 141] on input "設計師編號/姓名" at bounding box center [420, 128] width 116 height 25
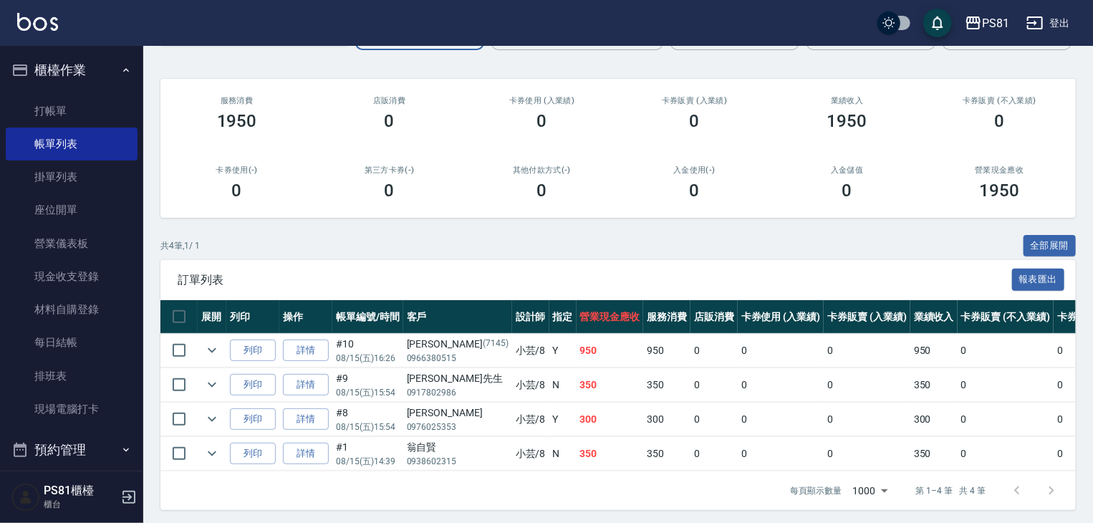
scroll to position [157, 0]
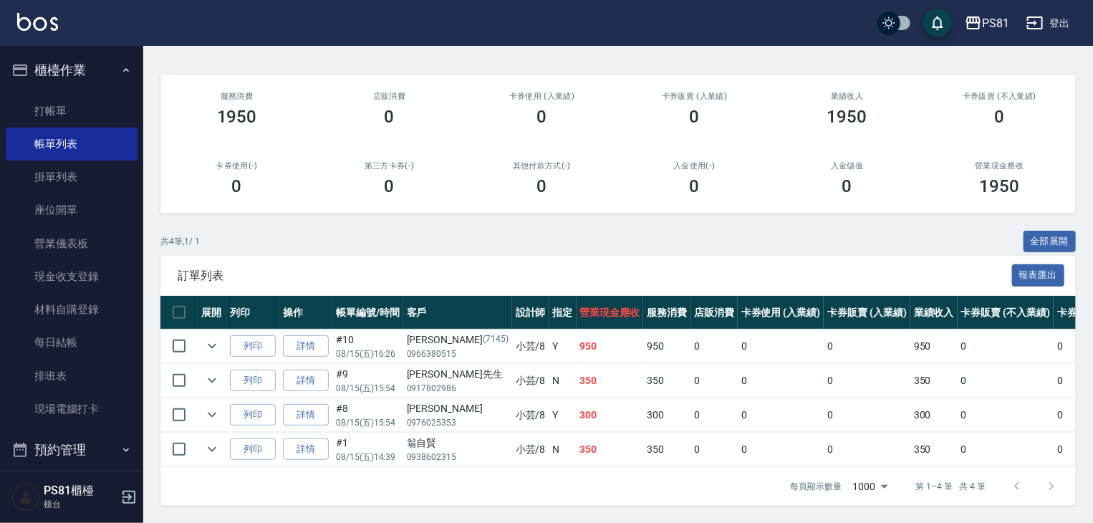
type input "小芸-8"
drag, startPoint x: 519, startPoint y: 438, endPoint x: 567, endPoint y: 436, distance: 48.8
click at [567, 437] on tr "列印 詳情 #1 08/15 (五) 14:39 [PERSON_NAME]0938602315 小芸 /8 N 350 350 0 0 0 350 0 0 …" at bounding box center [775, 450] width 1231 height 34
click at [577, 416] on td "300" at bounding box center [610, 415] width 67 height 34
click at [48, 122] on link "打帳單" at bounding box center [72, 111] width 132 height 33
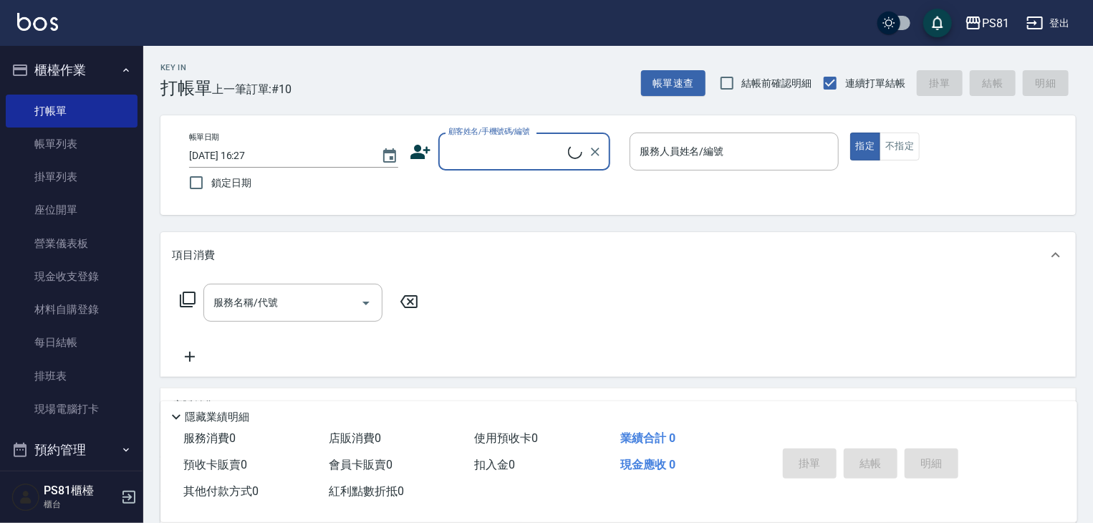
click at [424, 153] on icon at bounding box center [420, 151] width 21 height 21
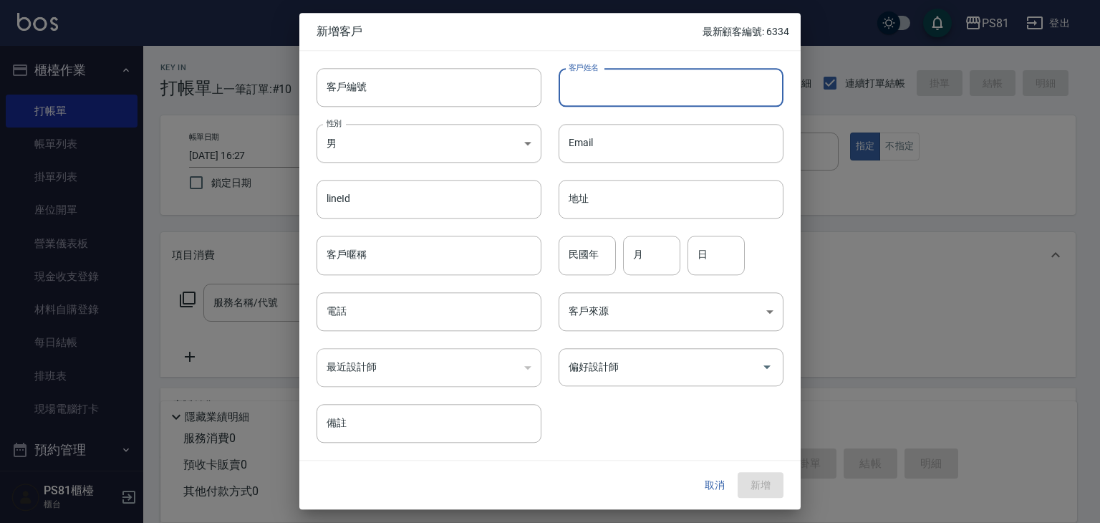
click at [620, 85] on input "客戶姓名" at bounding box center [671, 87] width 225 height 39
type input "[PERSON_NAME]"
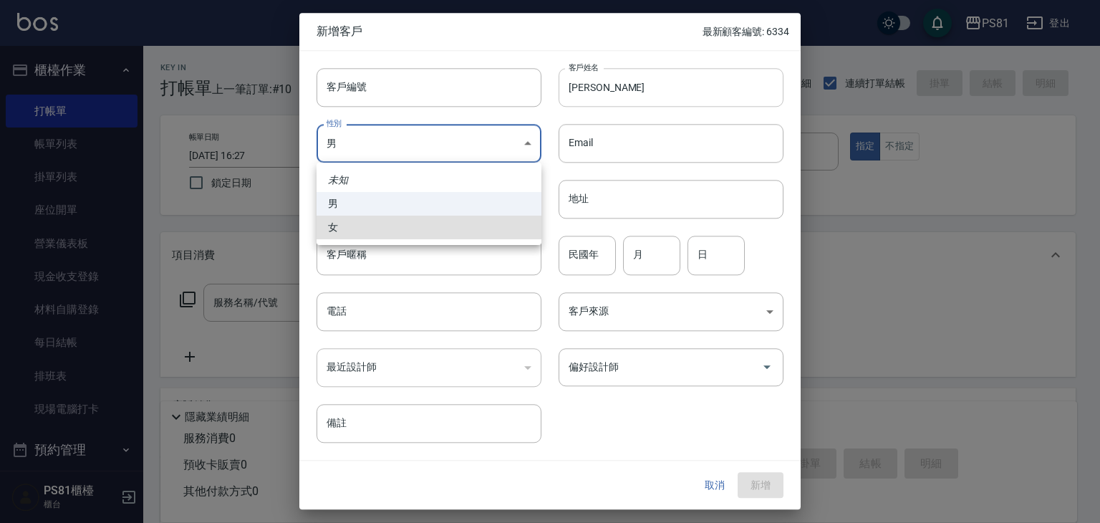
type input "[DEMOGRAPHIC_DATA]"
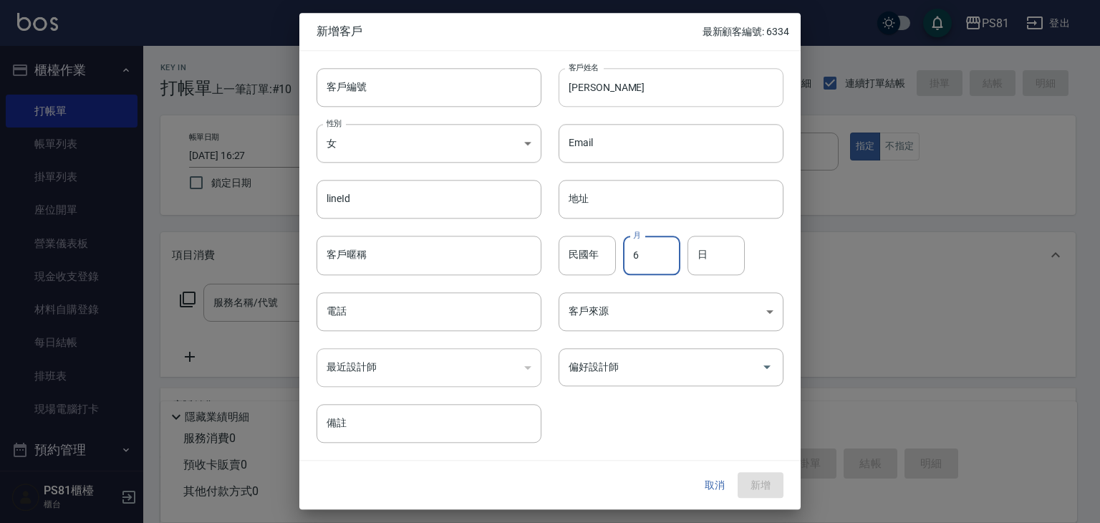
type input "6"
type input "0"
type input "17"
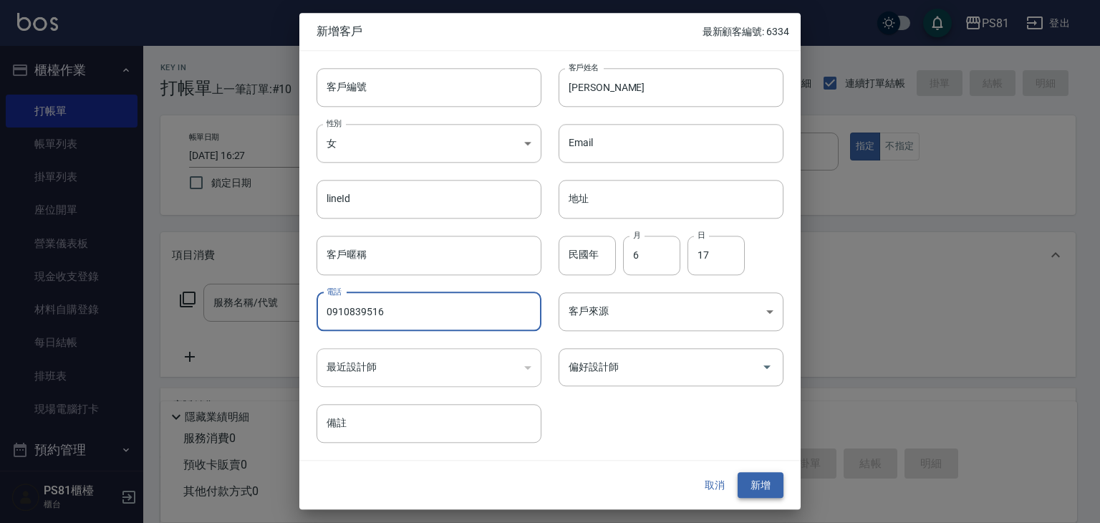
type input "0910839516"
click at [771, 485] on button "新增" at bounding box center [761, 485] width 46 height 27
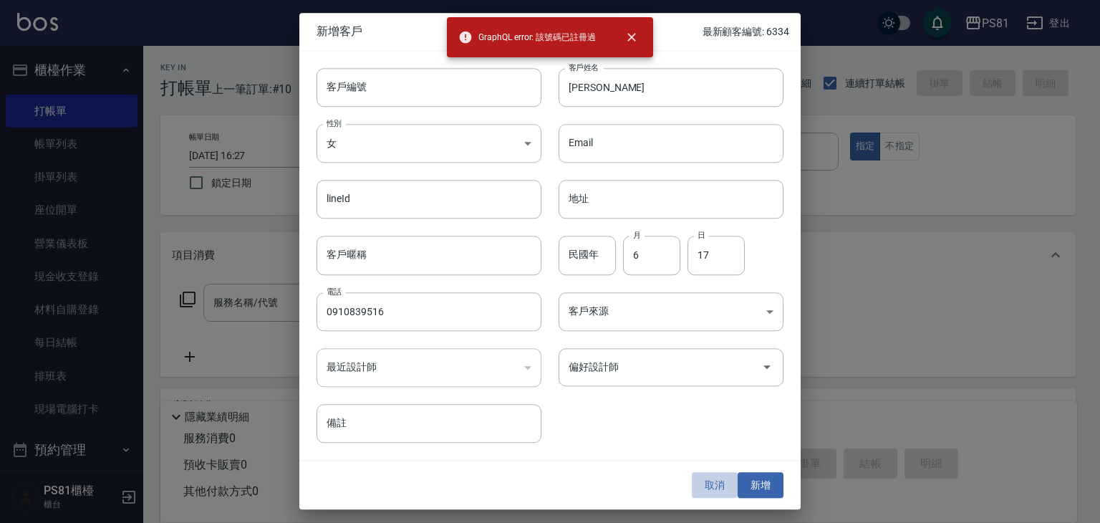
click at [728, 481] on button "取消" at bounding box center [715, 485] width 46 height 27
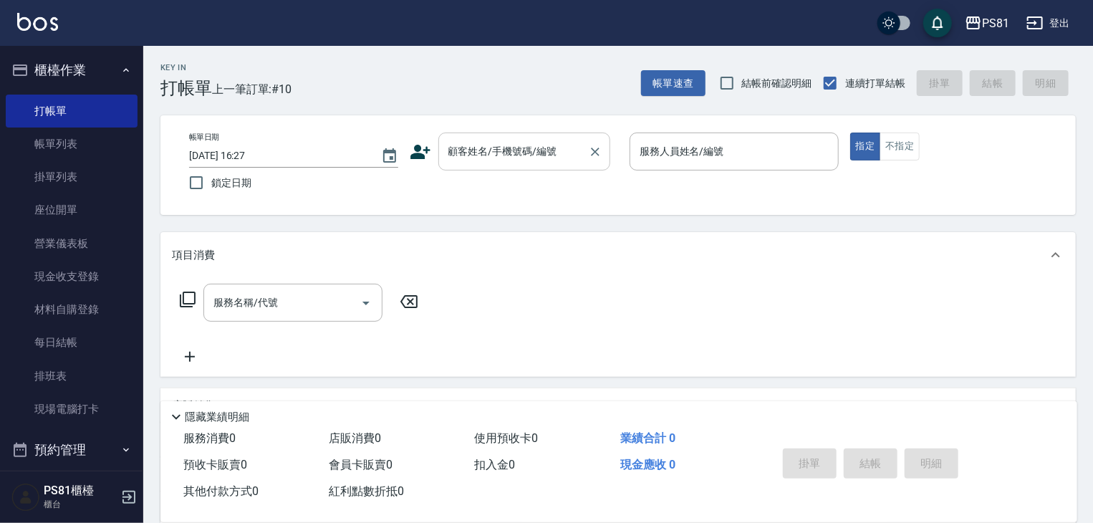
click at [542, 155] on input "顧客姓名/手機號碼/編號" at bounding box center [514, 151] width 138 height 25
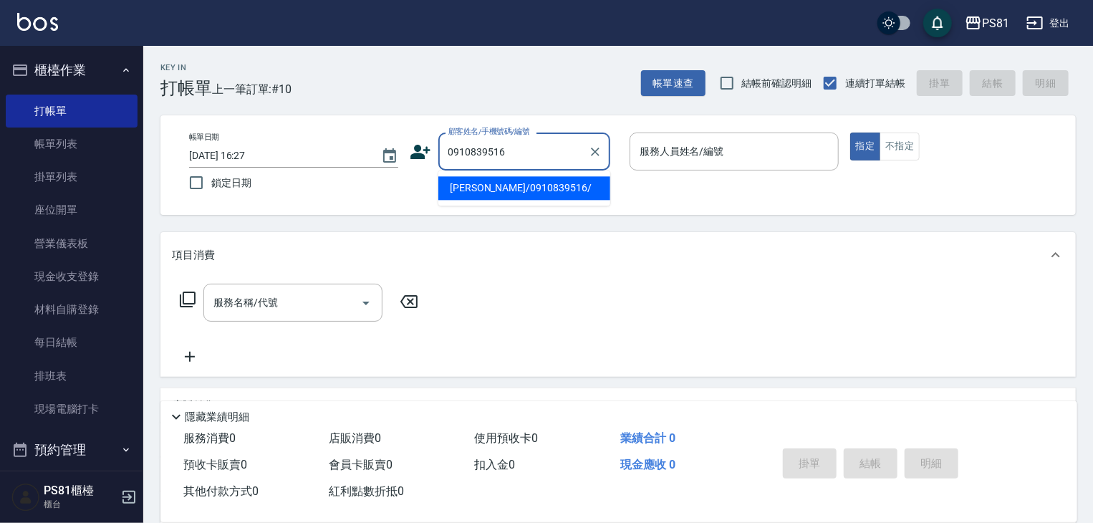
type input "[PERSON_NAME]/0910839516/"
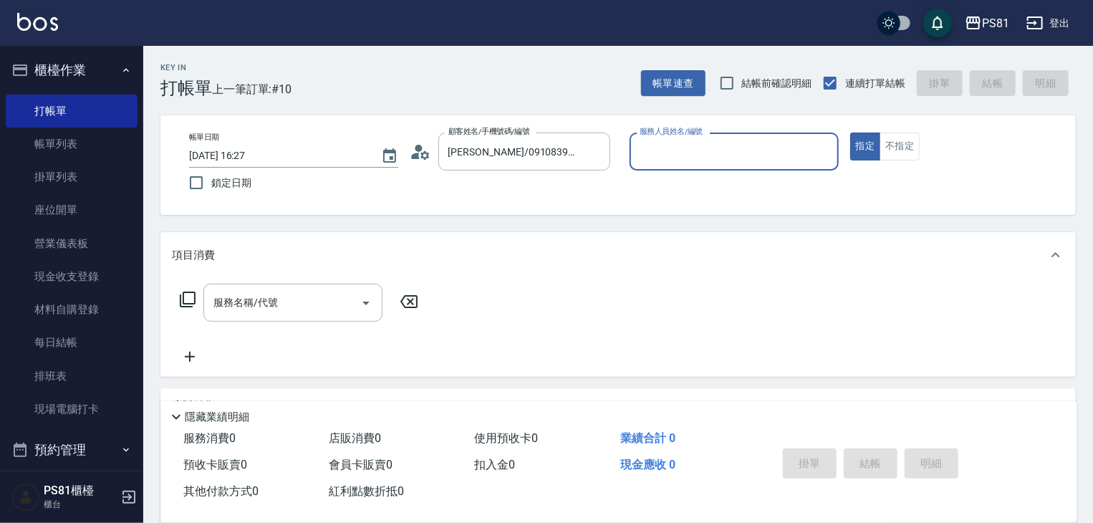
type input "綺綺-7"
click at [415, 150] on icon at bounding box center [420, 151] width 21 height 21
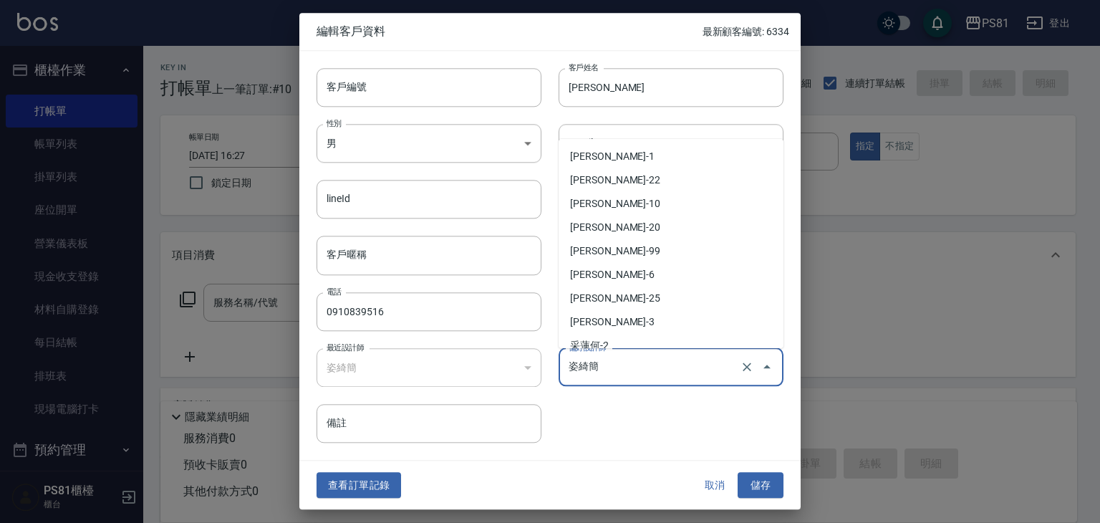
click at [627, 367] on input "姿綺簡" at bounding box center [651, 367] width 172 height 25
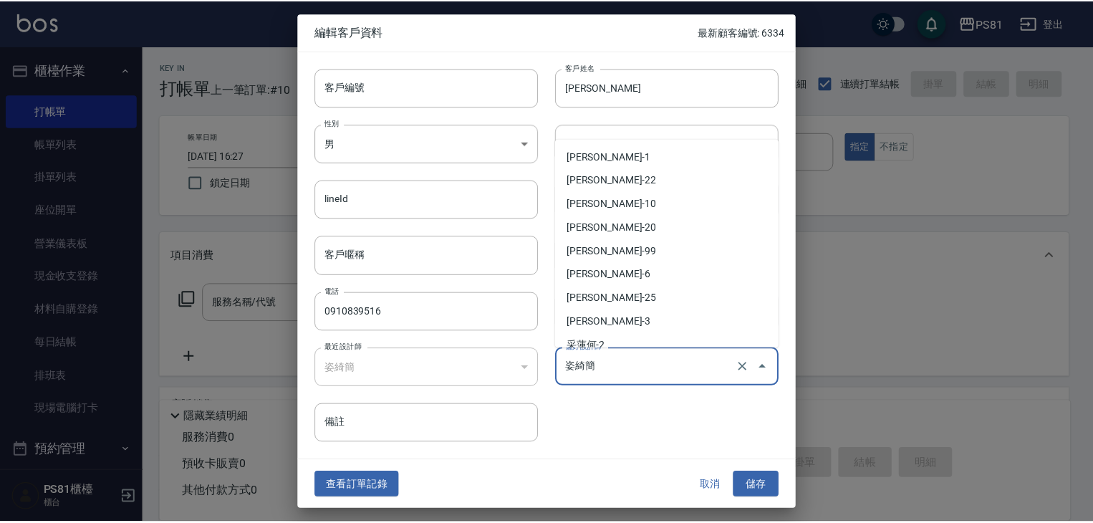
scroll to position [80, 0]
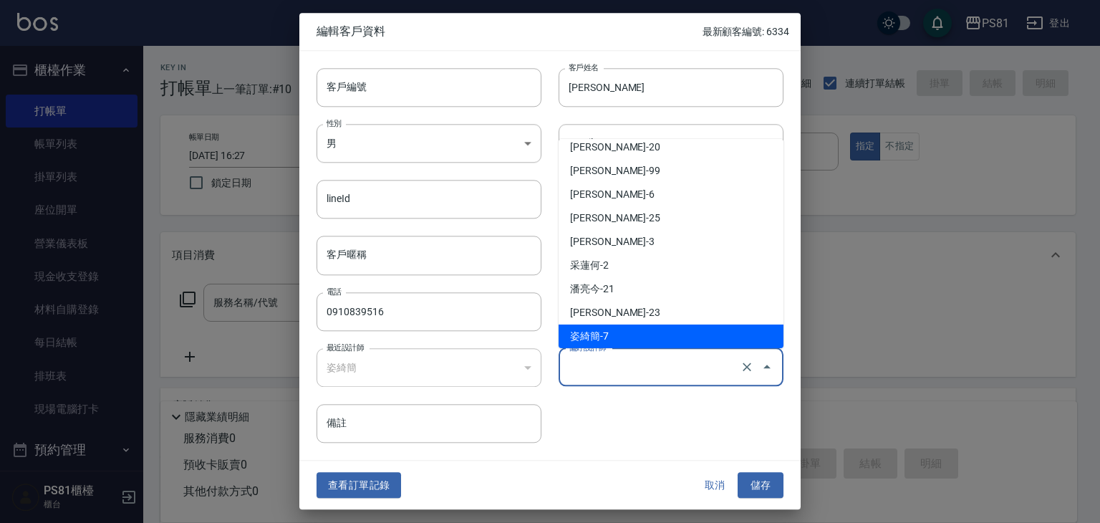
type input "[PERSON_NAME]"
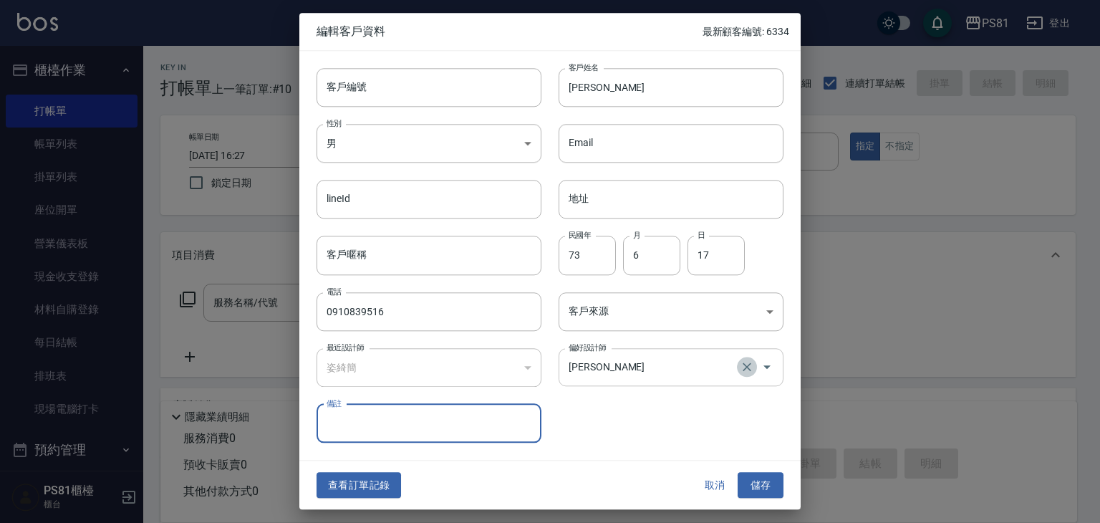
click at [741, 366] on icon "Clear" at bounding box center [747, 367] width 14 height 14
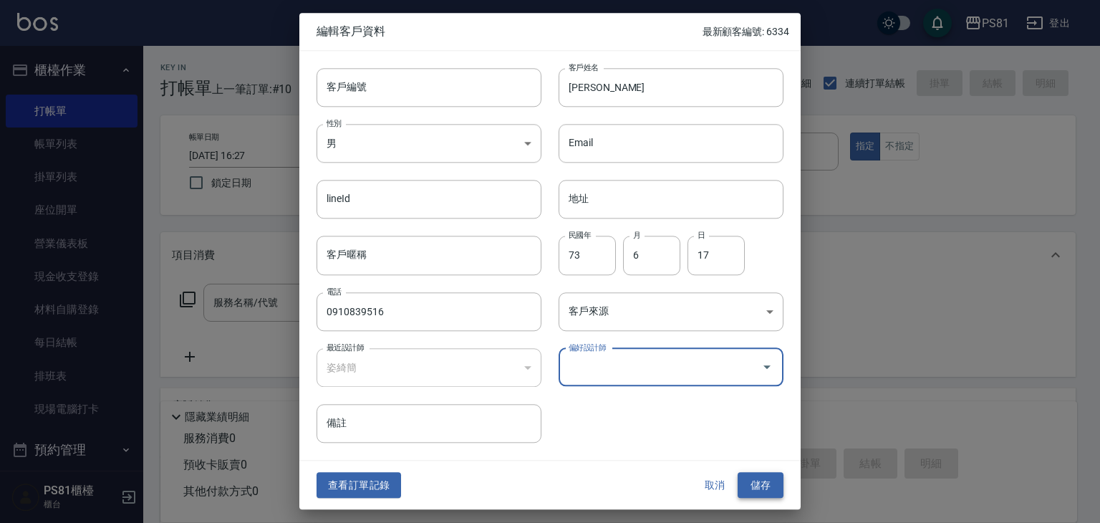
click at [762, 484] on button "儲存" at bounding box center [761, 485] width 46 height 27
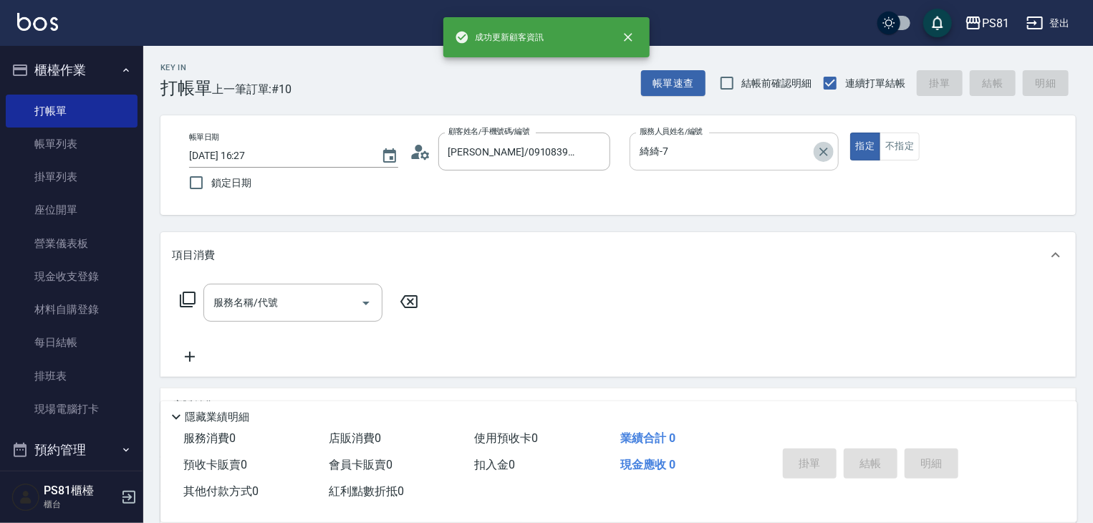
drag, startPoint x: 828, startPoint y: 153, endPoint x: 788, endPoint y: 153, distance: 40.1
click at [827, 153] on icon "Clear" at bounding box center [824, 152] width 14 height 14
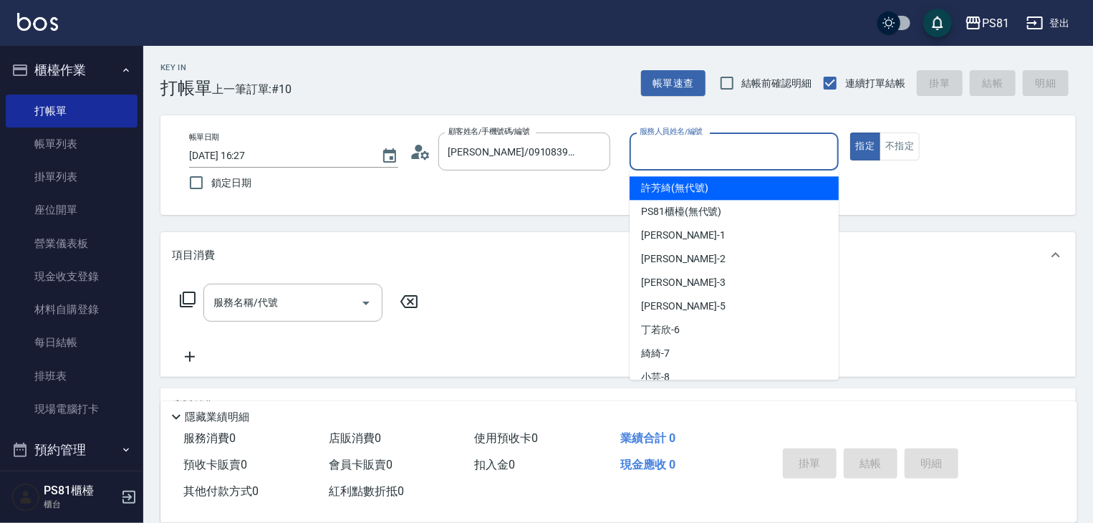
click at [786, 152] on input "服務人員姓名/編號" at bounding box center [734, 151] width 196 height 25
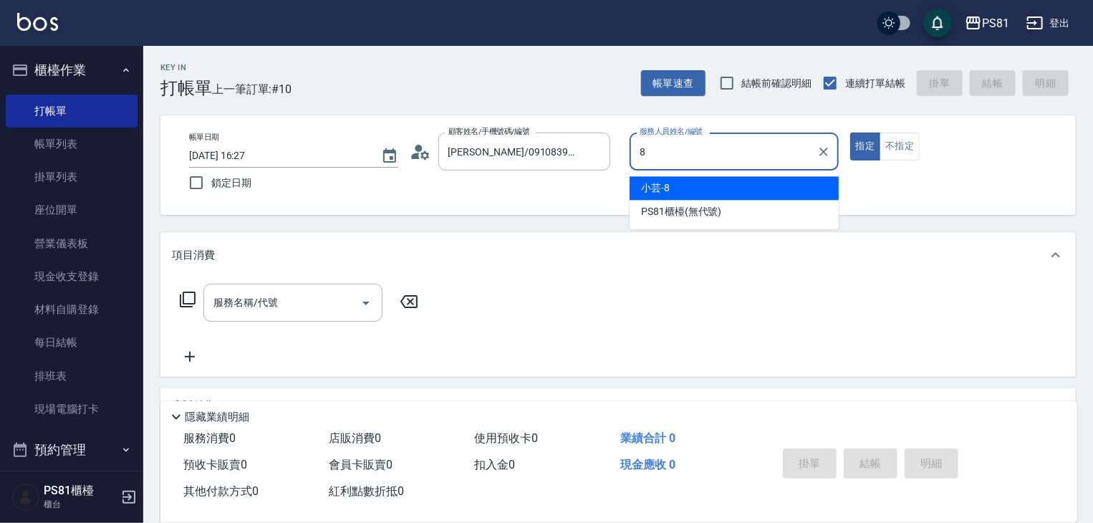
type input "小芸-8"
type button "true"
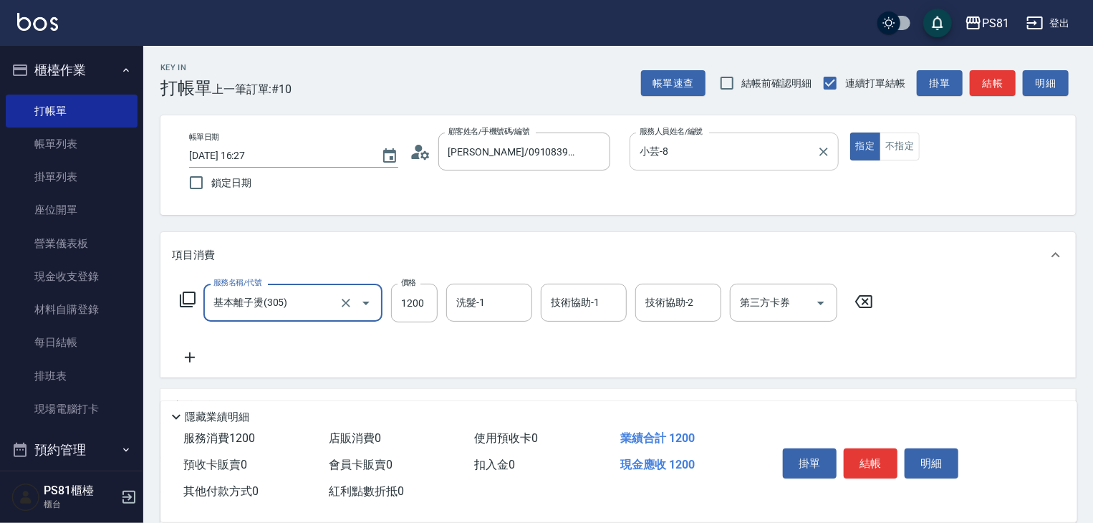
type input "基本離子燙(305)"
type input "2300"
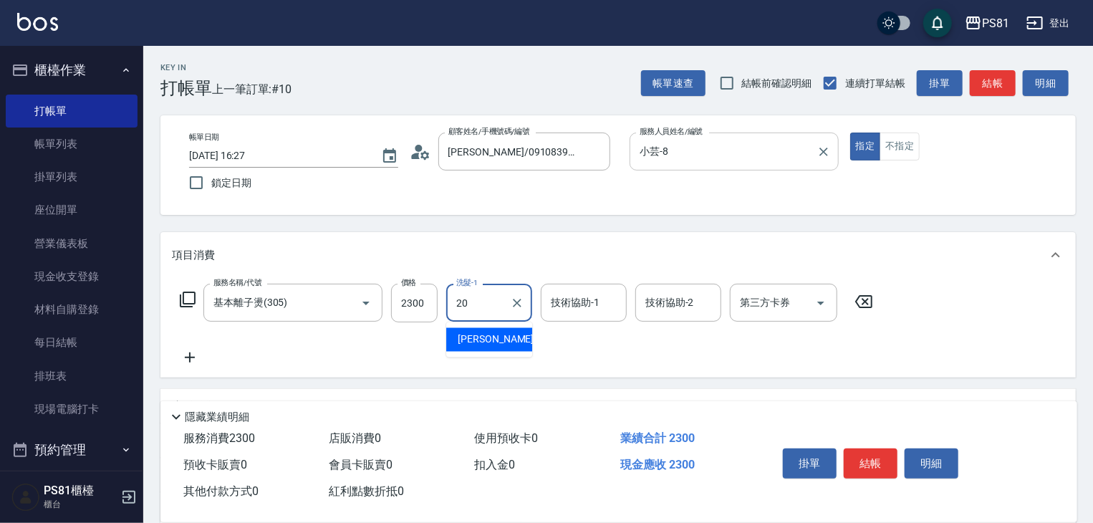
type input "[PERSON_NAME]-20"
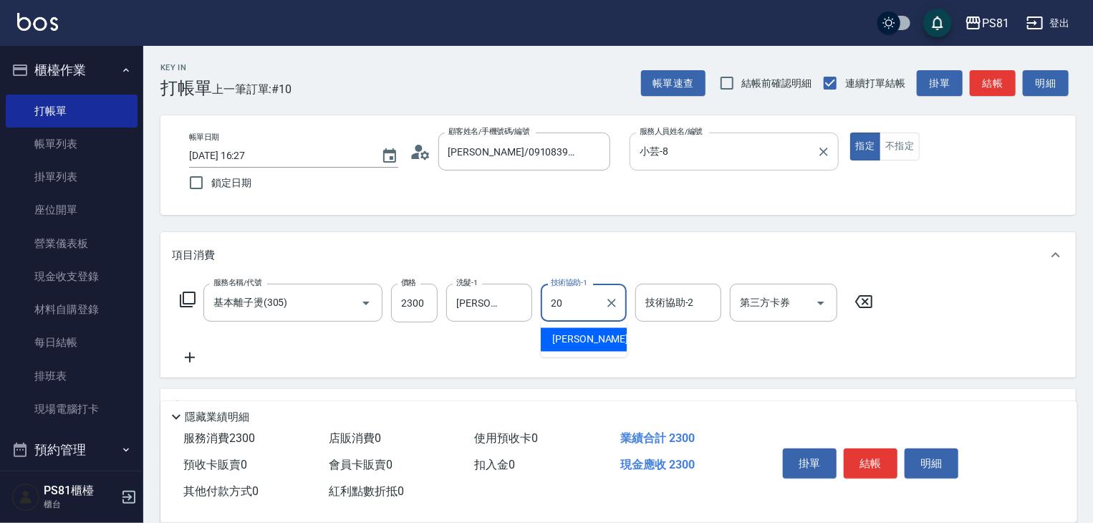
type input "[PERSON_NAME]-20"
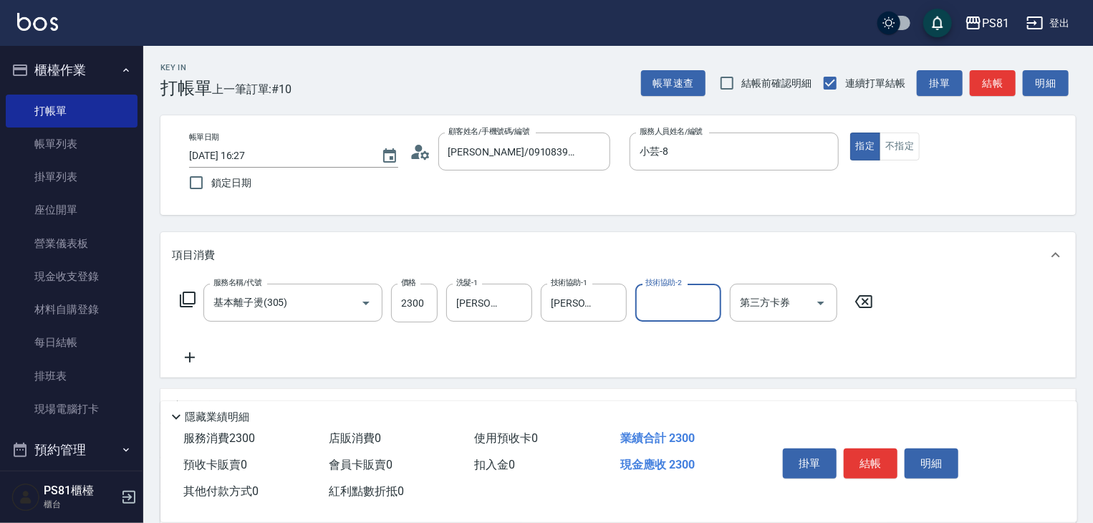
click at [875, 451] on button "結帳" at bounding box center [871, 463] width 54 height 30
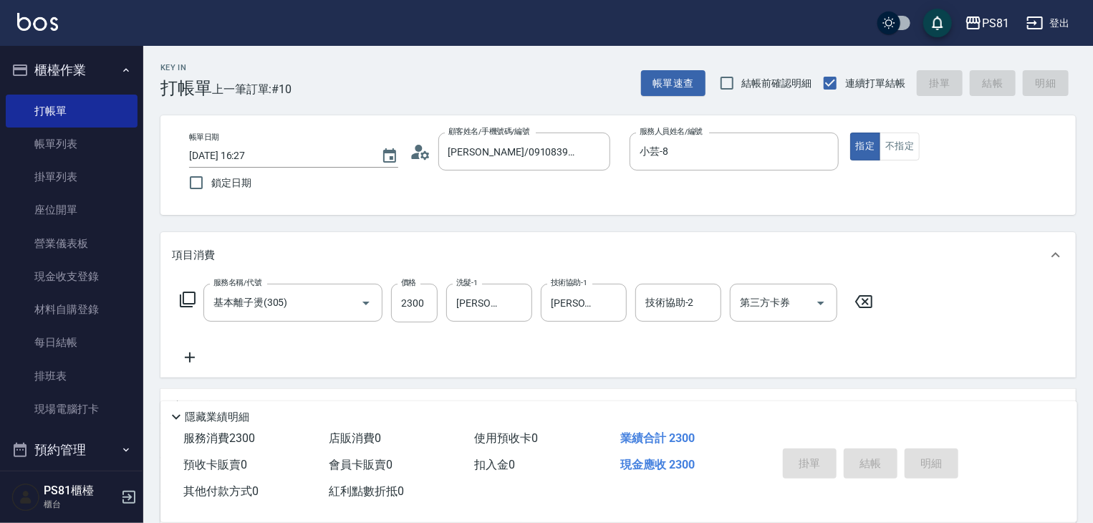
type input "[DATE] 16:28"
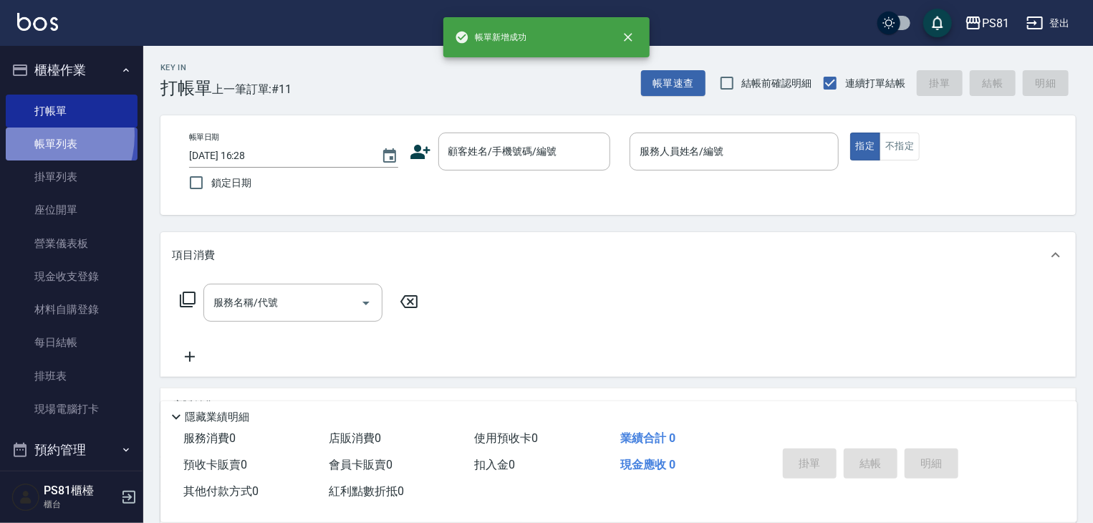
click at [35, 135] on link "帳單列表" at bounding box center [72, 144] width 132 height 33
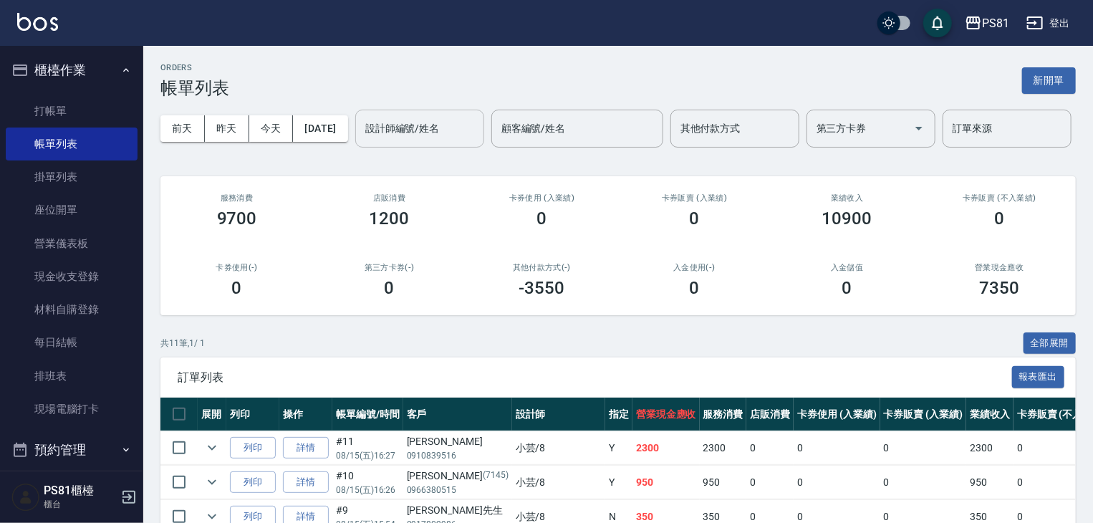
click at [362, 141] on input "設計師編號/姓名" at bounding box center [420, 128] width 116 height 25
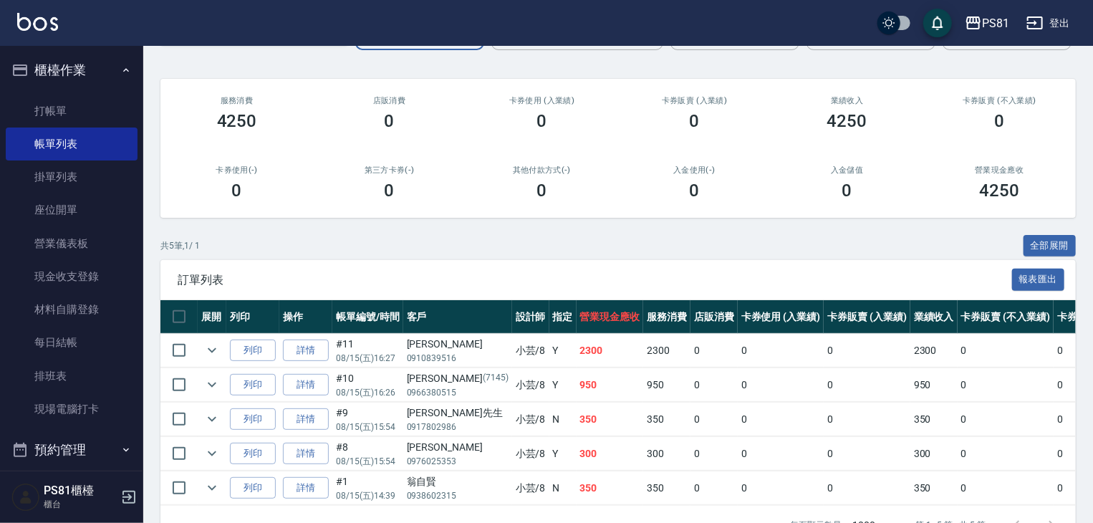
scroll to position [191, 0]
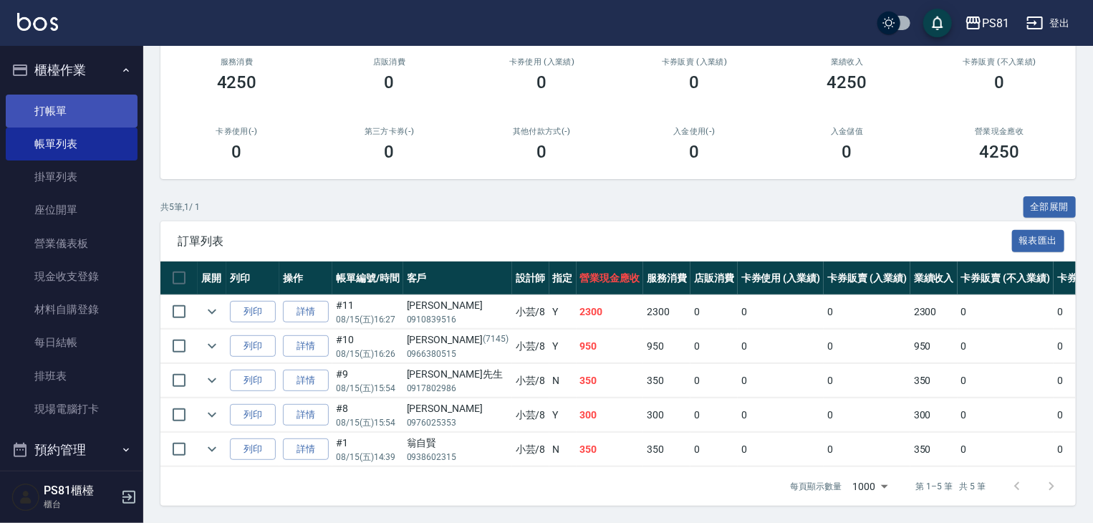
type input "小芸-8"
click at [97, 109] on link "打帳單" at bounding box center [72, 111] width 132 height 33
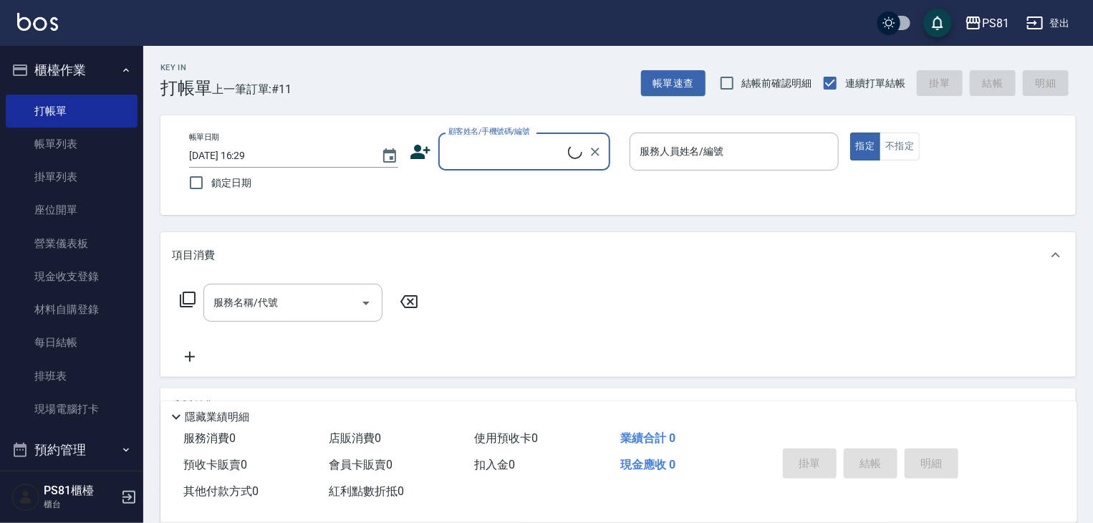
drag, startPoint x: 507, startPoint y: 138, endPoint x: 502, endPoint y: 122, distance: 17.2
click at [504, 124] on div "帳單日期 [DATE] 16:29 鎖定日期 顧客姓名/手機號碼/編號 顧客姓名/手機號碼/編號 服務人員姓名/編號 服務人員姓名/編號 指定 不指定" at bounding box center [617, 165] width 915 height 100
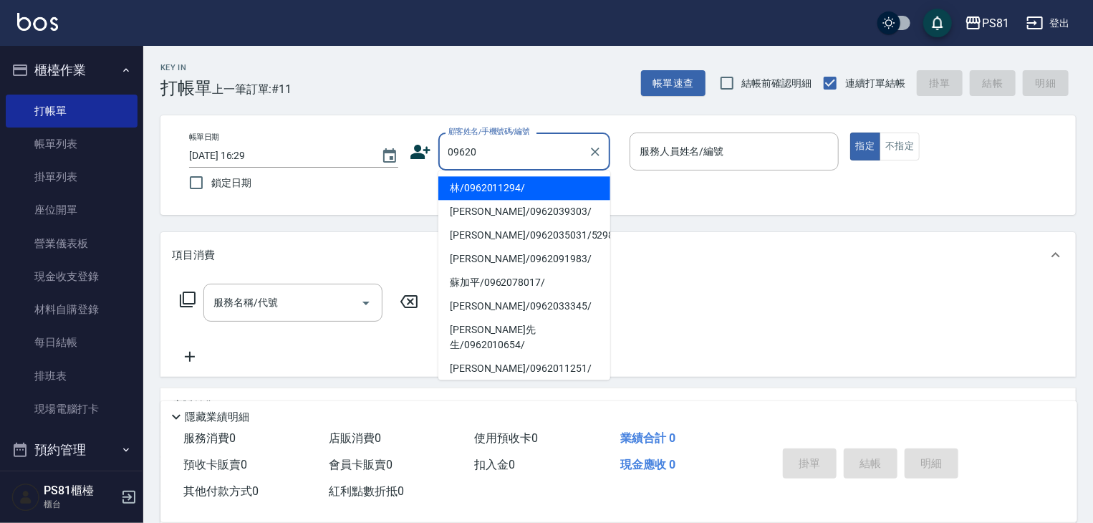
click at [508, 188] on li "林/0962011294/" at bounding box center [524, 188] width 172 height 24
type input "林/0962011294/"
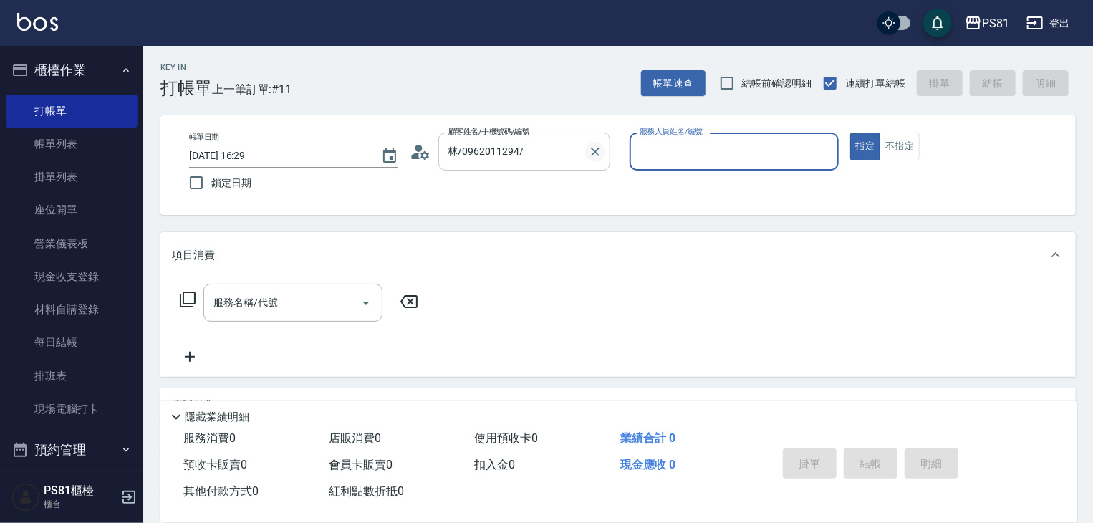
click at [593, 150] on icon "Clear" at bounding box center [595, 152] width 14 height 14
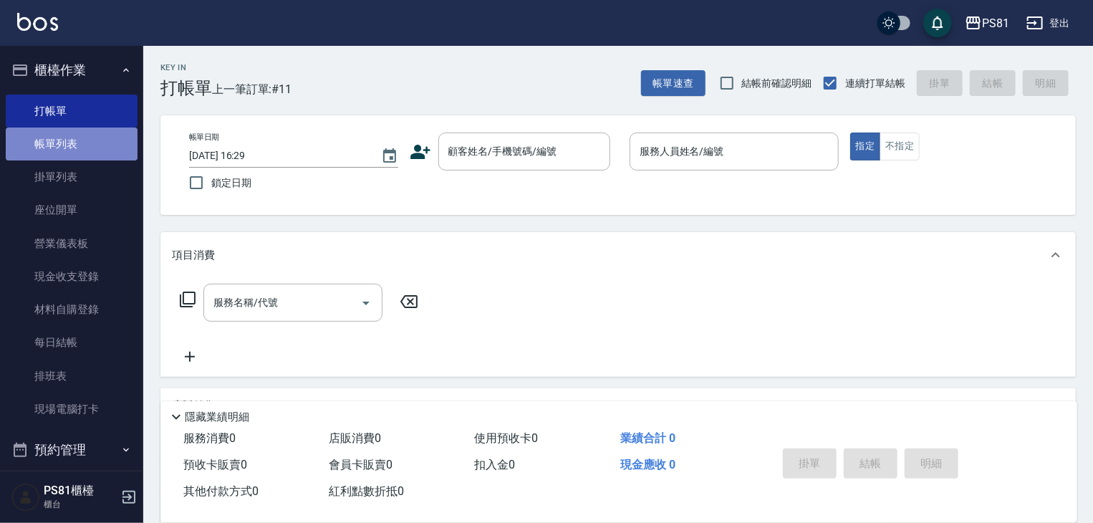
click at [82, 146] on link "帳單列表" at bounding box center [72, 144] width 132 height 33
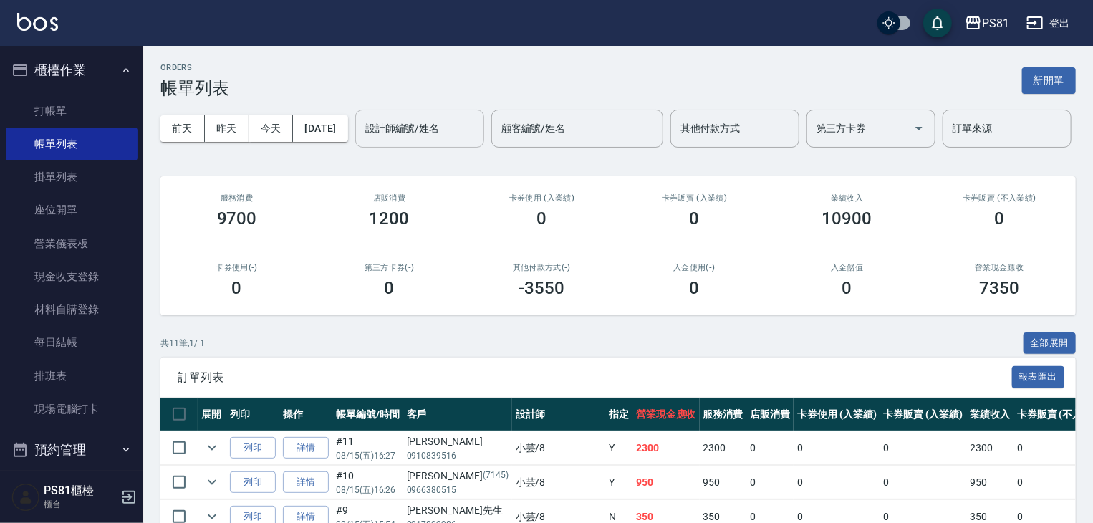
drag, startPoint x: 239, startPoint y: 188, endPoint x: 238, endPoint y: 171, distance: 17.3
click at [362, 141] on input "設計師編號/姓名" at bounding box center [420, 128] width 116 height 25
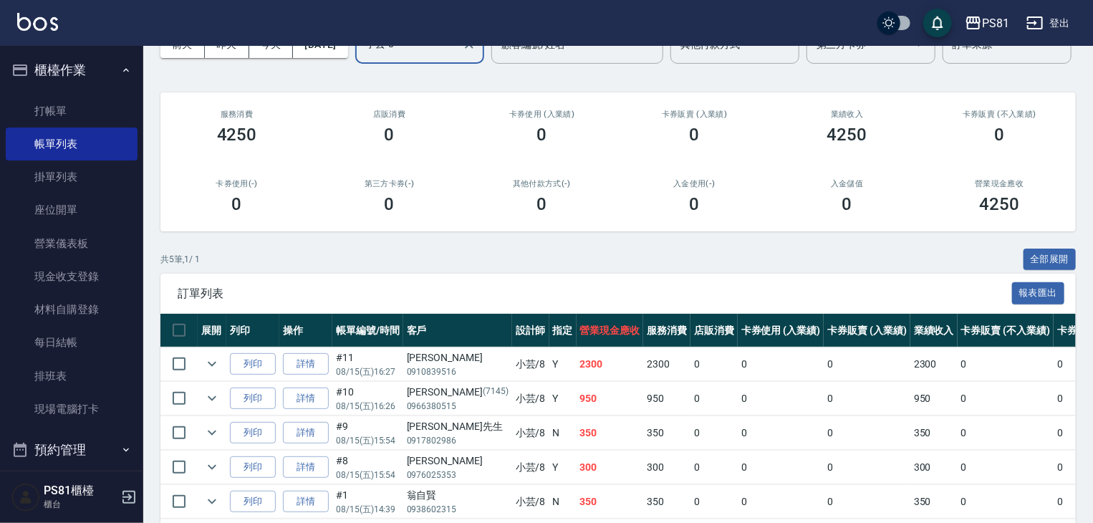
scroll to position [191, 0]
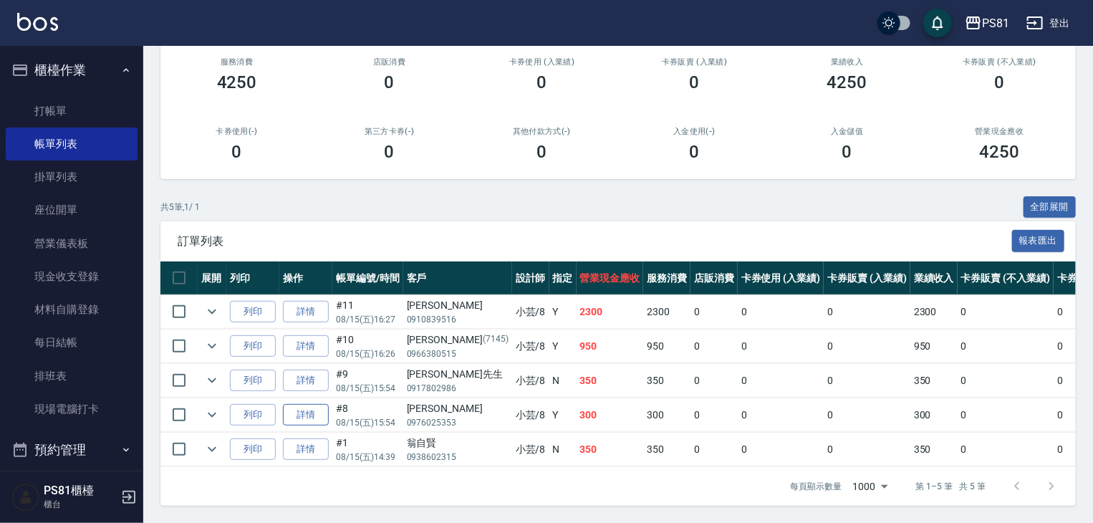
type input "小芸-8"
click at [291, 404] on link "詳情" at bounding box center [306, 415] width 46 height 22
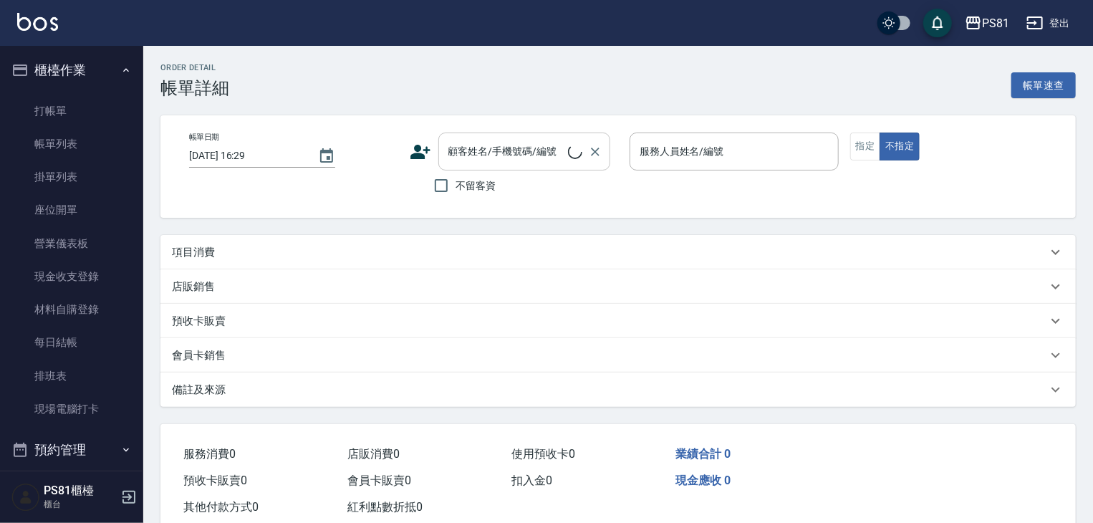
type input "[DATE] 15:54"
type input "小芸-8"
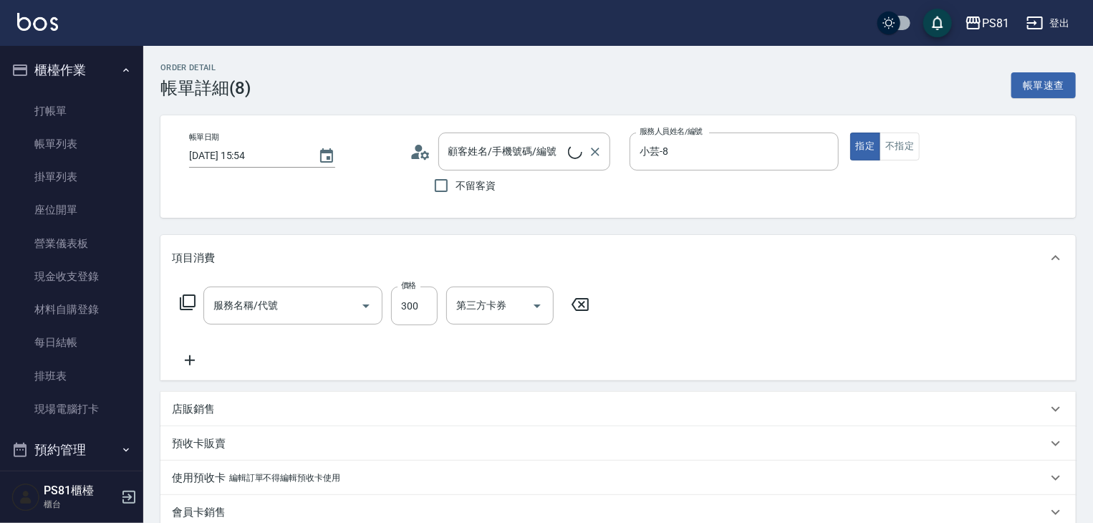
type input "[PERSON_NAME]/0976025353/"
type input "保濕洗(102)"
drag, startPoint x: 595, startPoint y: 150, endPoint x: 559, endPoint y: 158, distance: 37.5
click at [595, 150] on icon "Clear" at bounding box center [595, 152] width 14 height 14
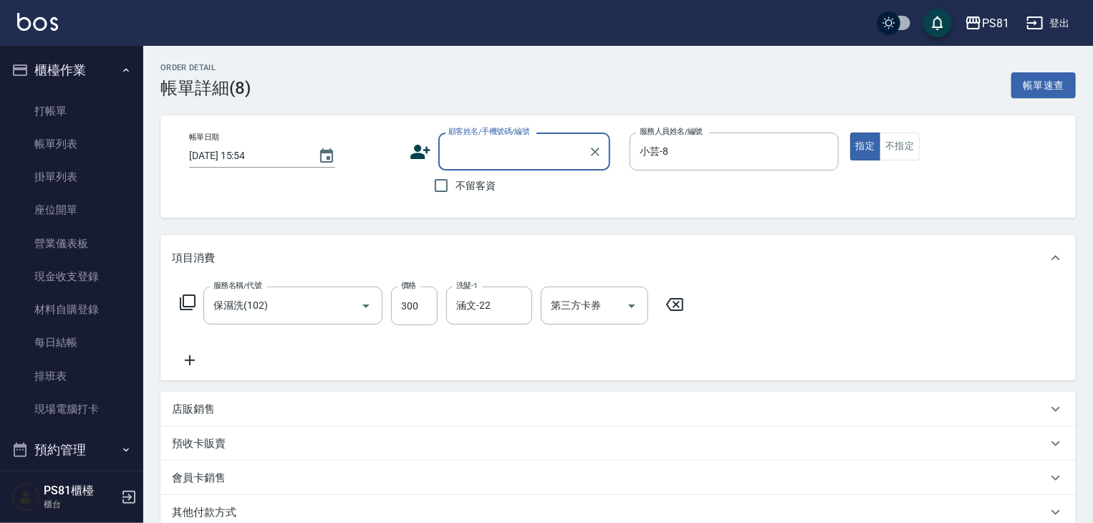
click at [555, 155] on input "顧客姓名/手機號碼/編號" at bounding box center [514, 151] width 138 height 25
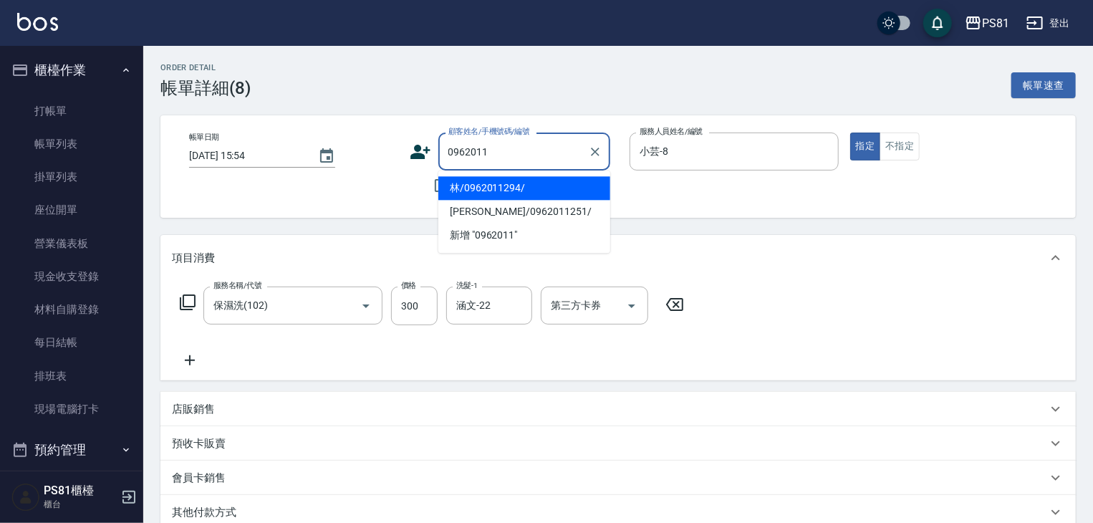
click at [507, 183] on li "林/0962011294/" at bounding box center [524, 188] width 172 height 24
type input "林/0962011294/"
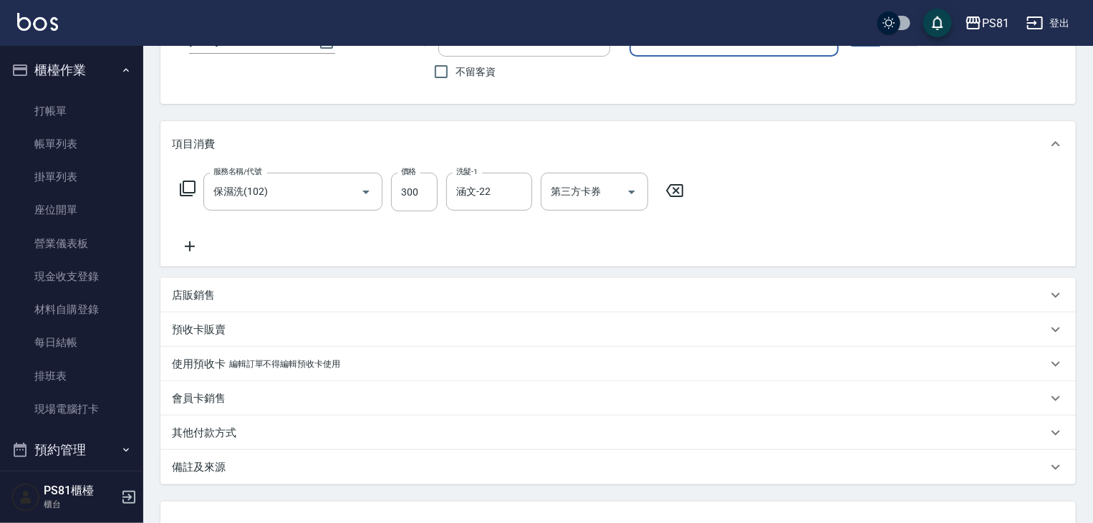
scroll to position [228, 0]
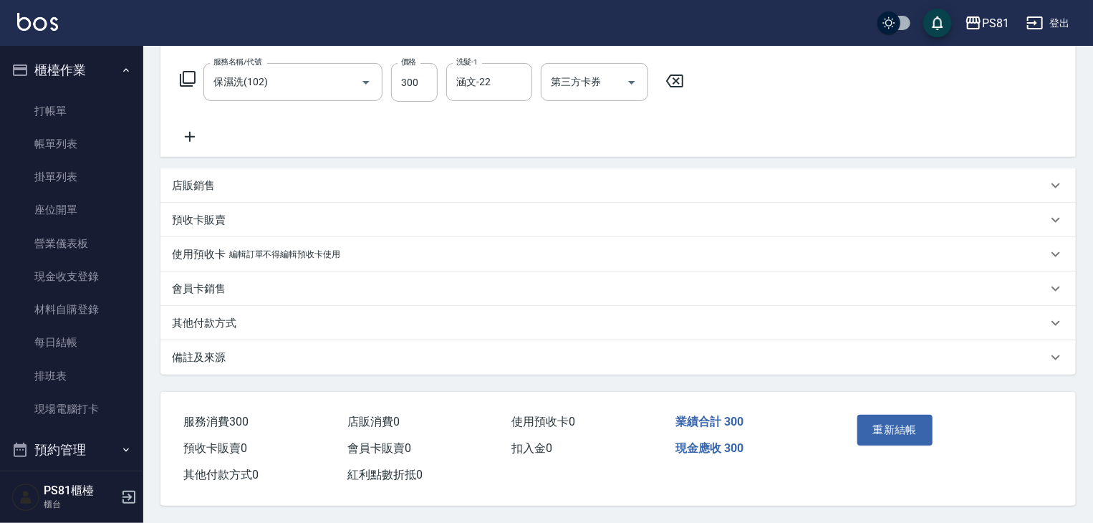
drag, startPoint x: 887, startPoint y: 437, endPoint x: 885, endPoint y: 429, distance: 8.2
click at [886, 437] on button "重新結帳" at bounding box center [895, 430] width 76 height 30
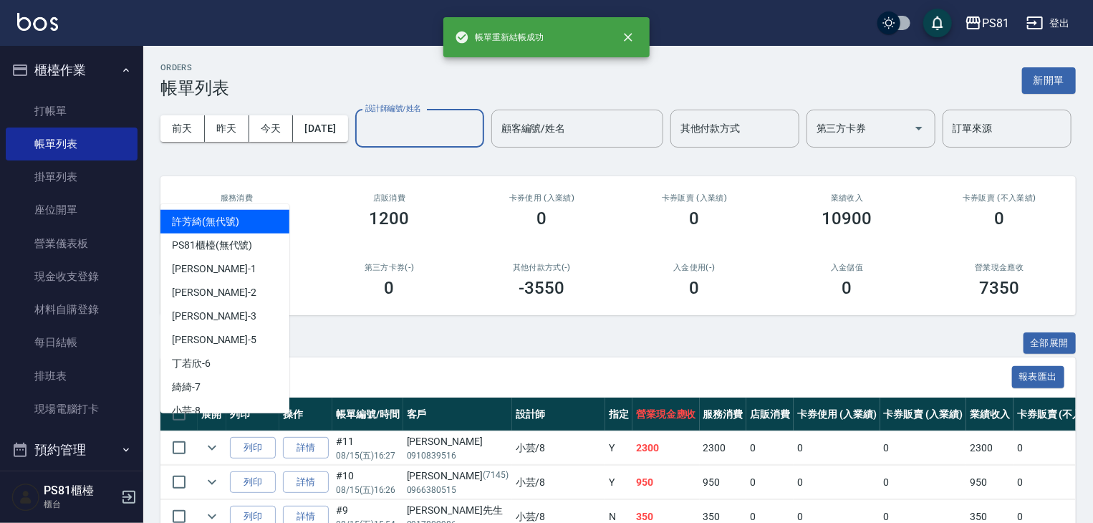
drag, startPoint x: 260, startPoint y: 193, endPoint x: 246, endPoint y: 167, distance: 29.5
click at [355, 148] on div "設計師編號/姓名" at bounding box center [419, 129] width 129 height 38
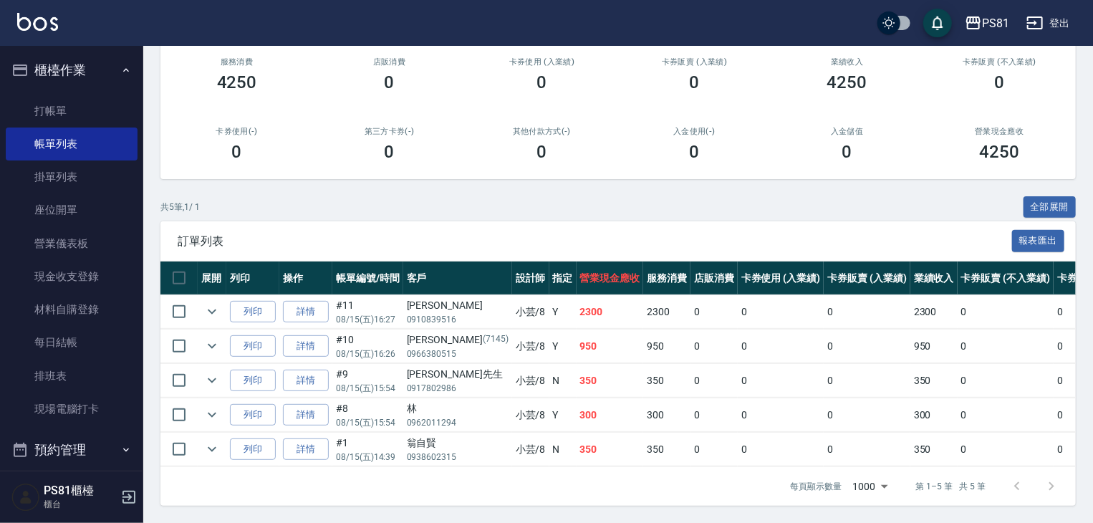
scroll to position [191, 0]
type input "小芸-8"
click at [87, 114] on link "打帳單" at bounding box center [72, 111] width 132 height 33
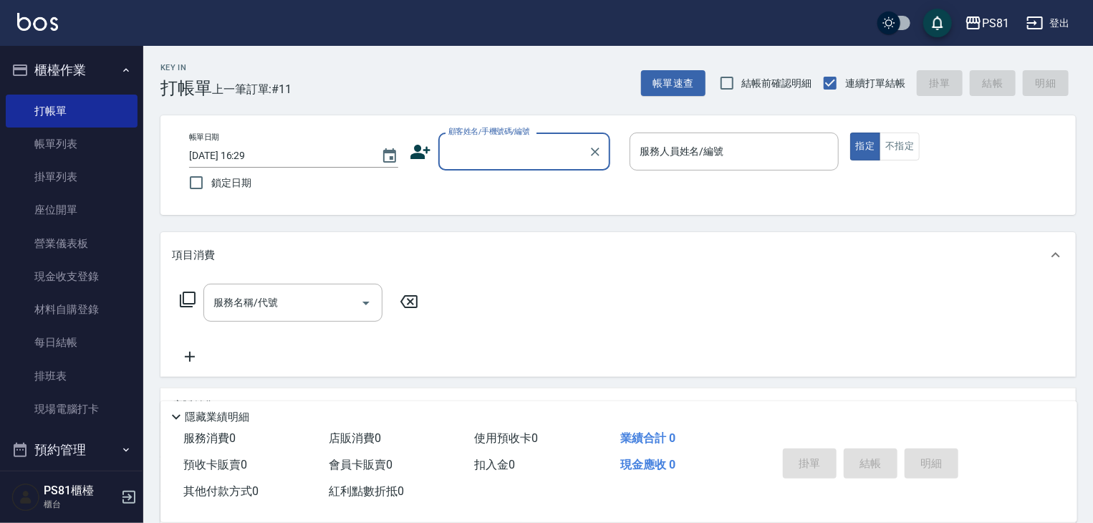
click at [335, 69] on div "Key In 打帳單 上一筆訂單:#11 帳單速查 結帳前確認明細 連續打單結帳 掛單 結帳 明細" at bounding box center [609, 72] width 933 height 52
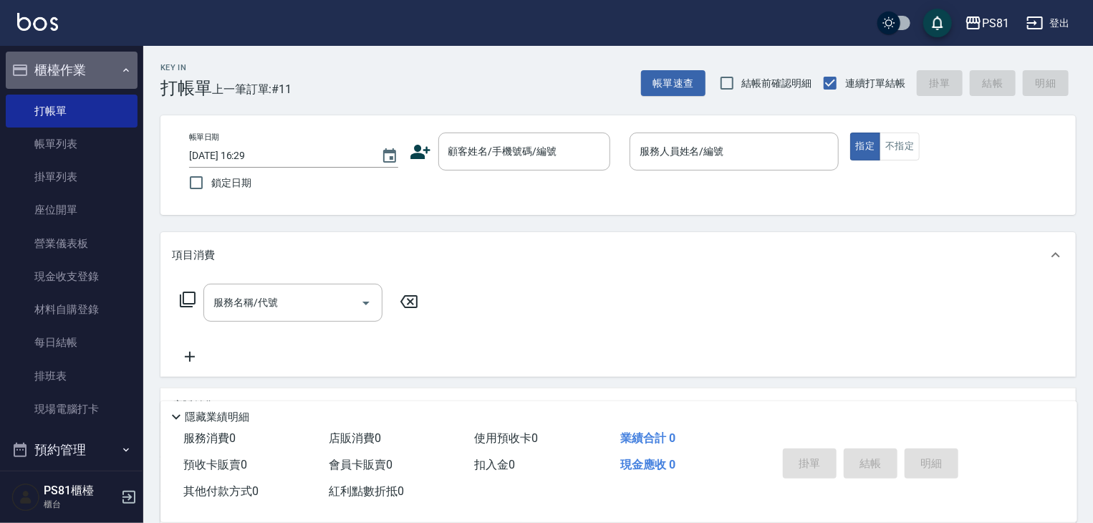
click at [110, 64] on button "櫃檯作業" at bounding box center [72, 70] width 132 height 37
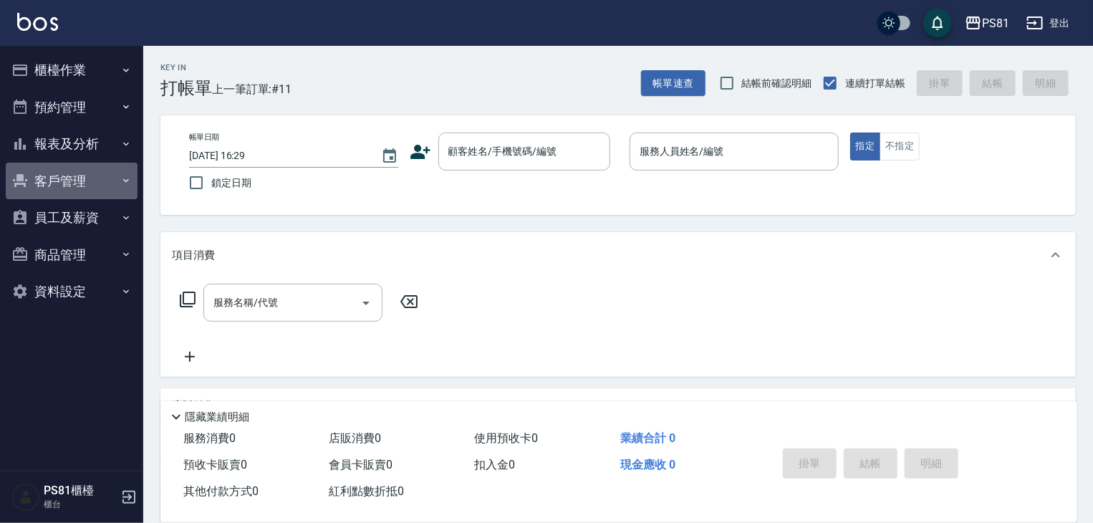
click at [97, 178] on button "客戶管理" at bounding box center [72, 181] width 132 height 37
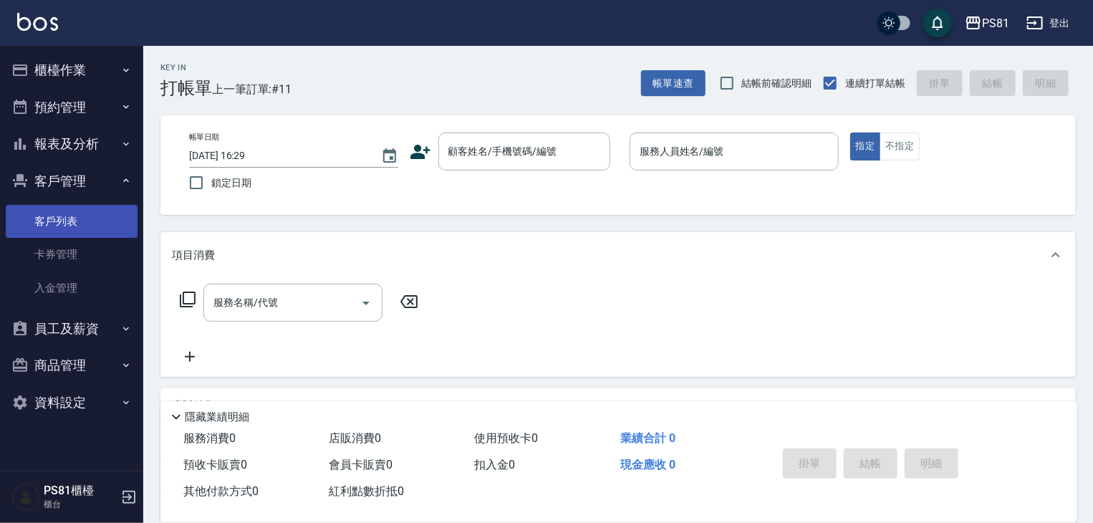
click at [90, 213] on link "客戶列表" at bounding box center [72, 221] width 132 height 33
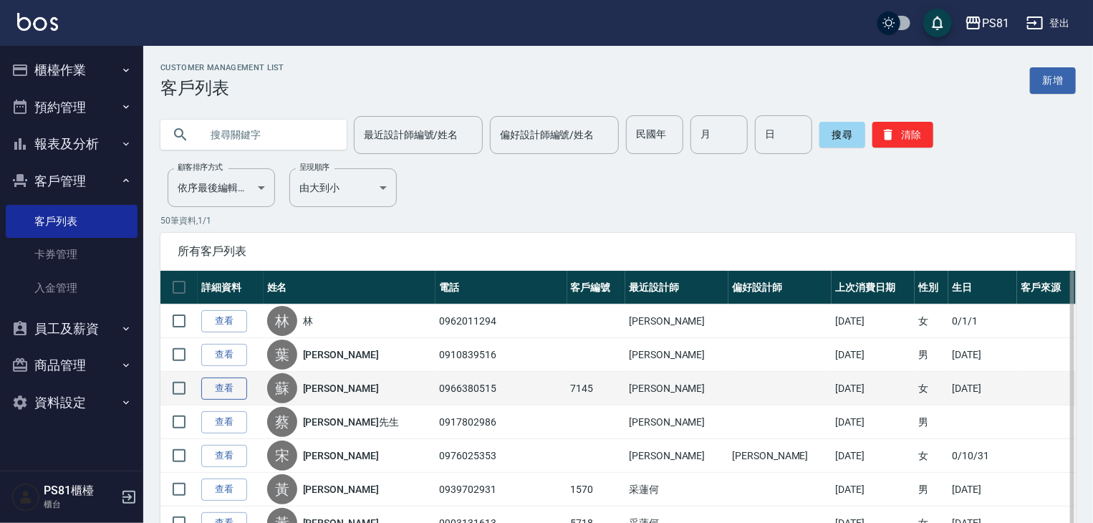
click at [229, 390] on link "查看" at bounding box center [224, 388] width 46 height 22
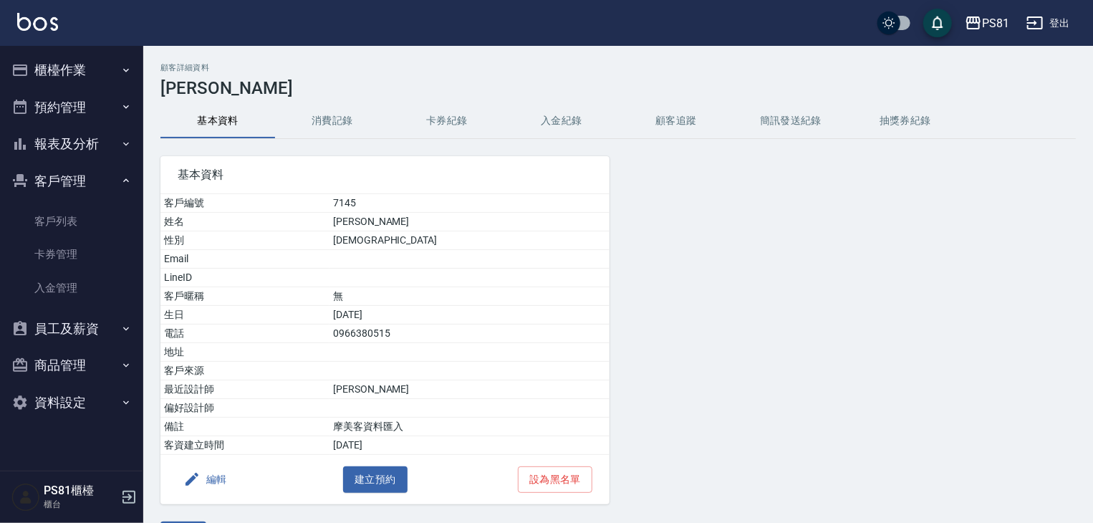
click at [329, 115] on button "消費記錄" at bounding box center [332, 121] width 115 height 34
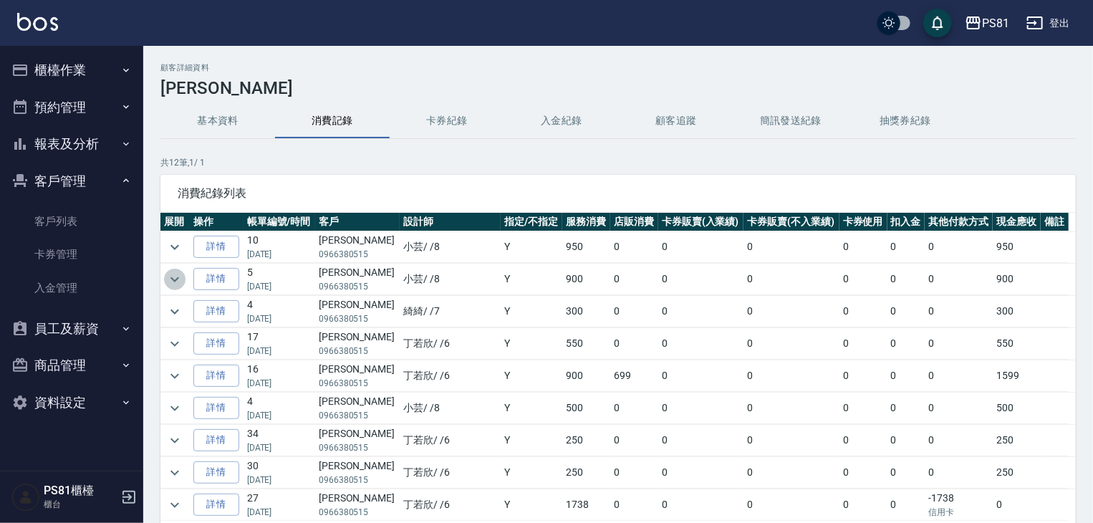
click at [181, 282] on icon "expand row" at bounding box center [174, 279] width 17 height 17
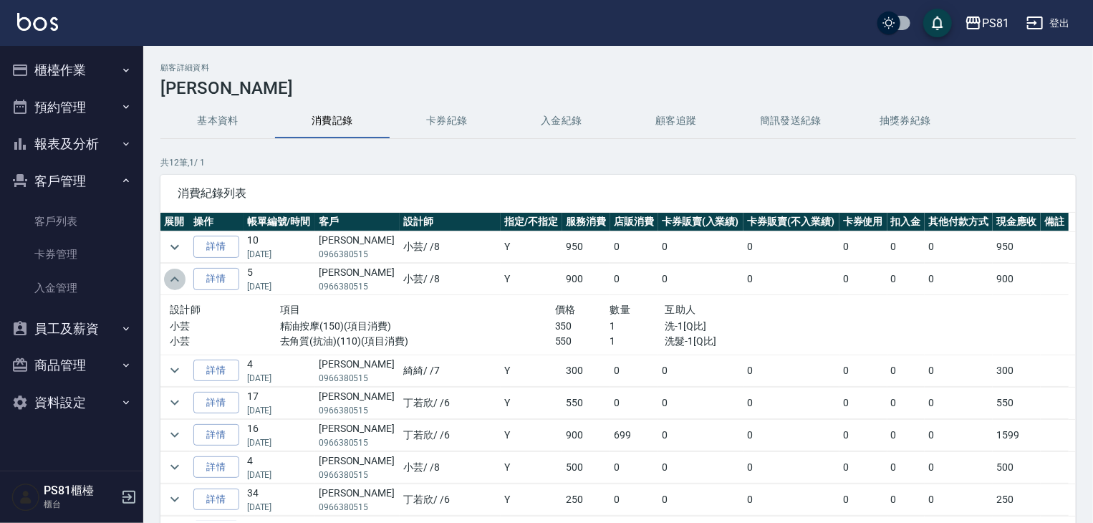
click at [182, 284] on icon "expand row" at bounding box center [174, 279] width 17 height 17
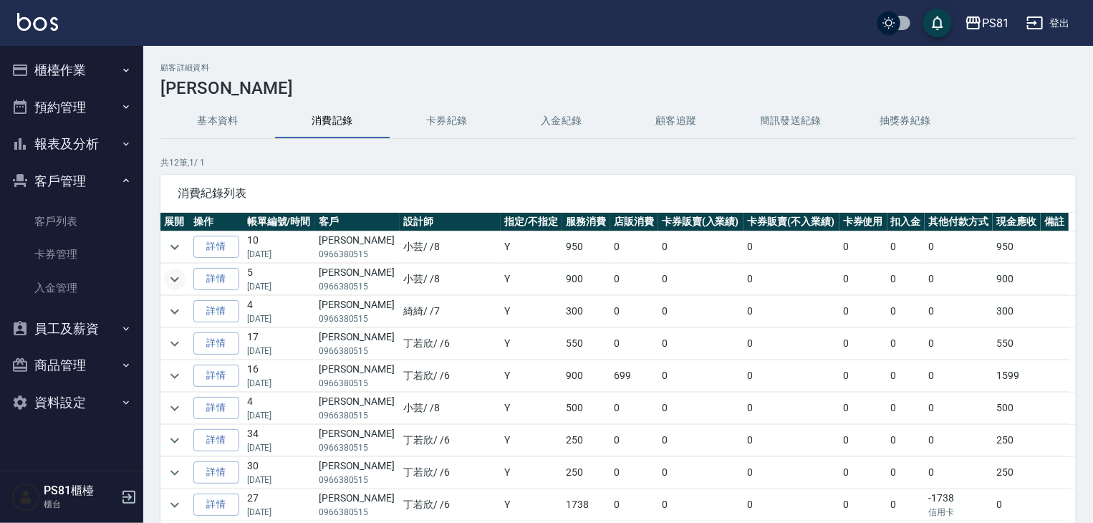
drag, startPoint x: 272, startPoint y: 282, endPoint x: 299, endPoint y: 284, distance: 27.3
click at [299, 284] on p "[DATE]" at bounding box center [279, 286] width 64 height 13
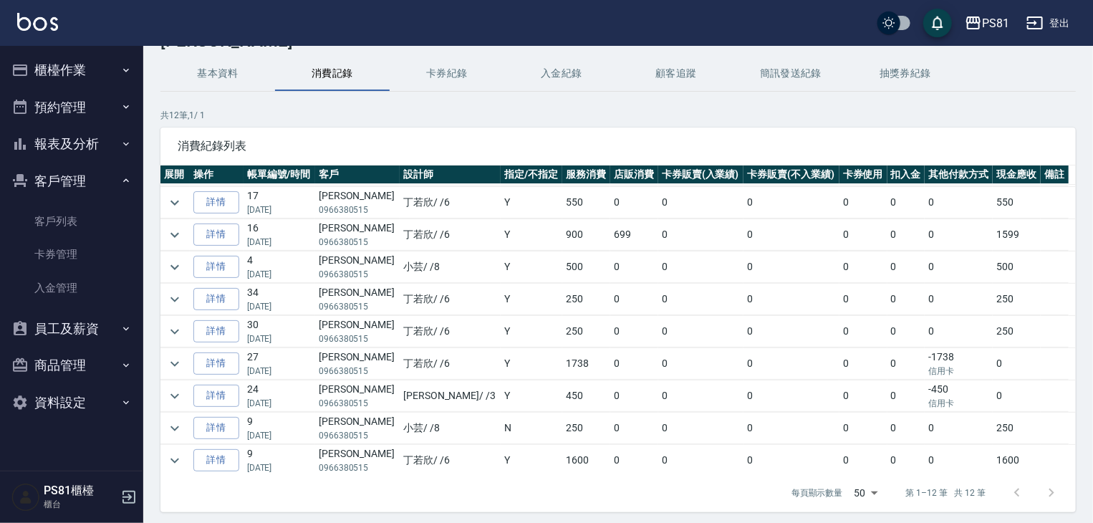
scroll to position [72, 0]
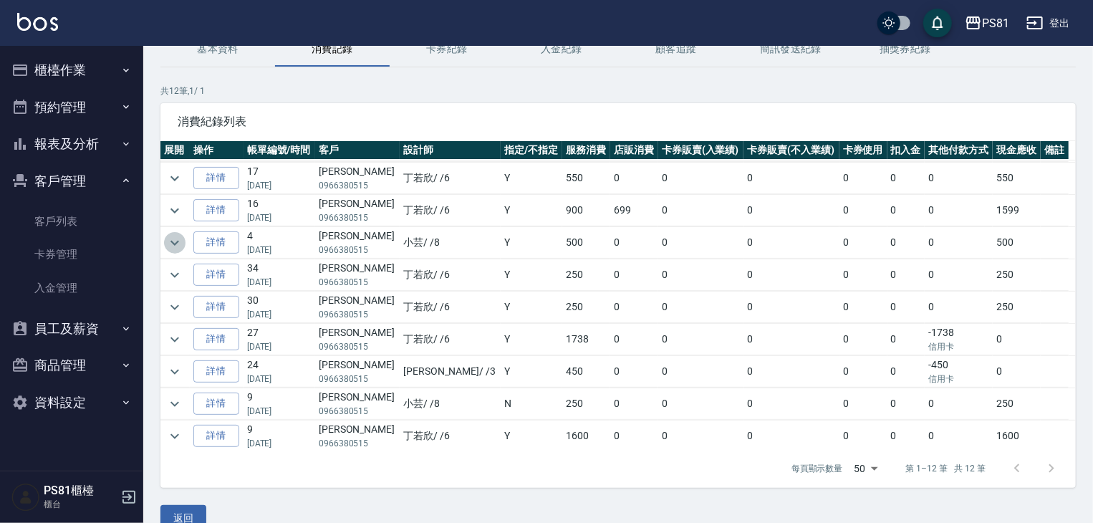
click at [175, 243] on icon "expand row" at bounding box center [174, 242] width 17 height 17
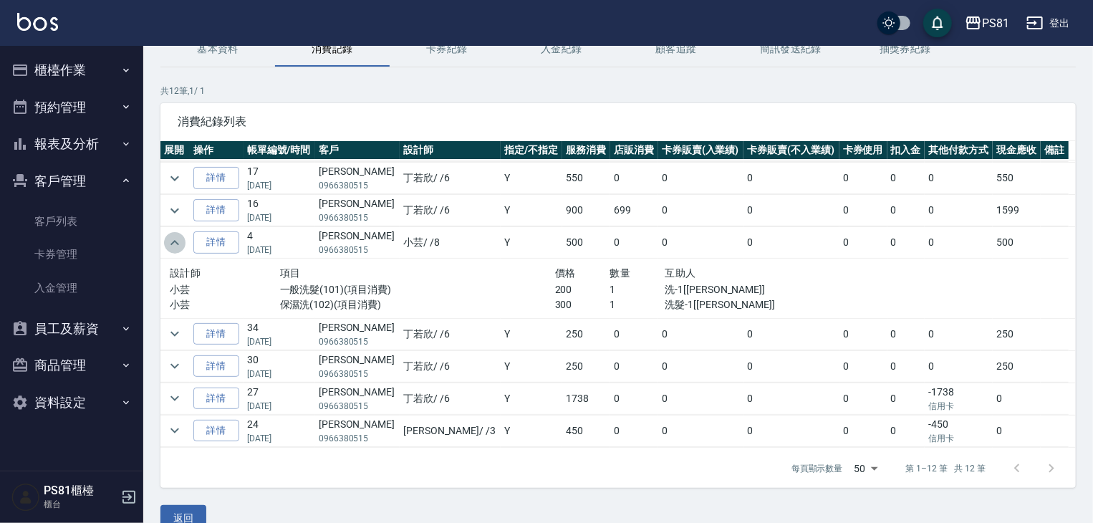
click at [175, 243] on icon "expand row" at bounding box center [174, 242] width 17 height 17
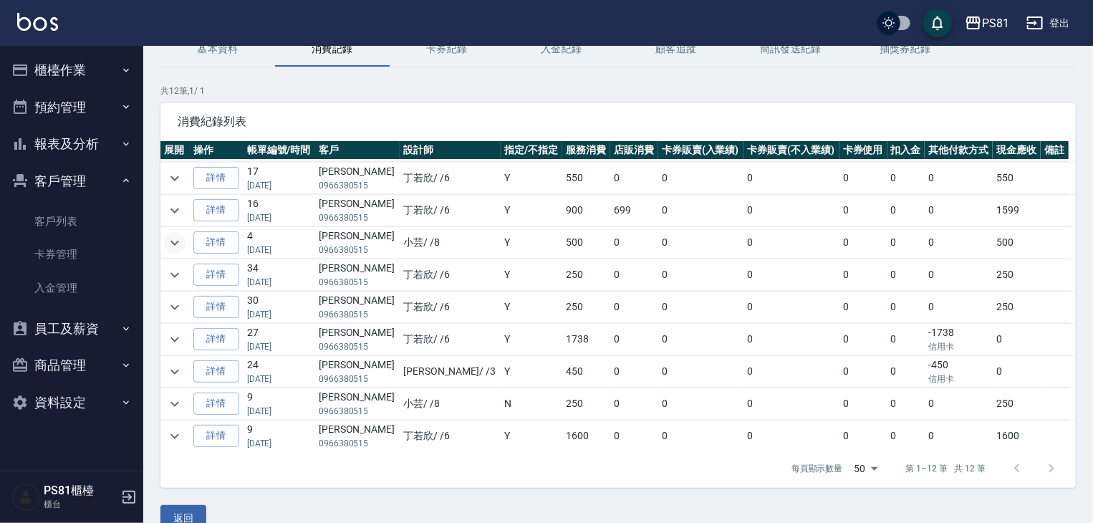
click at [175, 243] on icon "expand row" at bounding box center [174, 242] width 17 height 17
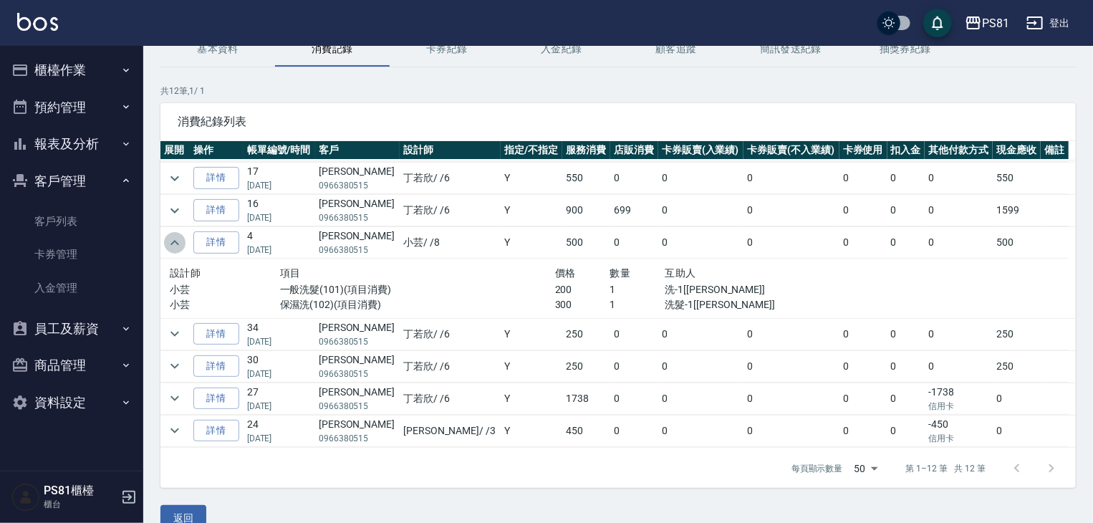
click at [177, 241] on icon "expand row" at bounding box center [174, 242] width 9 height 5
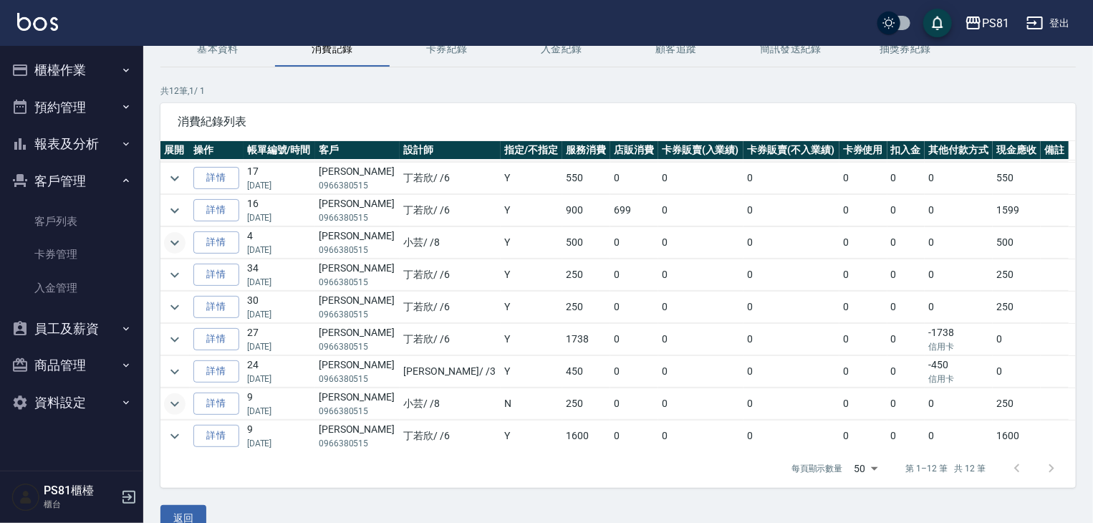
click at [169, 397] on icon "expand row" at bounding box center [174, 403] width 17 height 17
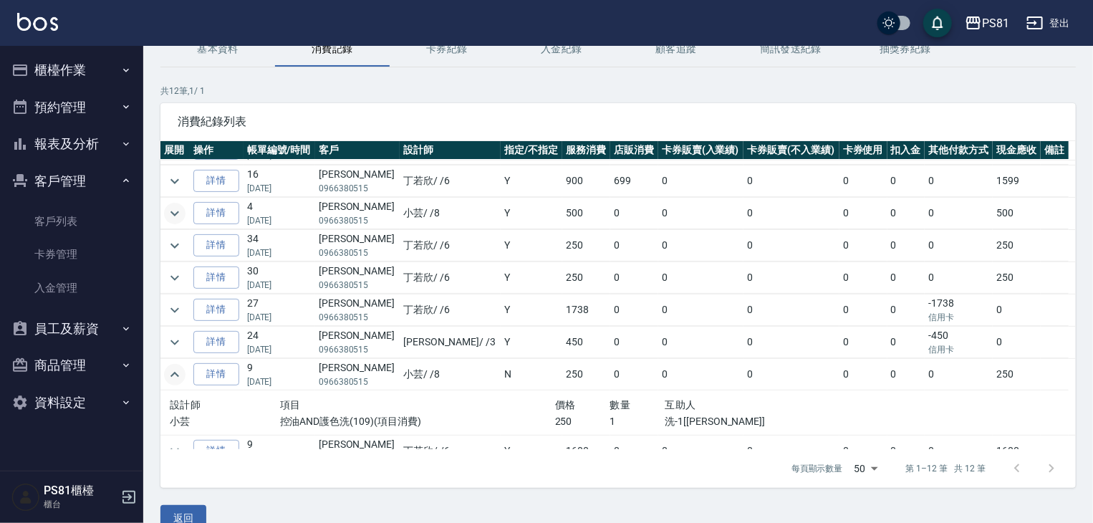
scroll to position [138, 0]
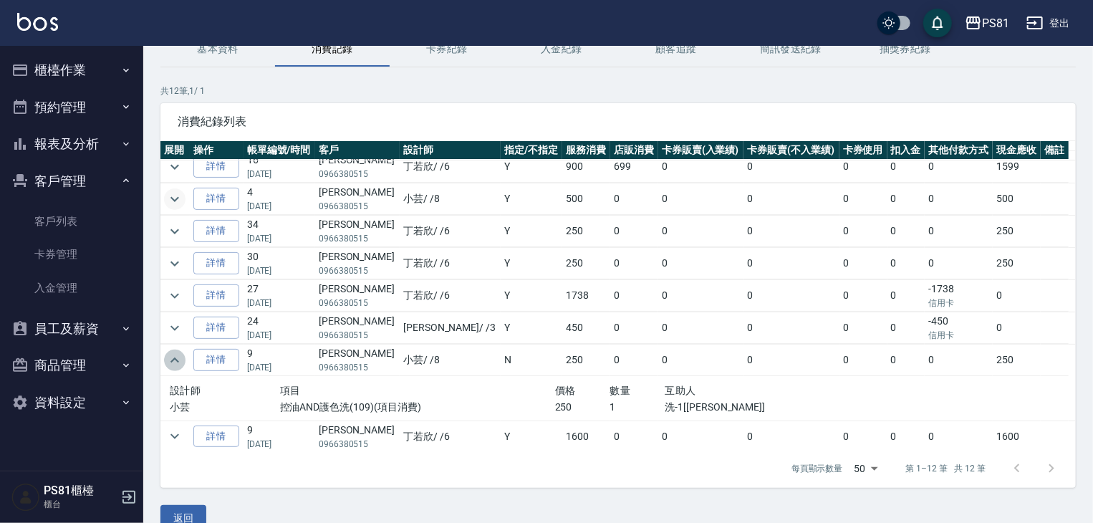
click at [174, 363] on icon "expand row" at bounding box center [174, 360] width 17 height 17
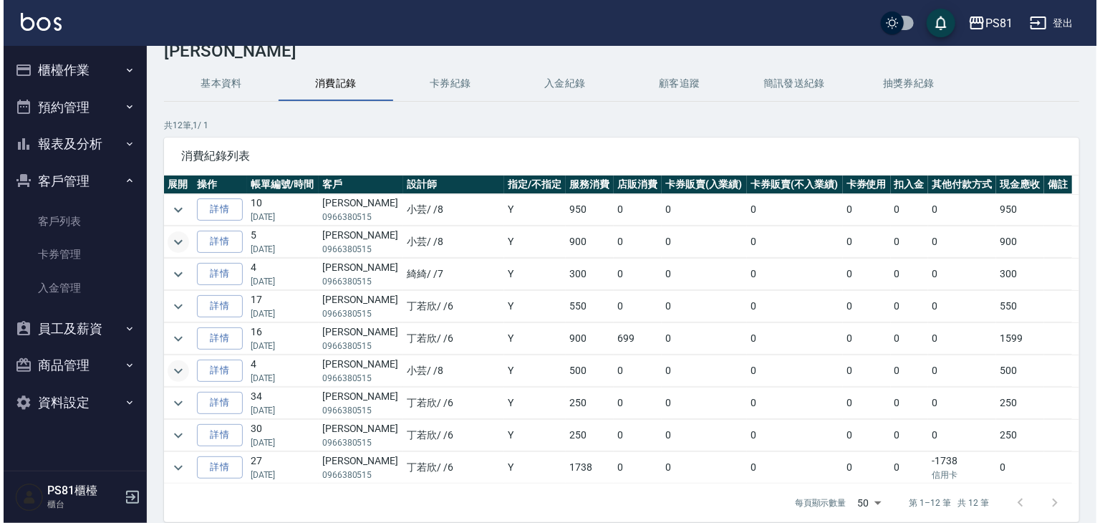
scroll to position [0, 0]
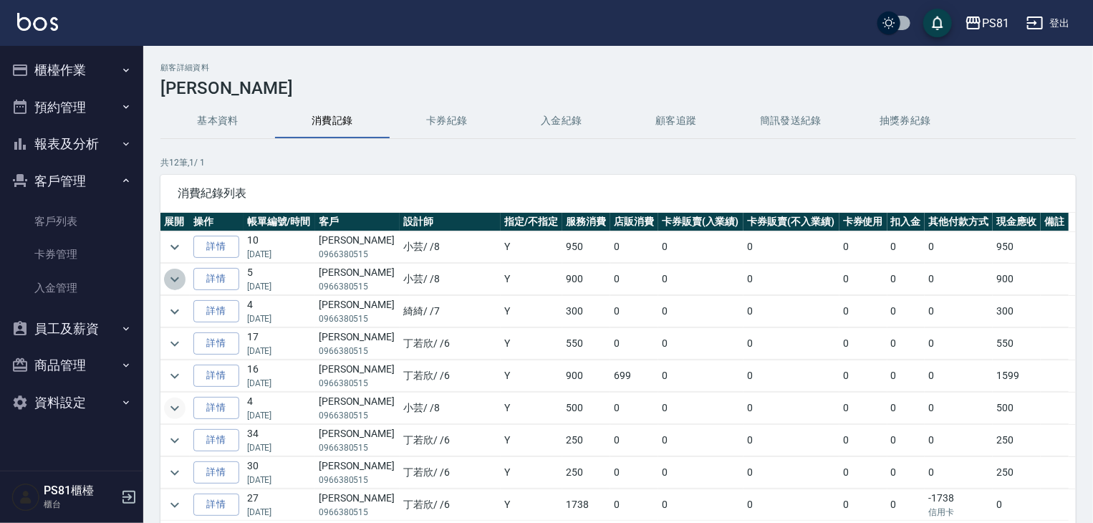
click at [176, 280] on icon "expand row" at bounding box center [174, 279] width 17 height 17
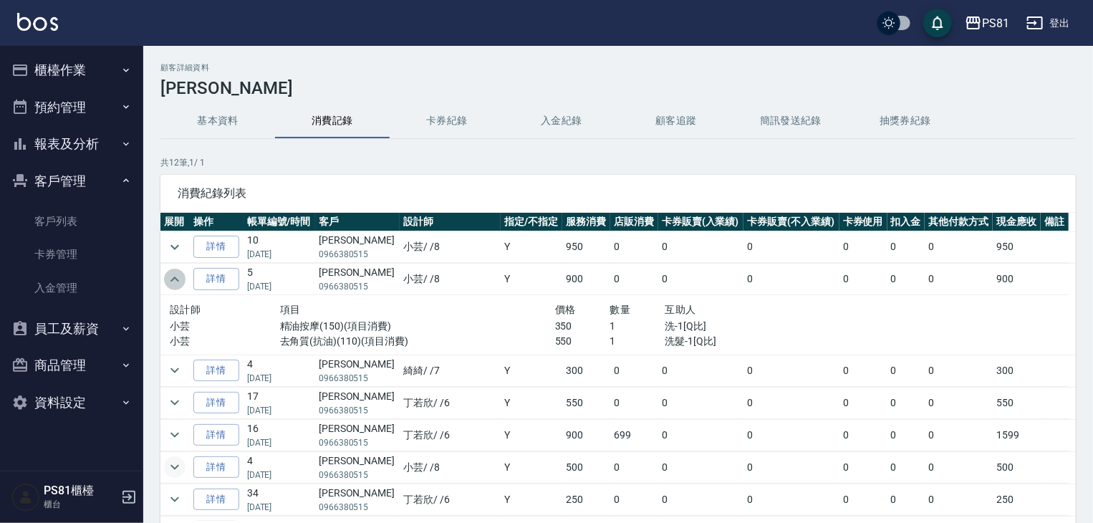
click at [173, 276] on icon "expand row" at bounding box center [174, 279] width 17 height 17
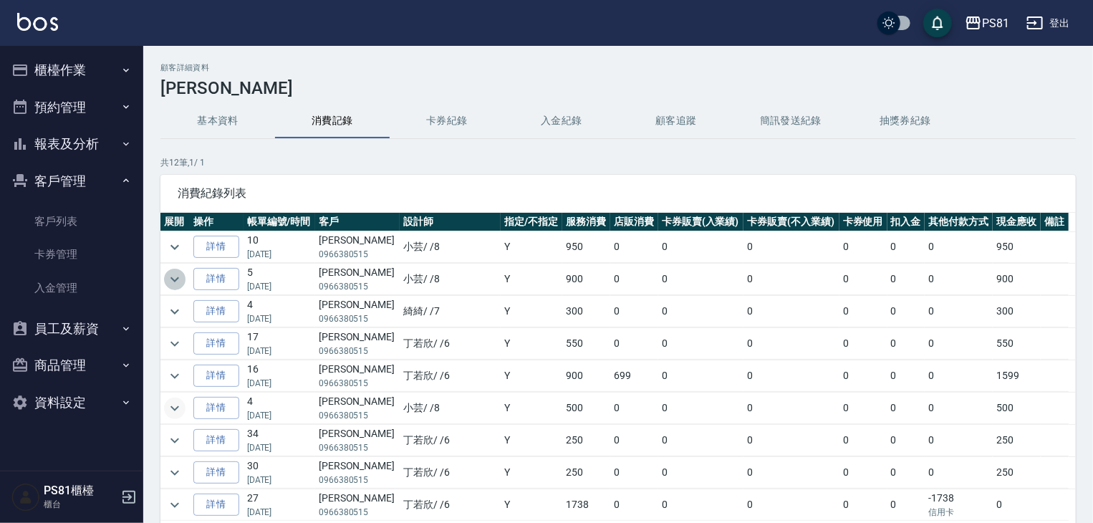
click at [174, 273] on icon "expand row" at bounding box center [174, 279] width 17 height 17
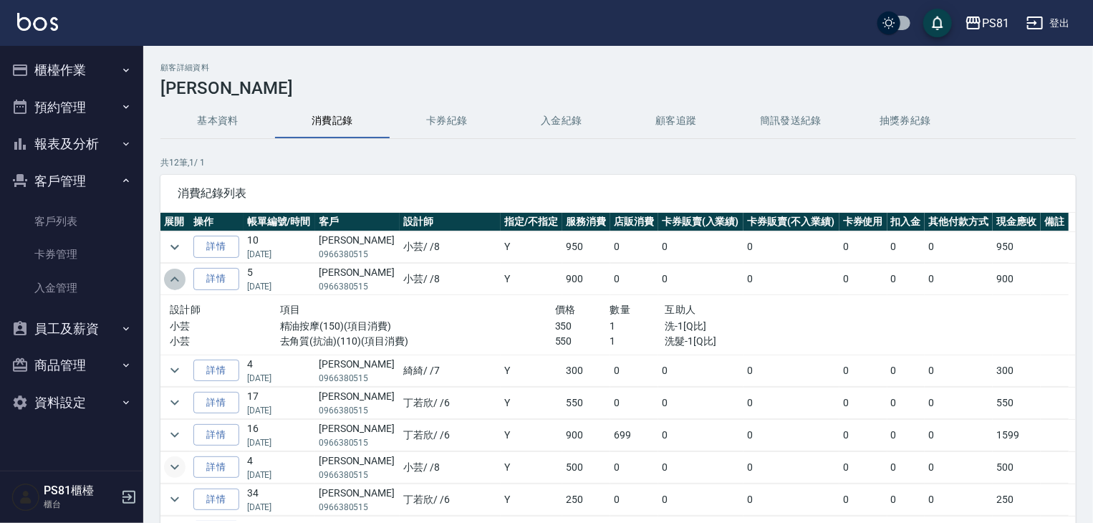
click at [169, 275] on icon "expand row" at bounding box center [174, 279] width 17 height 17
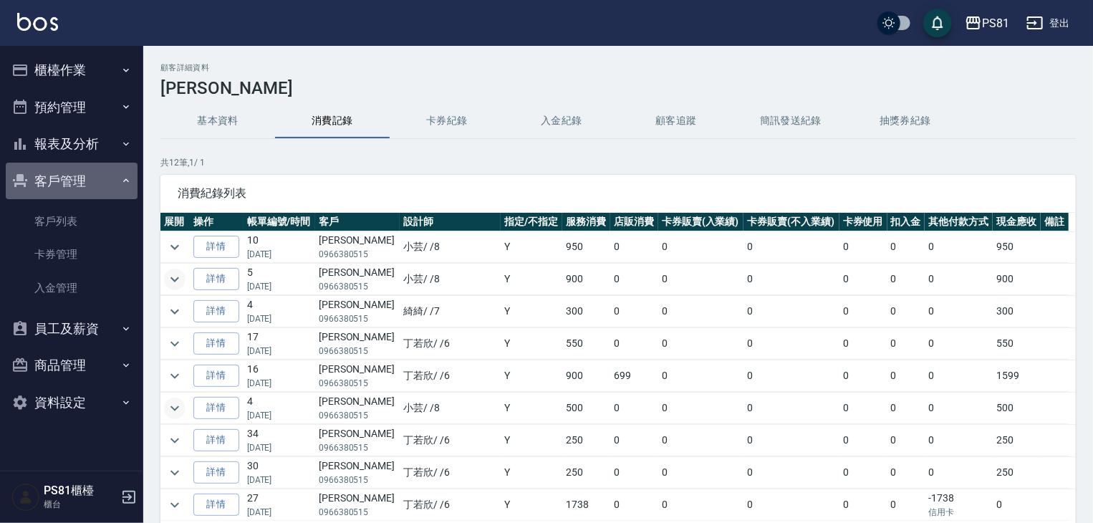
click at [88, 172] on button "客戶管理" at bounding box center [72, 181] width 132 height 37
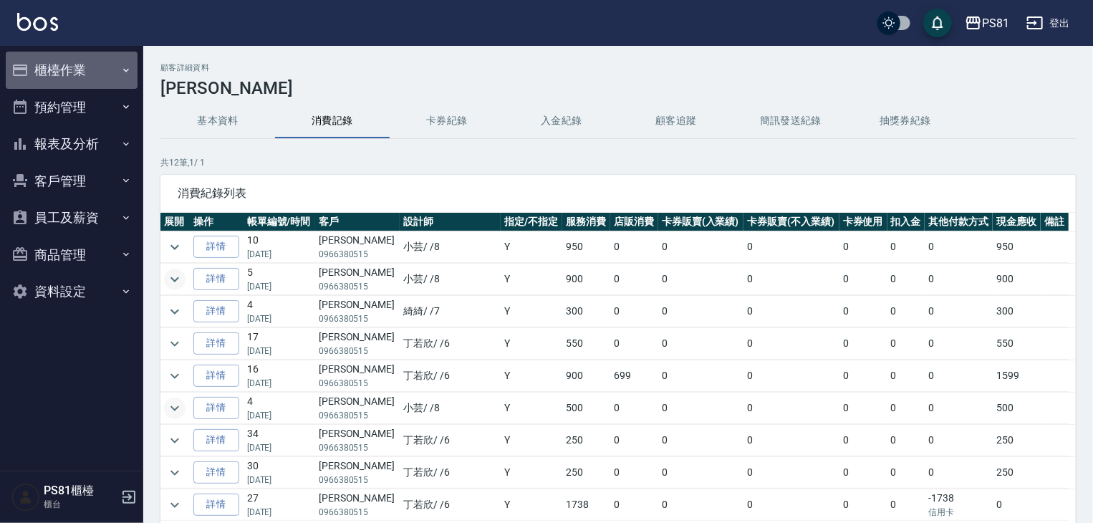
click at [74, 68] on button "櫃檯作業" at bounding box center [72, 70] width 132 height 37
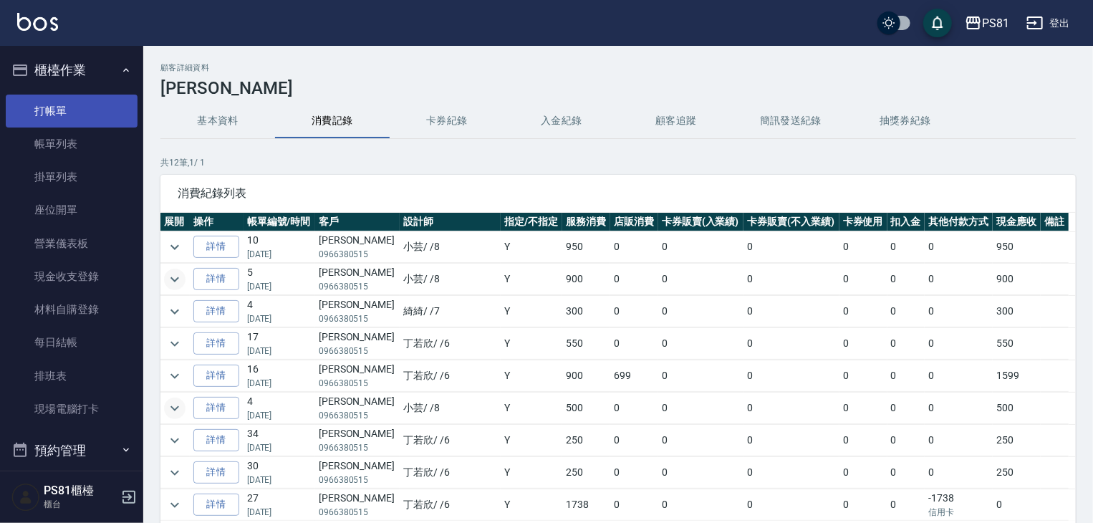
click at [83, 104] on link "打帳單" at bounding box center [72, 111] width 132 height 33
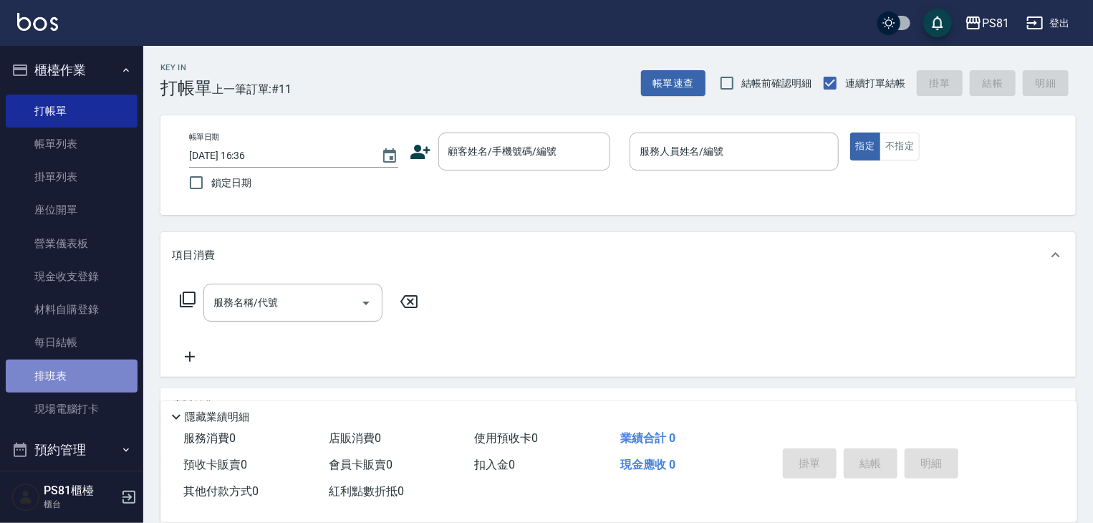
click at [80, 384] on link "排班表" at bounding box center [72, 376] width 132 height 33
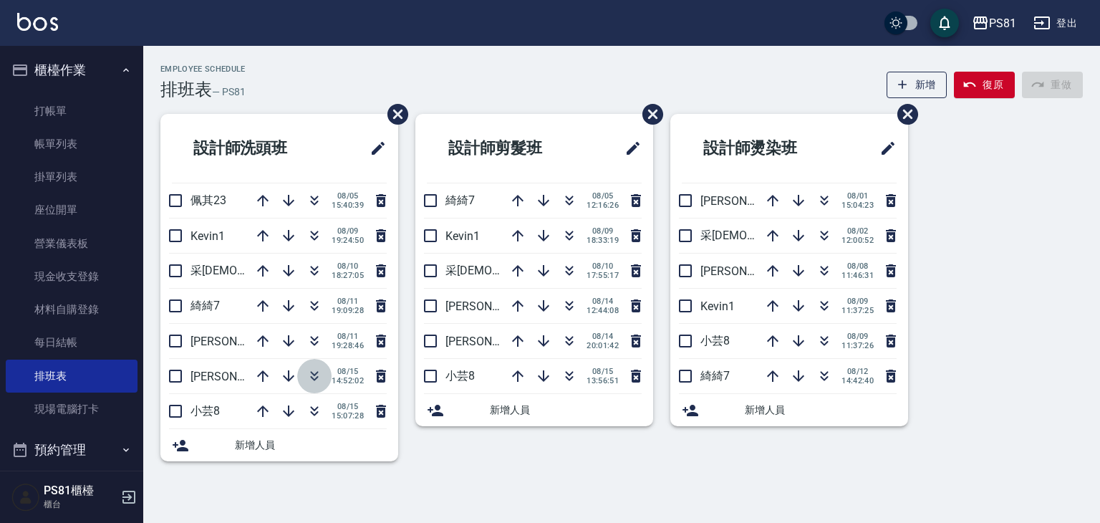
click at [321, 379] on icon "button" at bounding box center [314, 375] width 17 height 17
click at [319, 380] on icon "button" at bounding box center [314, 375] width 17 height 17
click at [819, 234] on icon "button" at bounding box center [824, 235] width 17 height 17
